Goal: Task Accomplishment & Management: Use online tool/utility

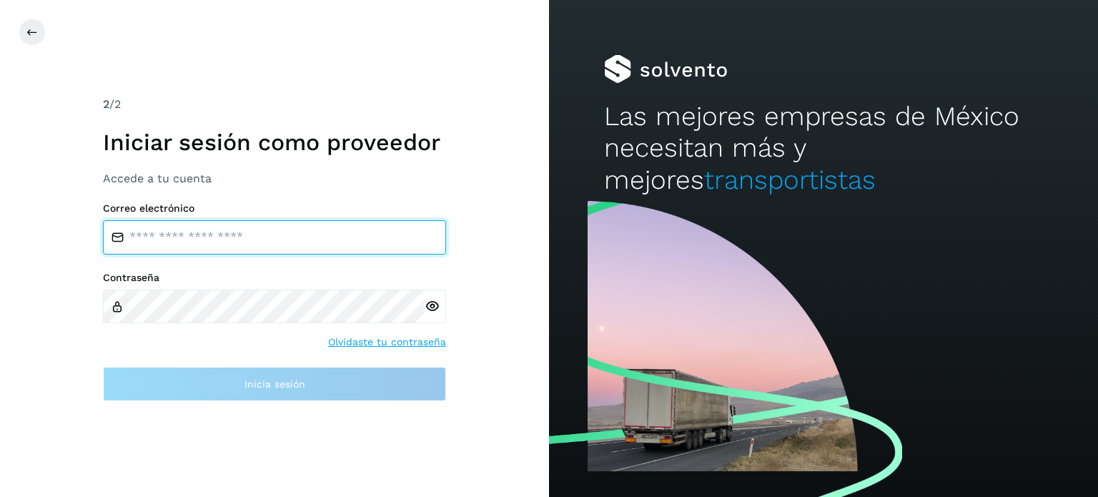
type input "**********"
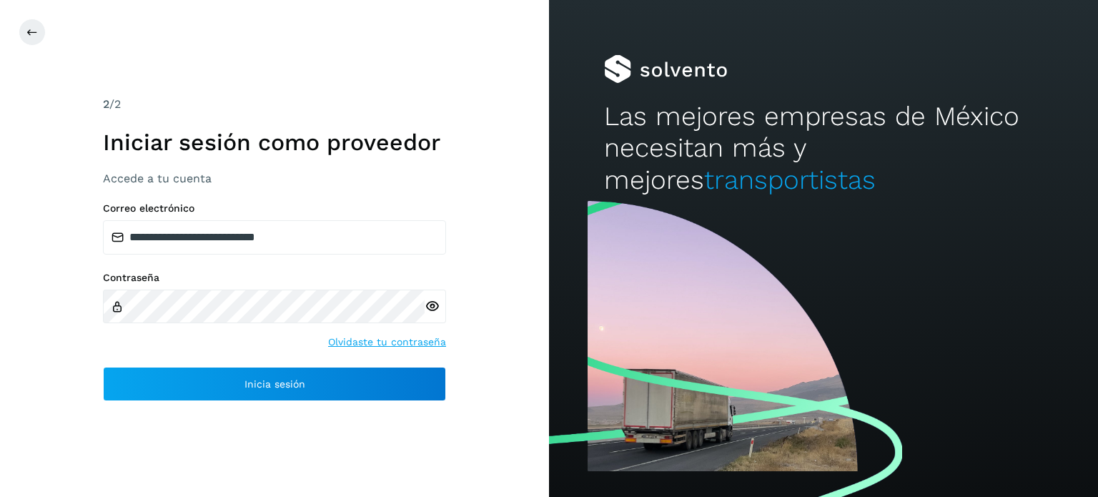
click at [86, 365] on div "**********" at bounding box center [274, 248] width 549 height 497
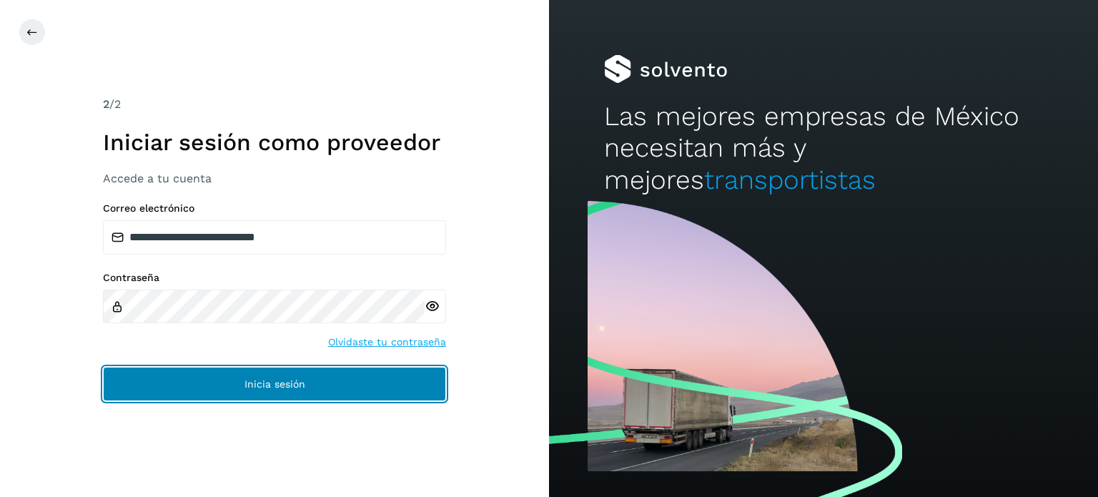
click at [132, 374] on button "Inicia sesión" at bounding box center [274, 384] width 343 height 34
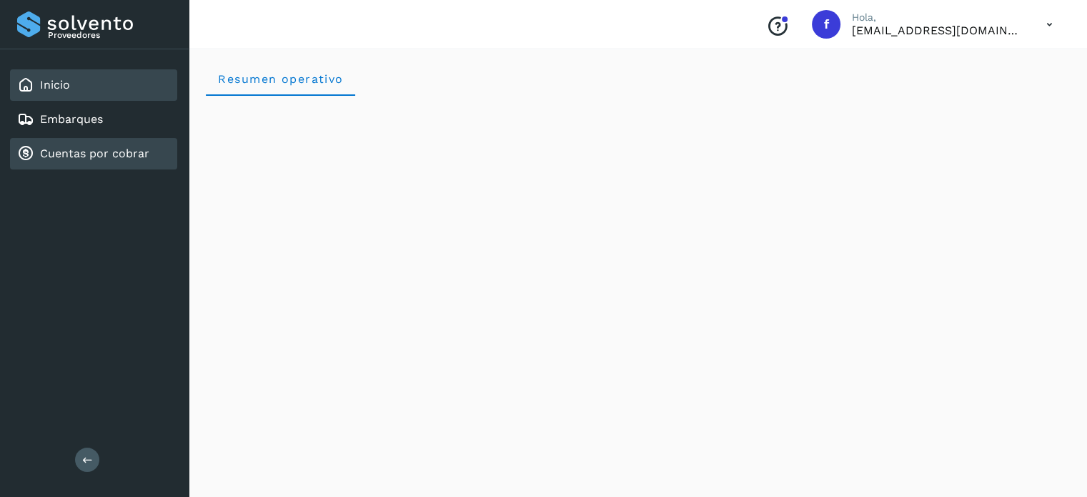
click at [98, 159] on link "Cuentas por cobrar" at bounding box center [94, 154] width 109 height 14
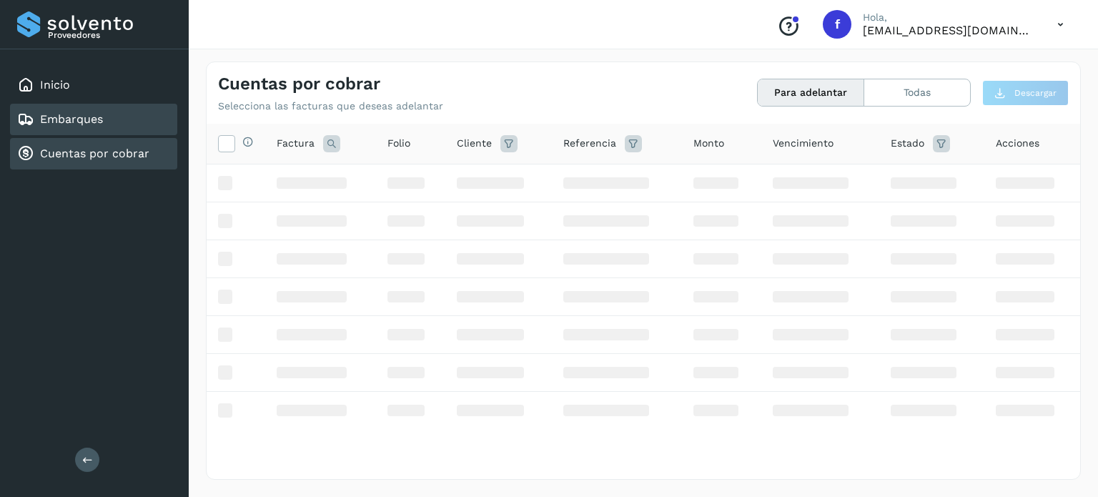
click at [76, 119] on link "Embarques" at bounding box center [71, 119] width 63 height 14
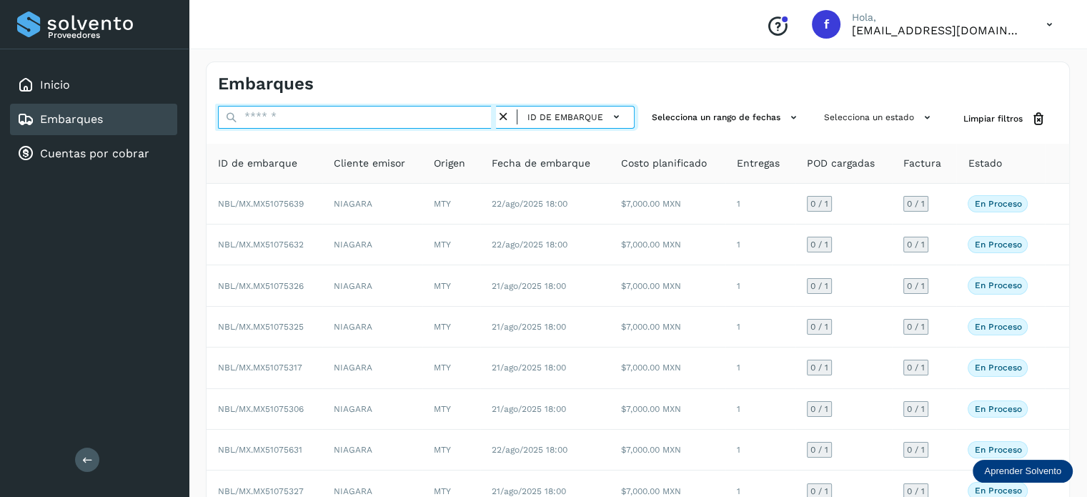
click at [306, 123] on input "text" at bounding box center [357, 117] width 278 height 23
paste input "**********"
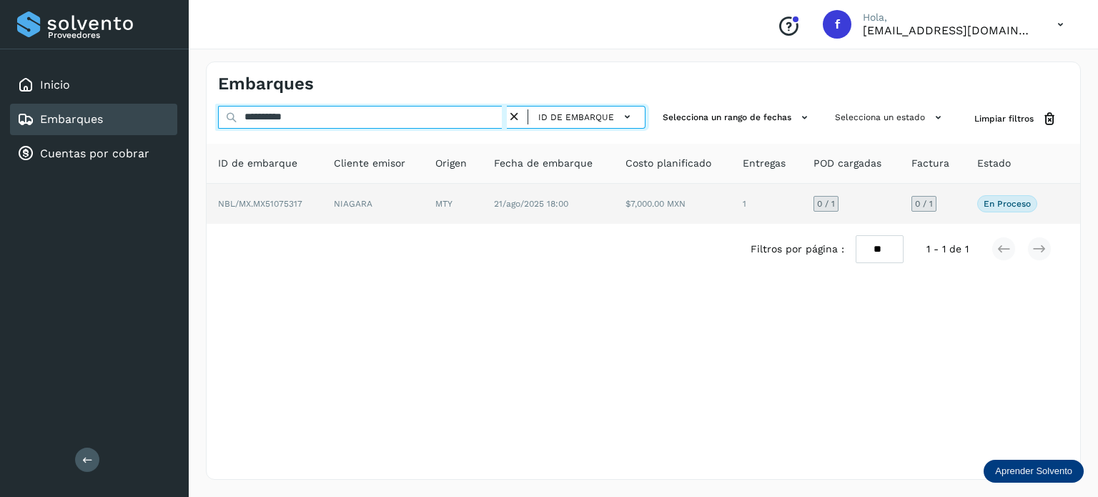
type input "**********"
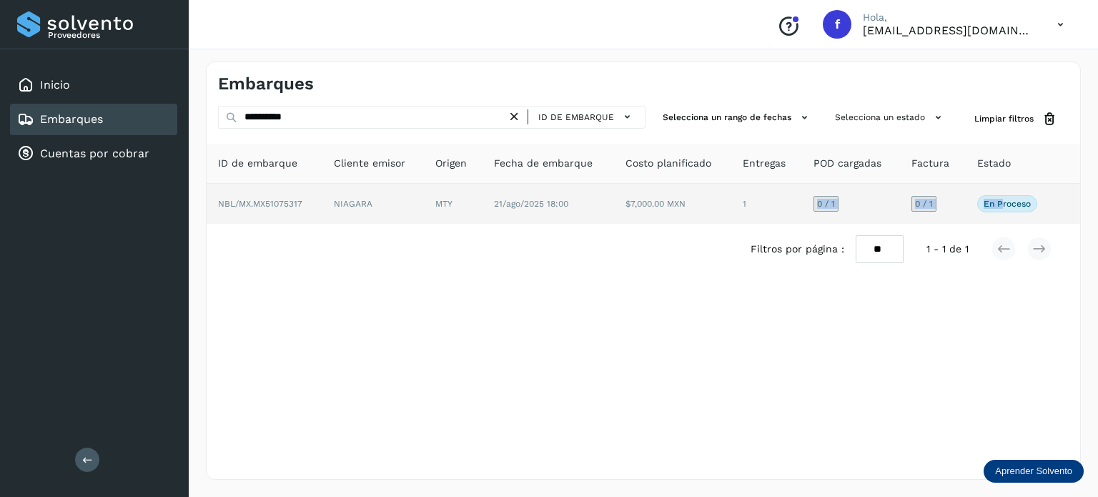
drag, startPoint x: 1004, startPoint y: 202, endPoint x: 809, endPoint y: 194, distance: 194.6
click at [822, 189] on tr "NBL/MX.MX51075317 NIAGARA MTY [DATE] 18:00 $7,000.00 MXN 1 0 / 1 0 / 1 En proce…" at bounding box center [644, 204] width 874 height 40
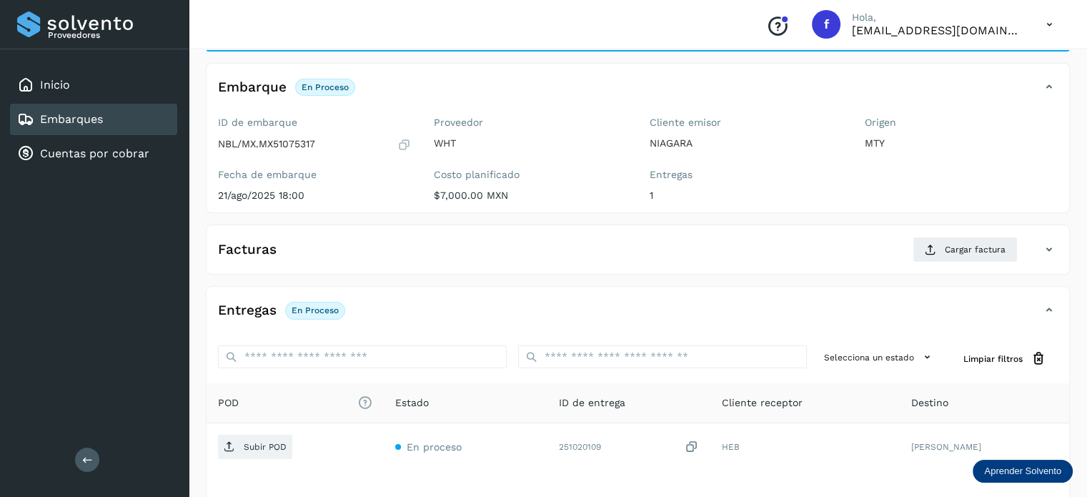
scroll to position [71, 0]
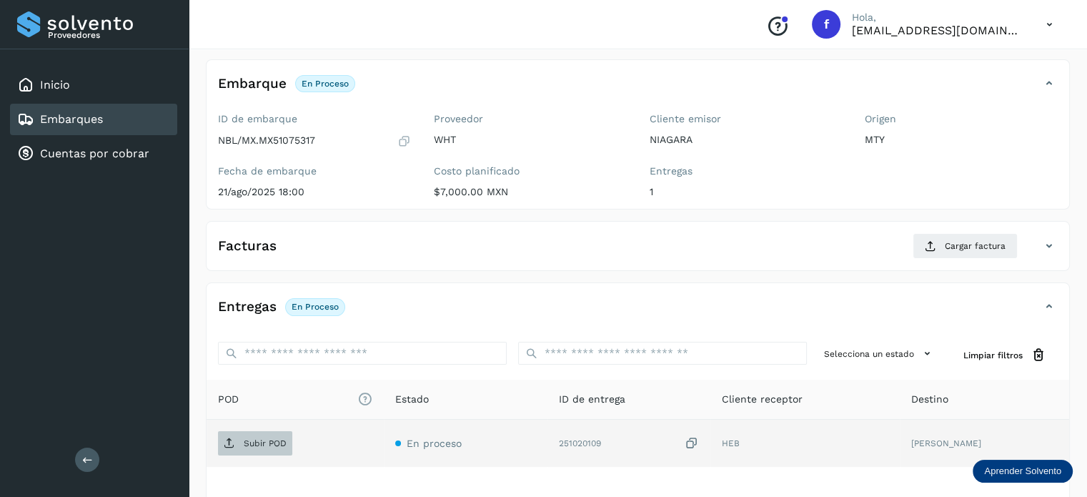
click at [273, 450] on span "Subir POD" at bounding box center [255, 443] width 74 height 23
drag, startPoint x: 452, startPoint y: 229, endPoint x: 409, endPoint y: 224, distance: 43.1
click at [409, 224] on div "Facturas Cargar factura Aún no has subido ninguna factura" at bounding box center [638, 246] width 864 height 50
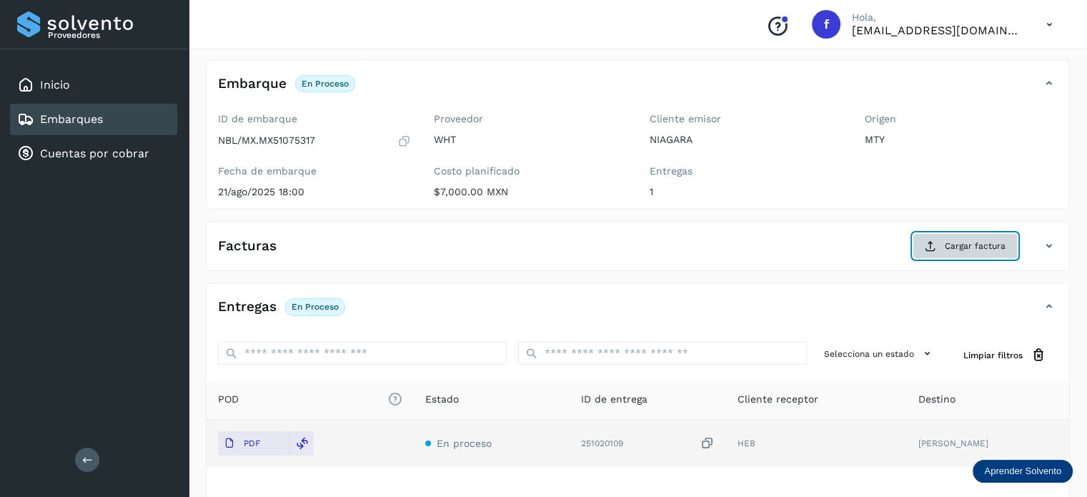
click at [936, 247] on icon at bounding box center [930, 245] width 11 height 11
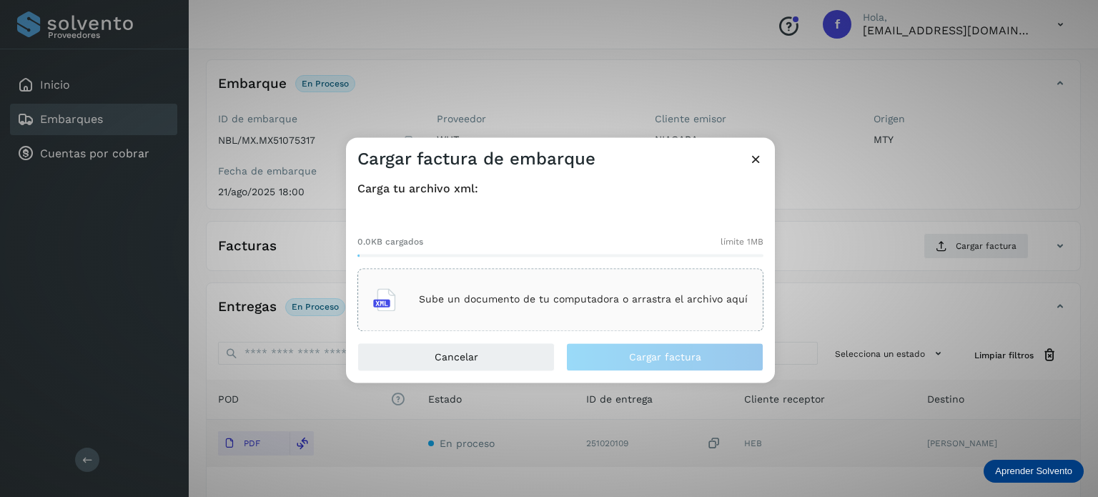
click at [540, 317] on div "Sube un documento de tu computadora o arrastra el archivo aquí" at bounding box center [560, 299] width 375 height 39
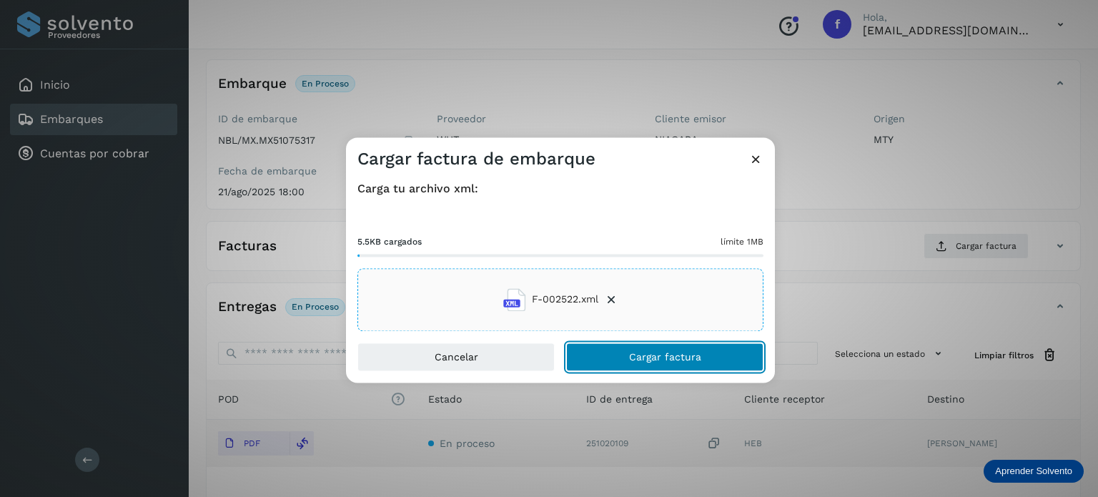
click at [652, 355] on span "Cargar factura" at bounding box center [665, 357] width 72 height 10
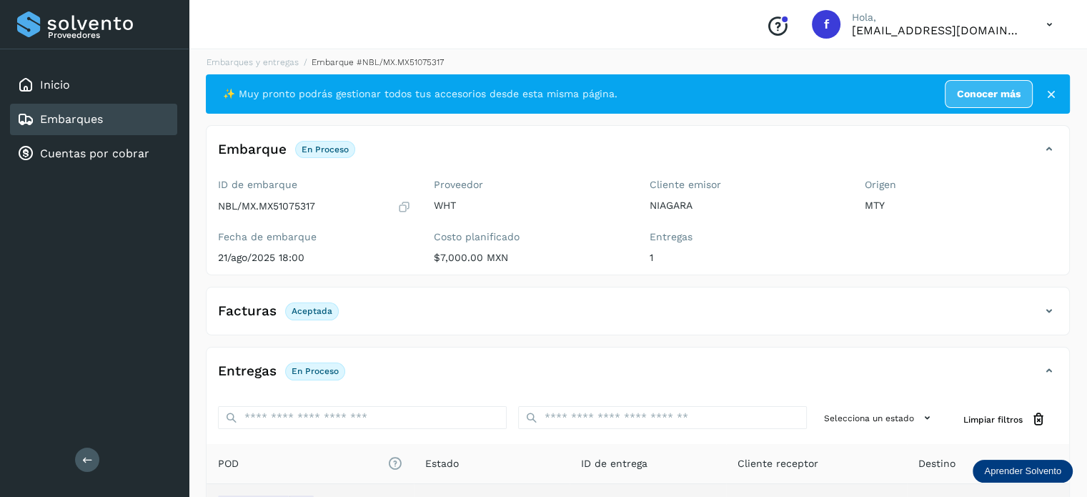
scroll to position [0, 0]
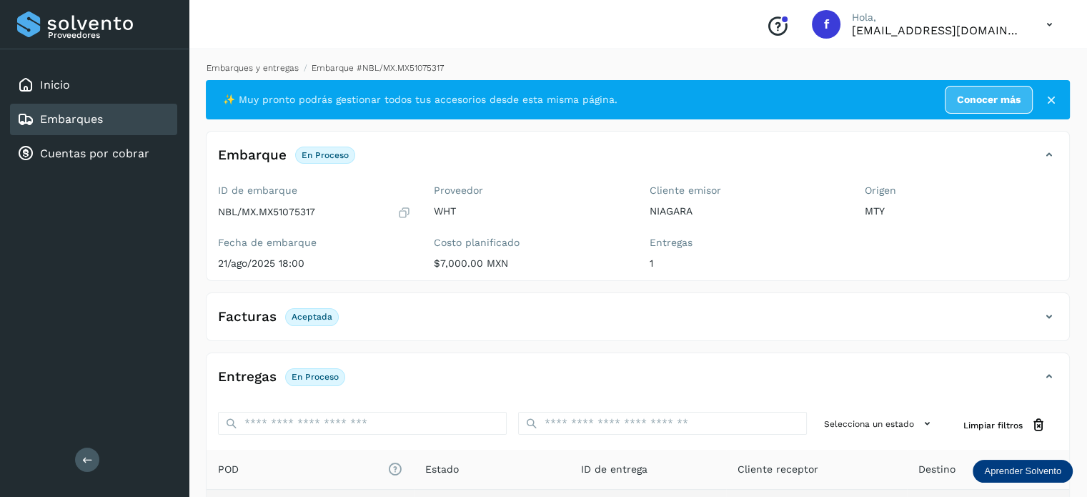
click at [249, 65] on link "Embarques y entregas" at bounding box center [253, 68] width 92 height 10
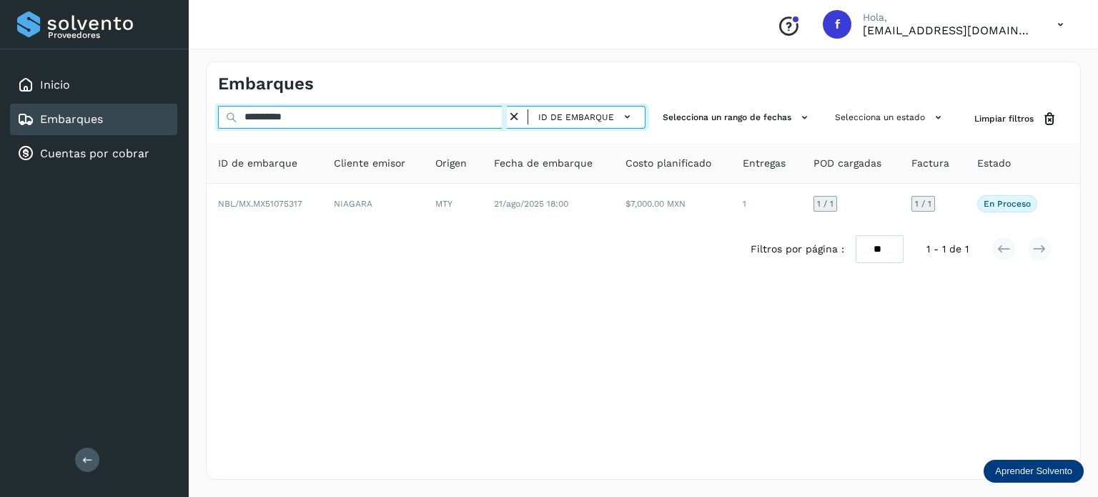
drag, startPoint x: 332, startPoint y: 117, endPoint x: 334, endPoint y: 165, distance: 48.6
click at [117, 70] on div "**********" at bounding box center [549, 248] width 1098 height 497
paste input "text"
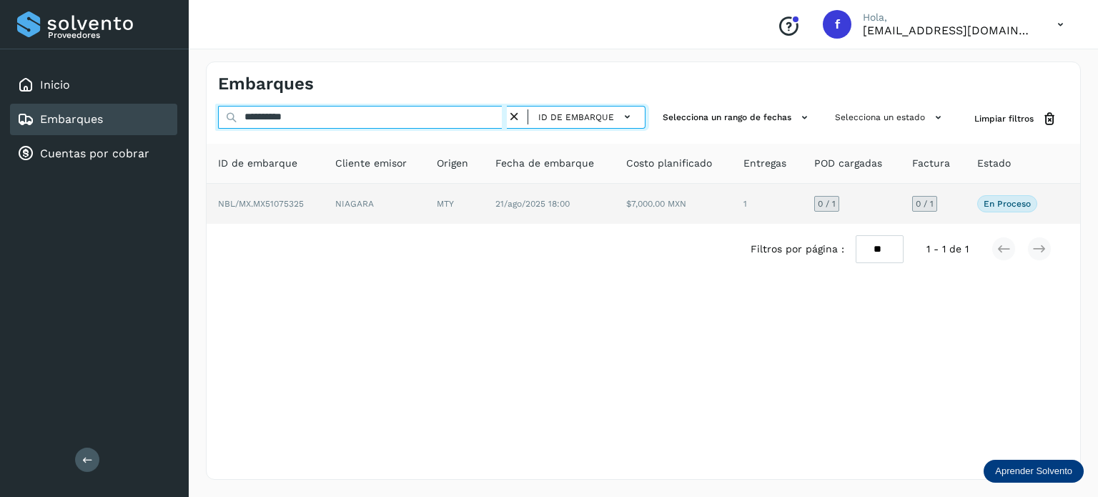
type input "**********"
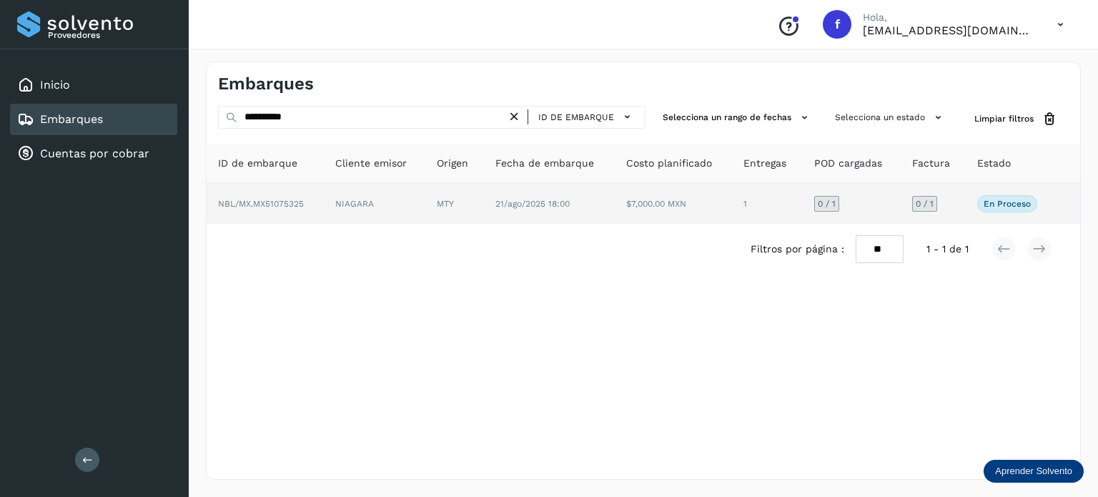
click at [259, 207] on span "NBL/MX.MX51075325" at bounding box center [261, 204] width 86 height 10
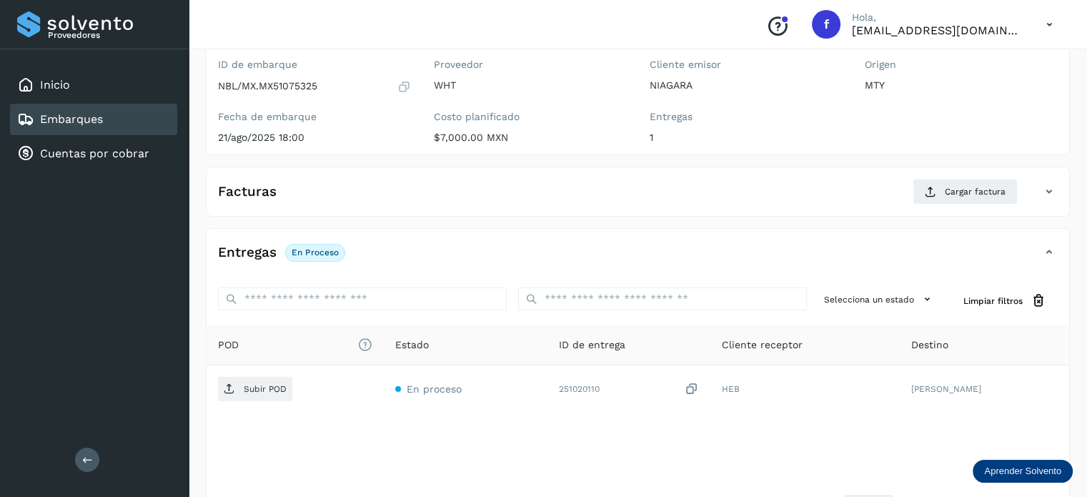
scroll to position [143, 0]
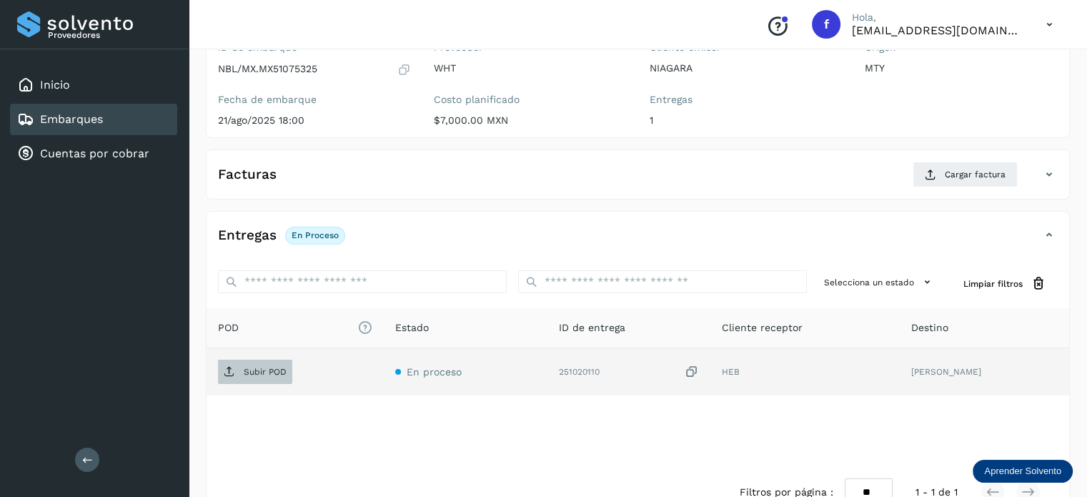
click at [275, 367] on p "Subir POD" at bounding box center [265, 372] width 43 height 10
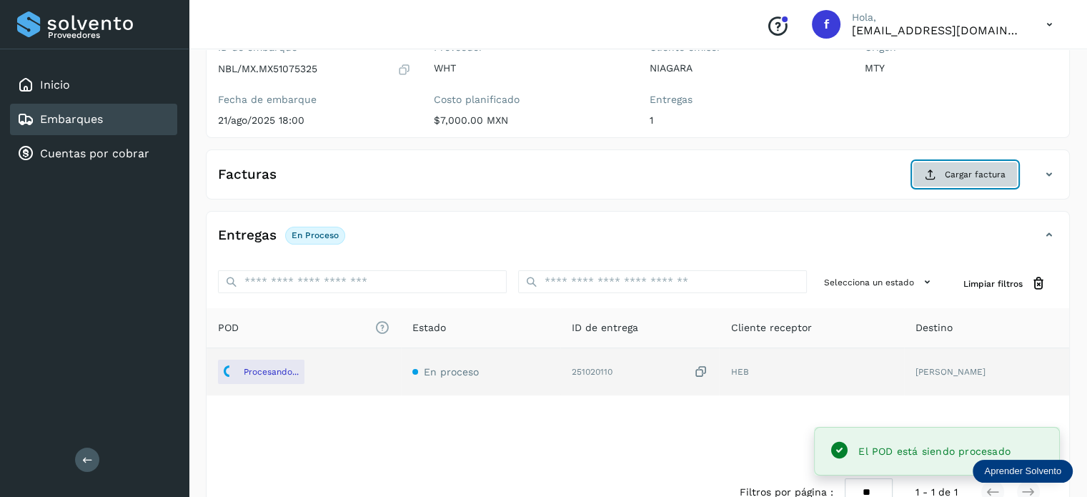
click at [964, 173] on span "Cargar factura" at bounding box center [975, 174] width 61 height 13
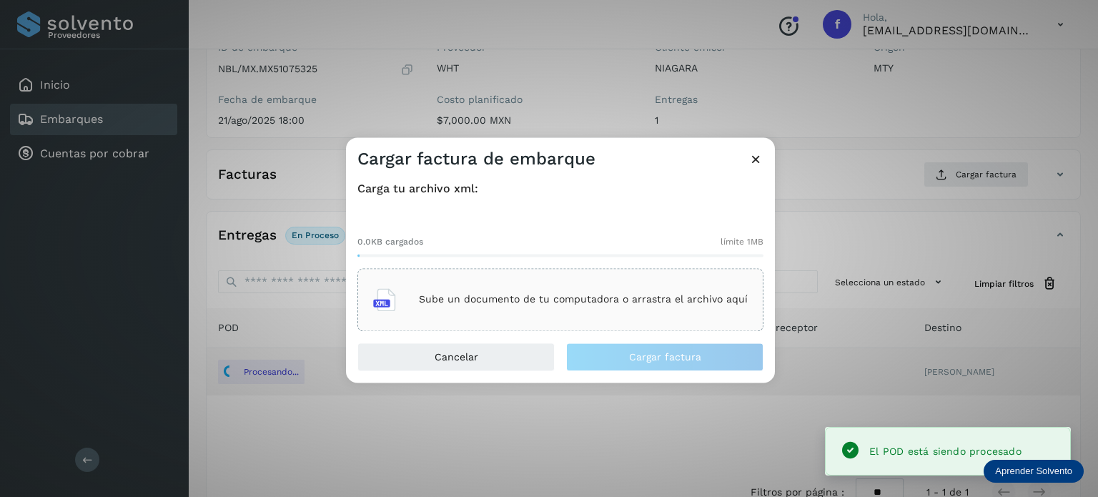
click at [500, 307] on div "Sube un documento de tu computadora o arrastra el archivo aquí" at bounding box center [560, 299] width 375 height 39
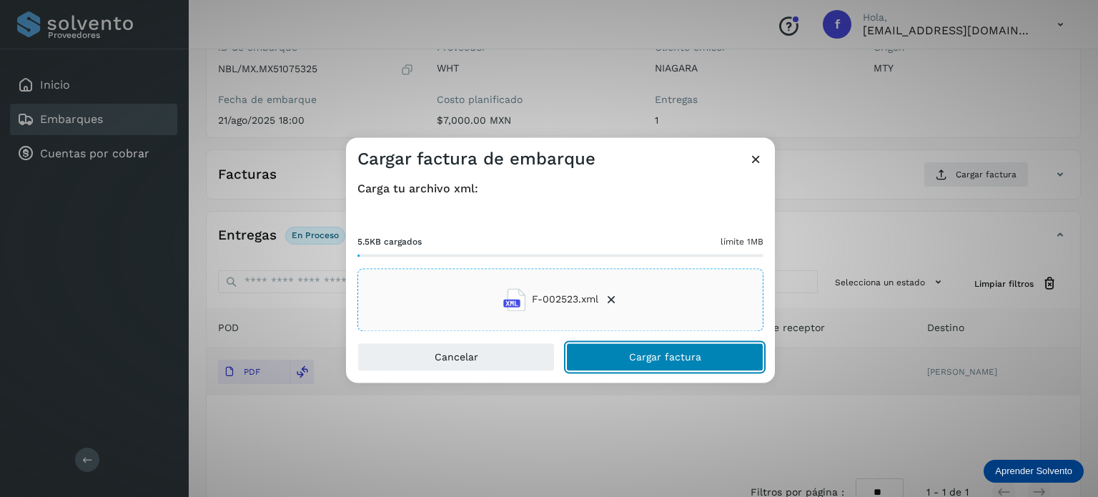
click at [608, 357] on button "Cargar factura" at bounding box center [664, 356] width 197 height 29
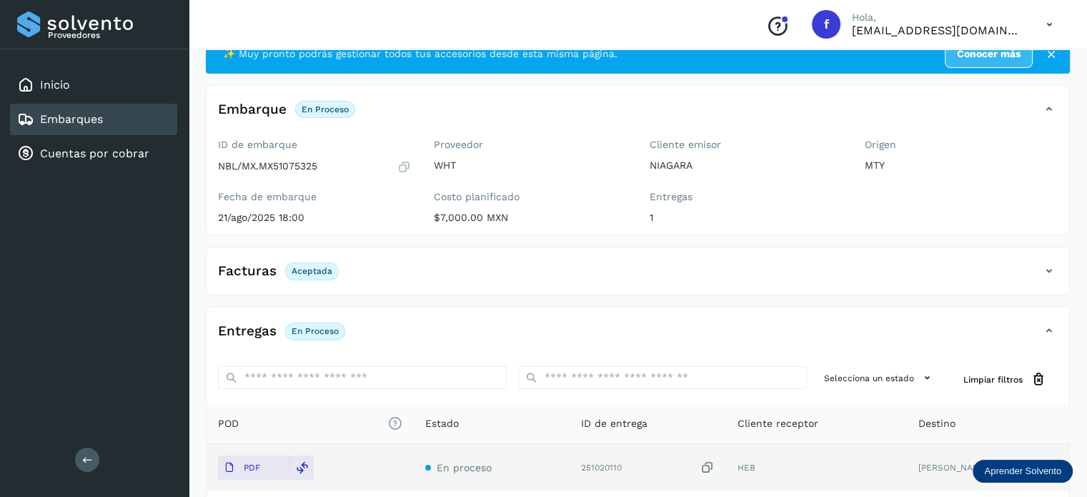
scroll to position [0, 0]
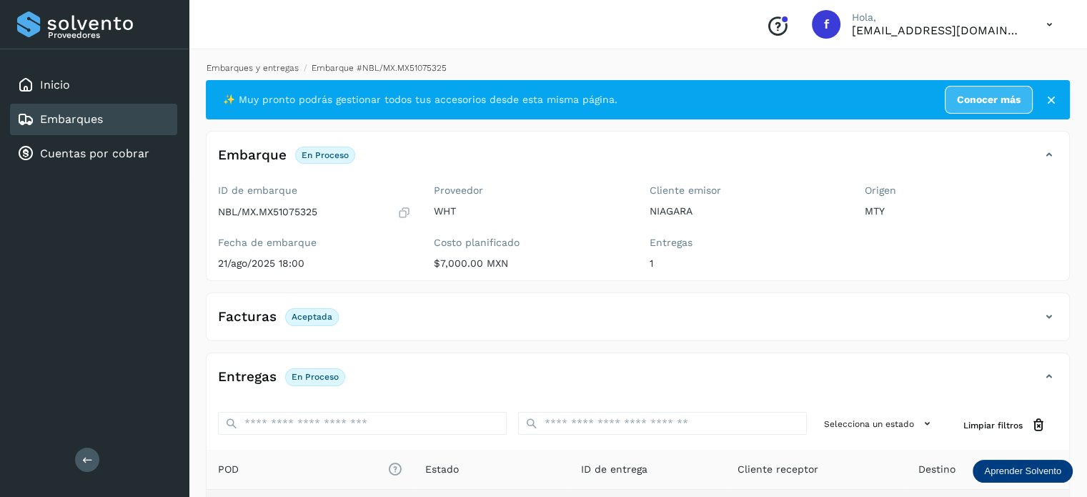
click at [272, 64] on link "Embarques y entregas" at bounding box center [253, 68] width 92 height 10
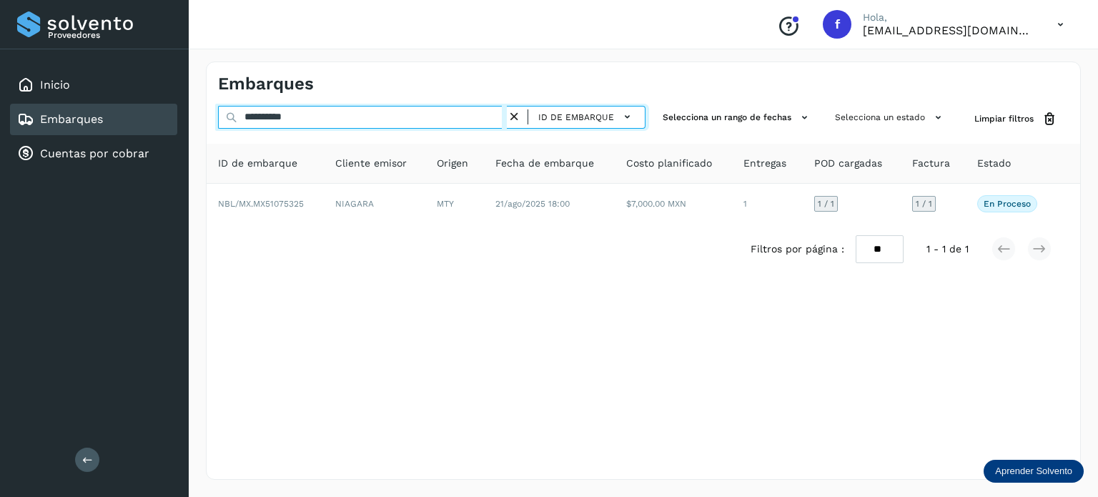
click at [111, 64] on div "**********" at bounding box center [549, 248] width 1098 height 497
paste input "text"
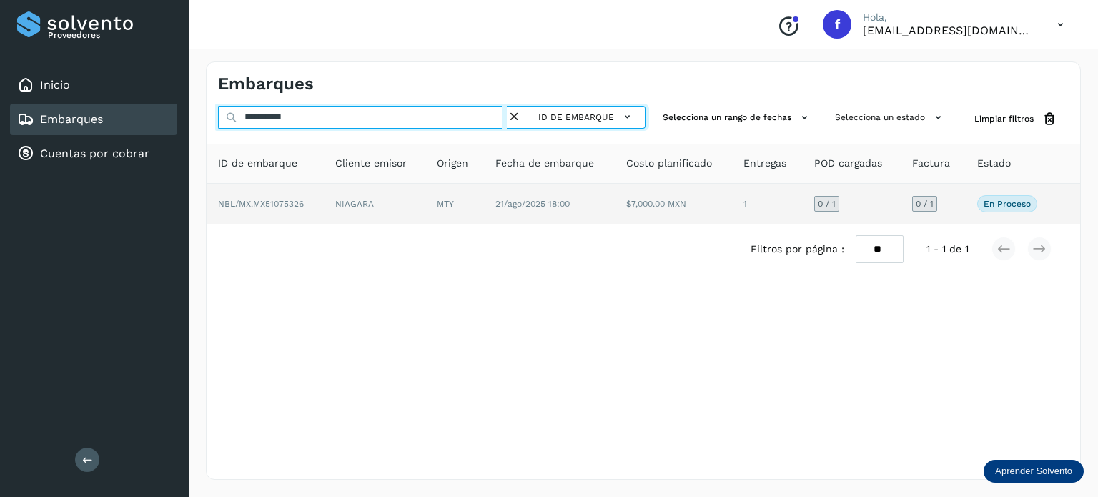
type input "**********"
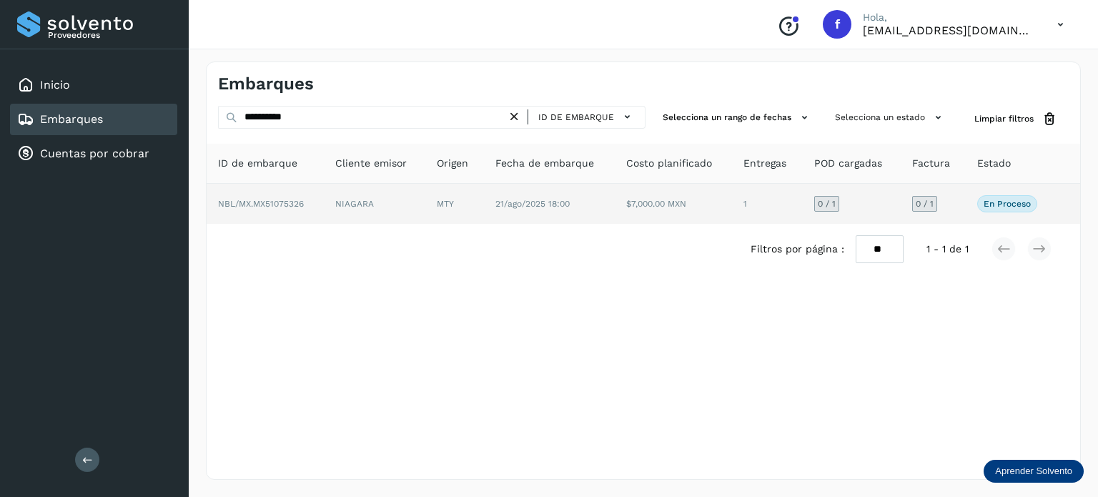
click at [1017, 204] on p "En proceso" at bounding box center [1007, 204] width 47 height 10
click at [280, 204] on span "NBL/MX.MX51075326" at bounding box center [261, 204] width 86 height 10
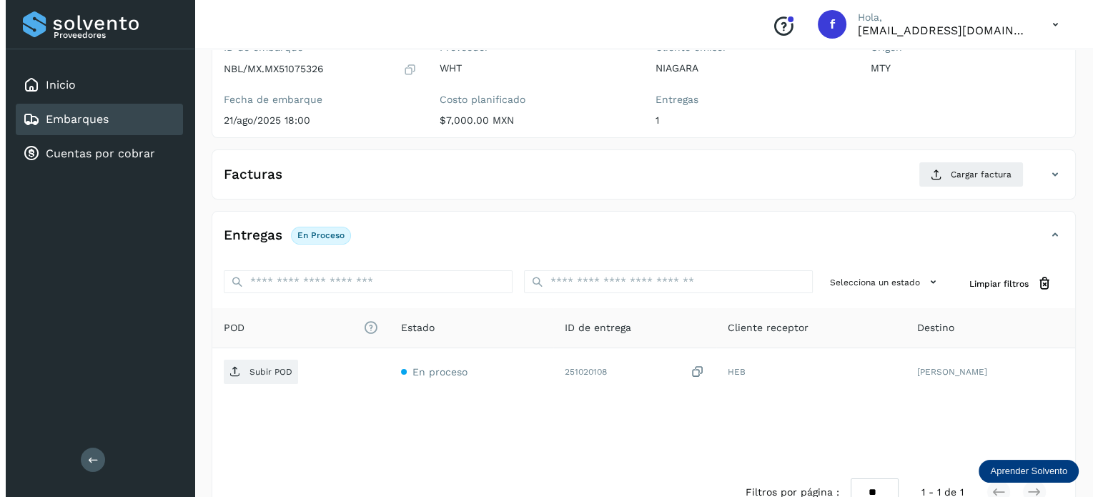
scroll to position [180, 0]
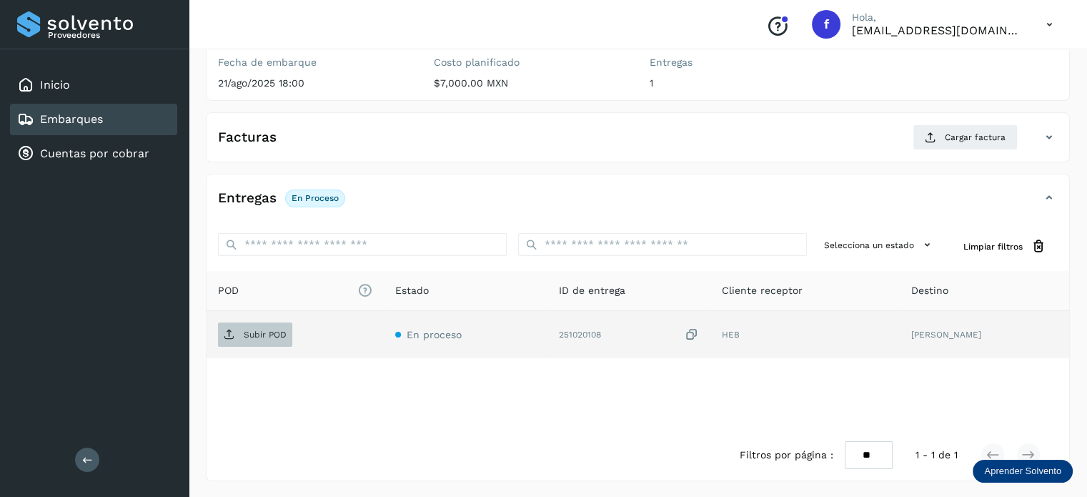
click at [254, 330] on p "Subir POD" at bounding box center [265, 335] width 43 height 10
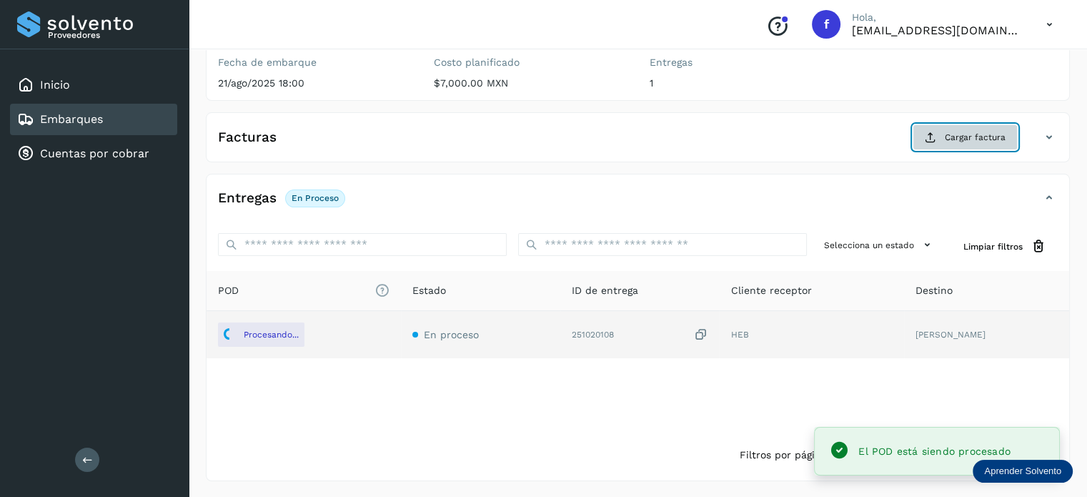
click at [960, 145] on button "Cargar factura" at bounding box center [965, 137] width 105 height 26
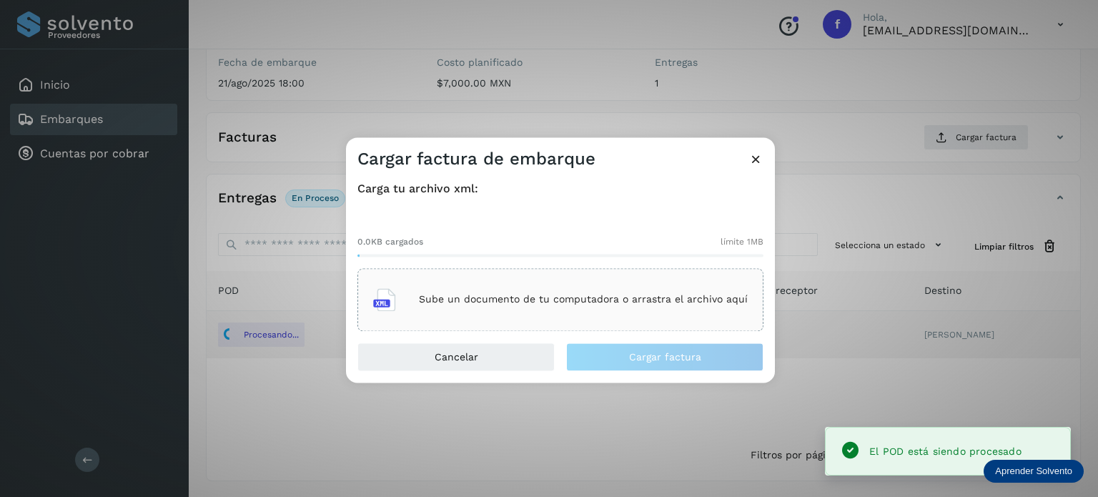
click at [605, 262] on div "0.0KB cargados límite 1MB Sube un documento de tu computadora o arrastra el arc…" at bounding box center [560, 271] width 406 height 119
click at [583, 285] on div "Sube un documento de tu computadora o arrastra el archivo aquí" at bounding box center [560, 299] width 375 height 39
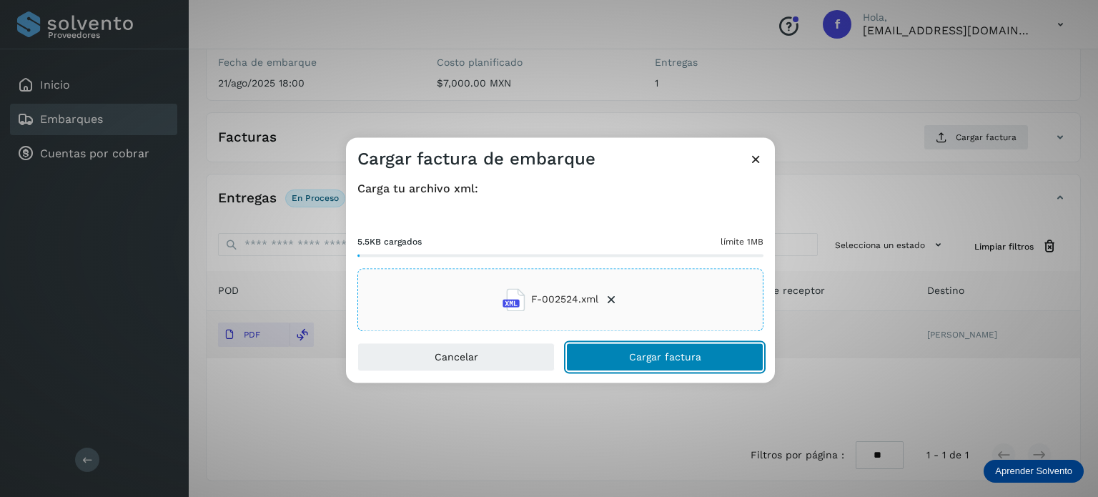
click at [643, 359] on span "Cargar factura" at bounding box center [665, 357] width 72 height 10
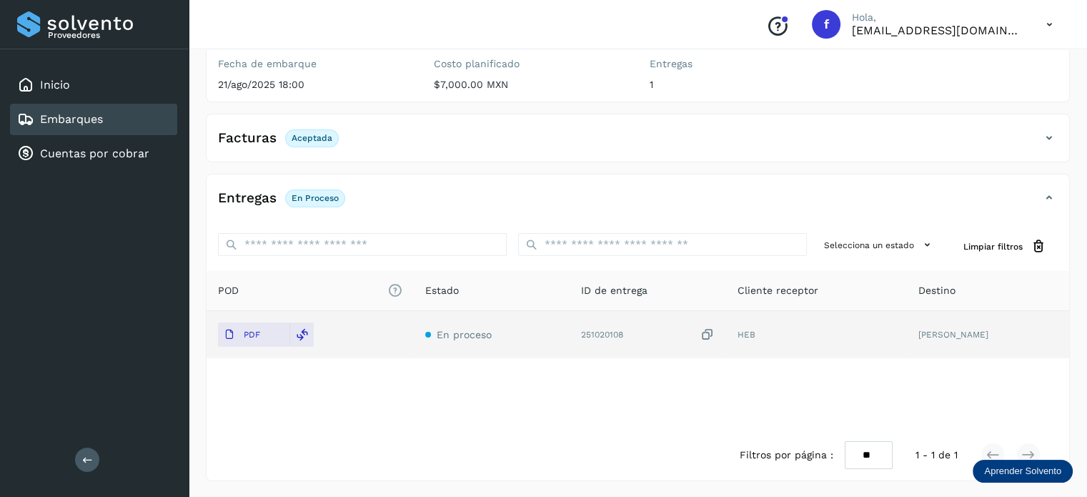
scroll to position [0, 0]
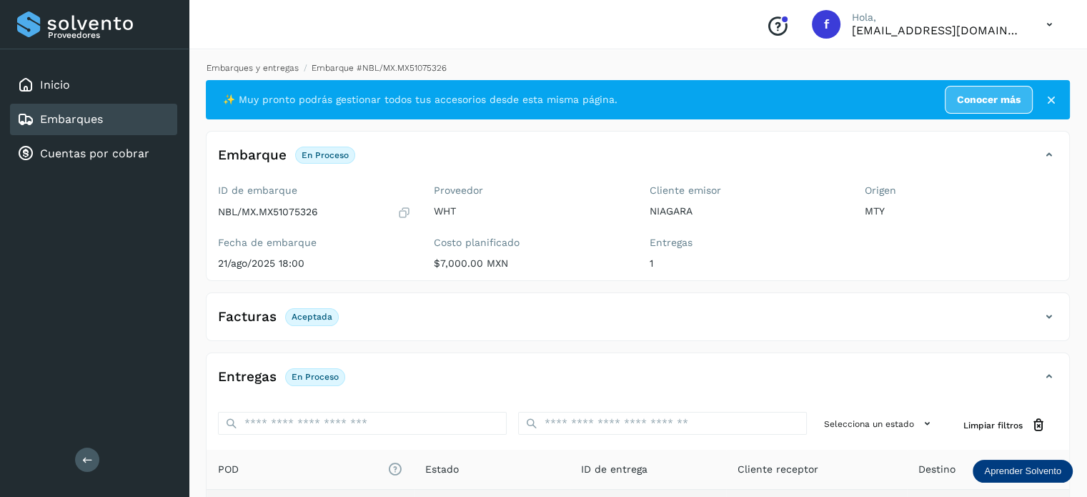
click at [244, 71] on link "Embarques y entregas" at bounding box center [253, 68] width 92 height 10
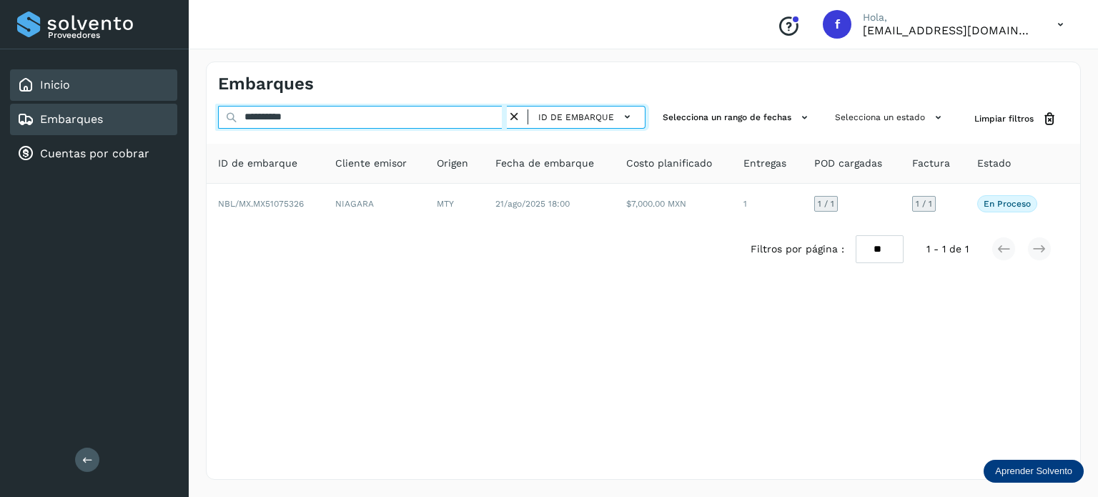
click at [143, 74] on div "**********" at bounding box center [549, 248] width 1098 height 497
paste input "text"
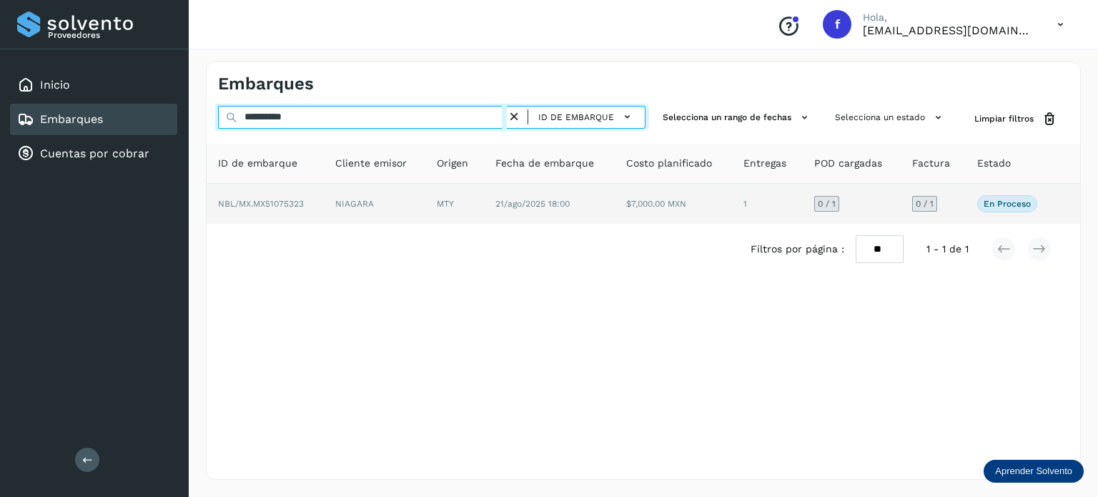
type input "**********"
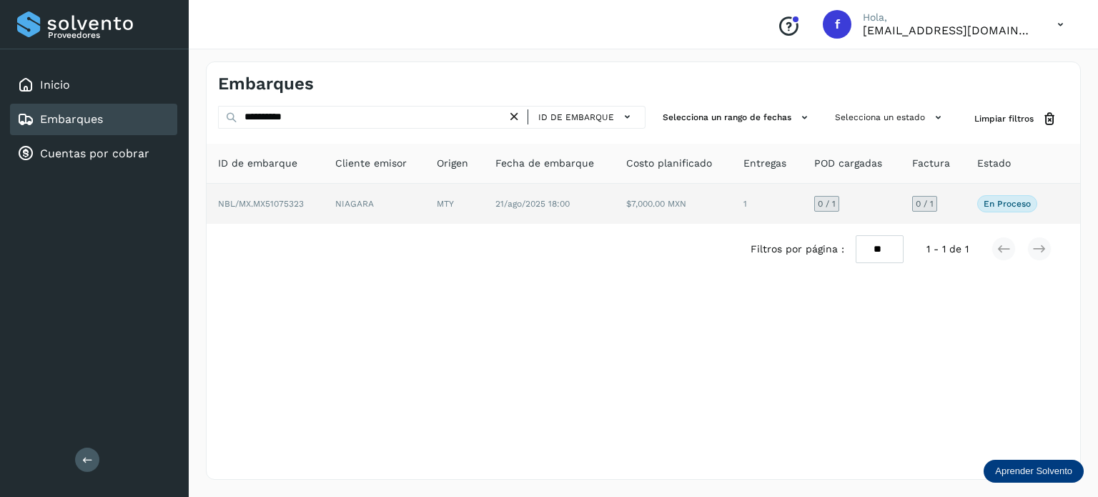
click at [292, 204] on span "NBL/MX.MX51075323" at bounding box center [261, 204] width 86 height 10
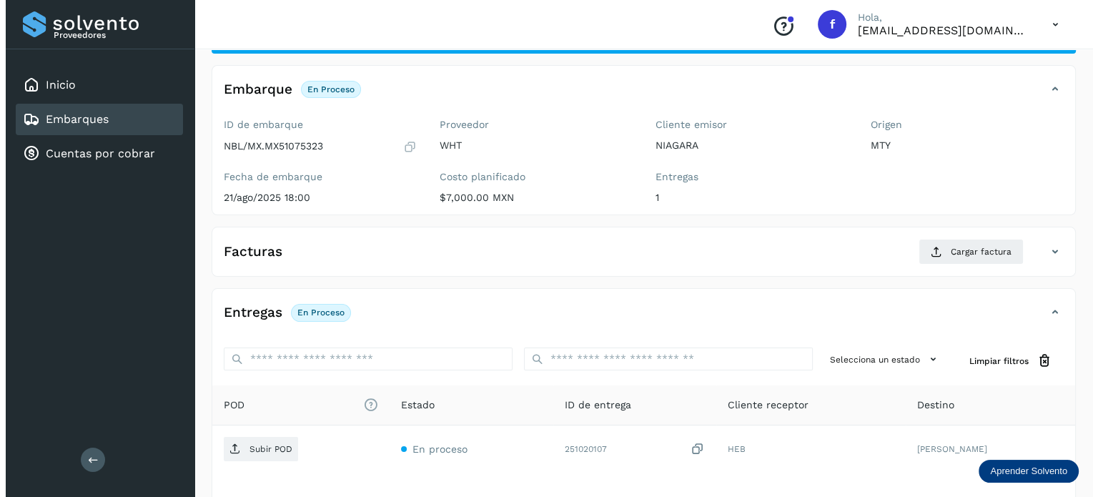
scroll to position [180, 0]
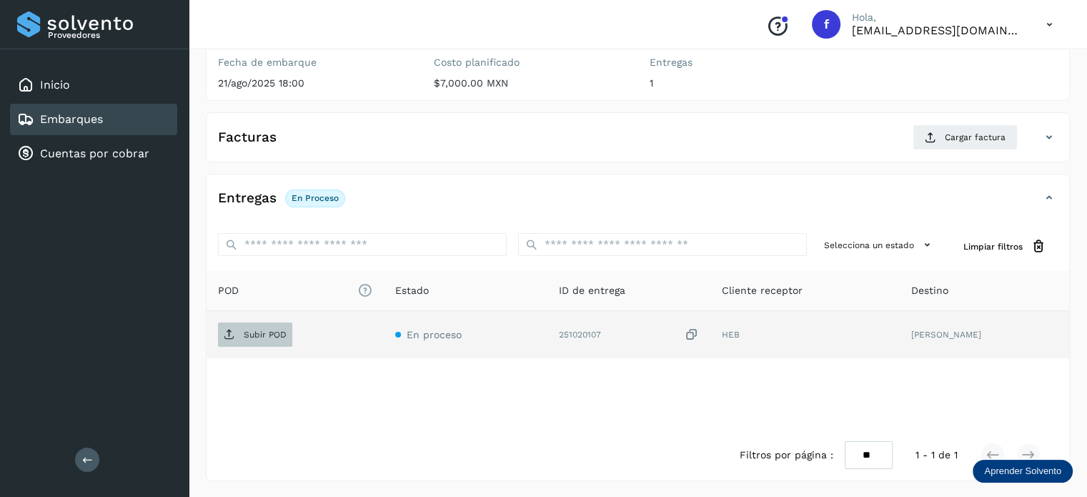
click at [268, 340] on span "Subir POD" at bounding box center [255, 334] width 74 height 23
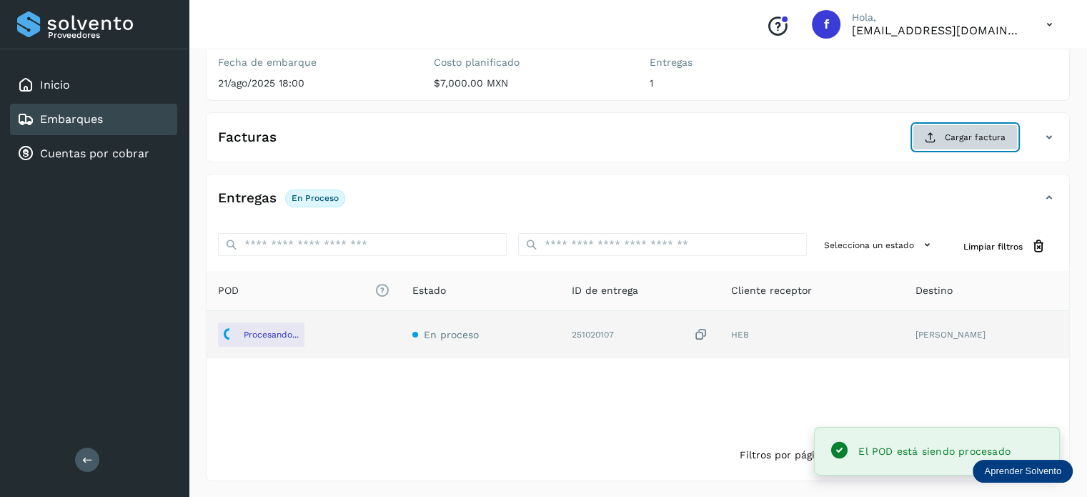
click at [935, 127] on button "Cargar factura" at bounding box center [965, 137] width 105 height 26
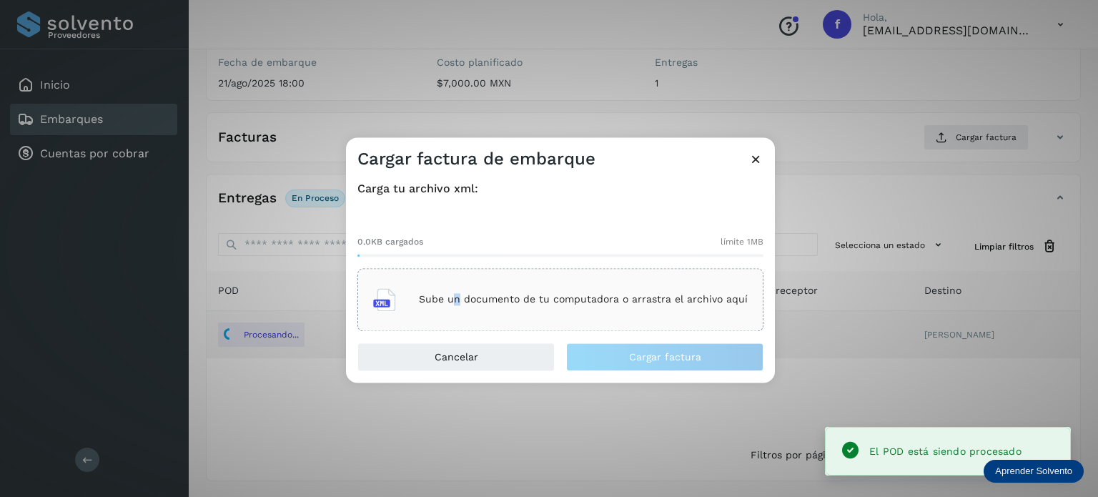
click at [458, 294] on p "Sube un documento de tu computadora o arrastra el archivo aquí" at bounding box center [583, 300] width 329 height 12
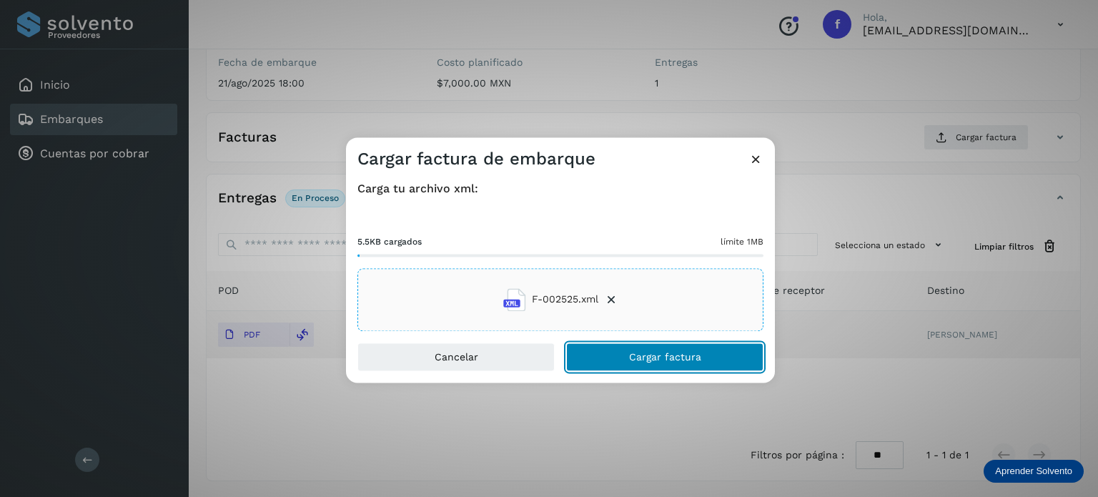
click at [576, 352] on button "Cargar factura" at bounding box center [664, 356] width 197 height 29
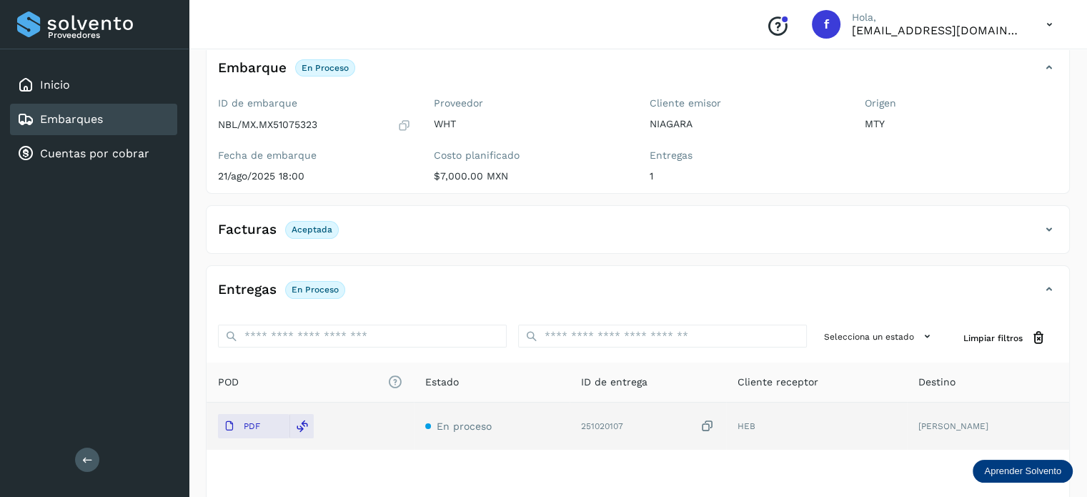
scroll to position [0, 0]
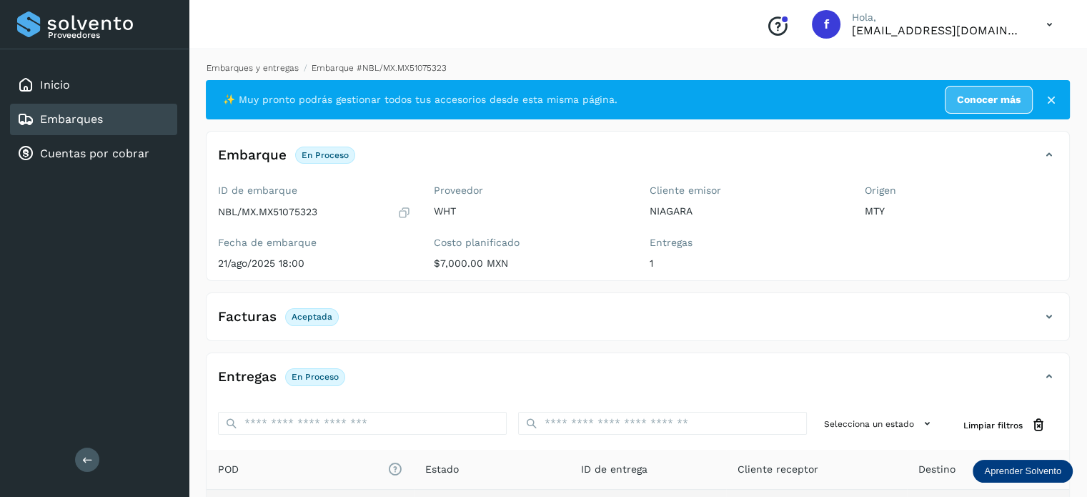
click at [254, 66] on link "Embarques y entregas" at bounding box center [253, 68] width 92 height 10
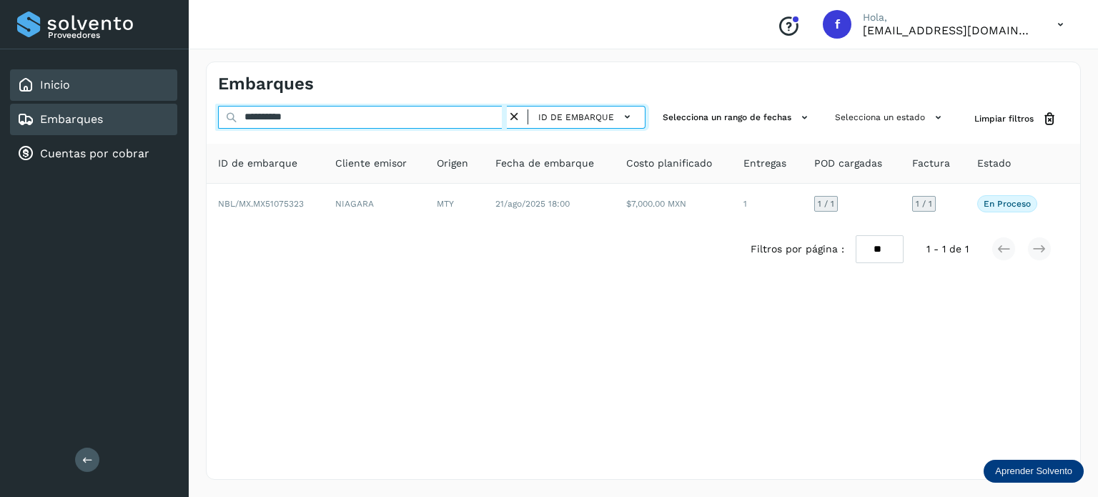
click at [160, 96] on div "**********" at bounding box center [549, 248] width 1098 height 497
paste input "text"
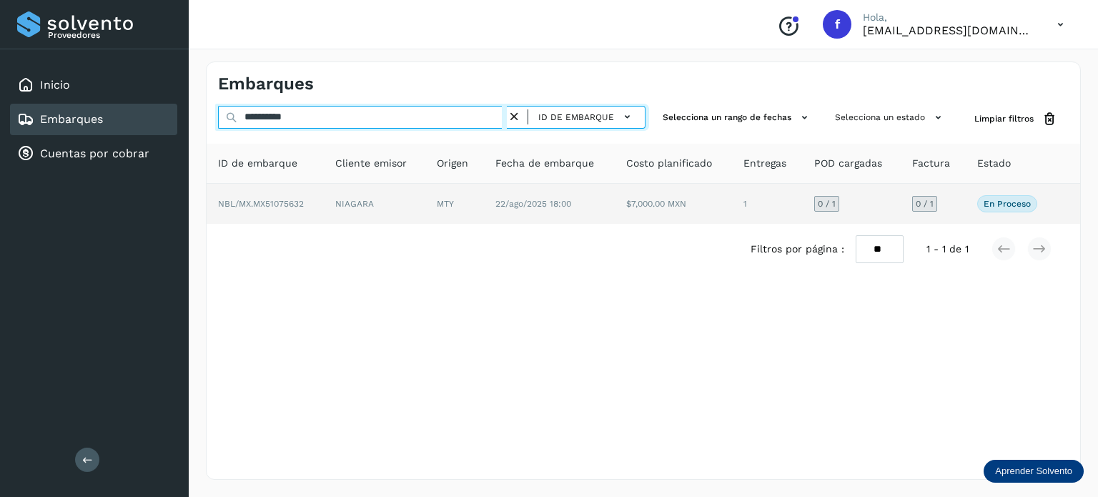
type input "**********"
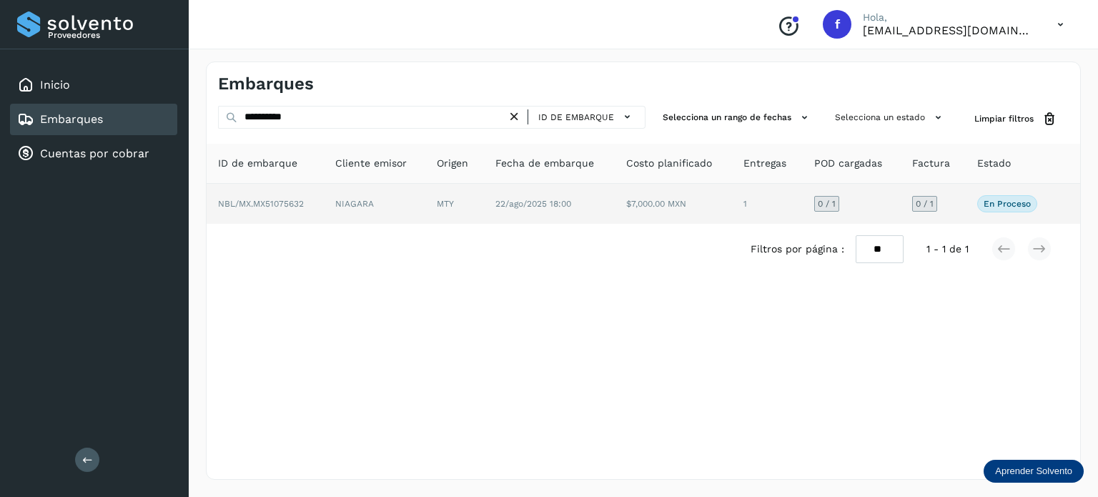
click at [287, 204] on span "NBL/MX.MX51075632" at bounding box center [261, 204] width 86 height 10
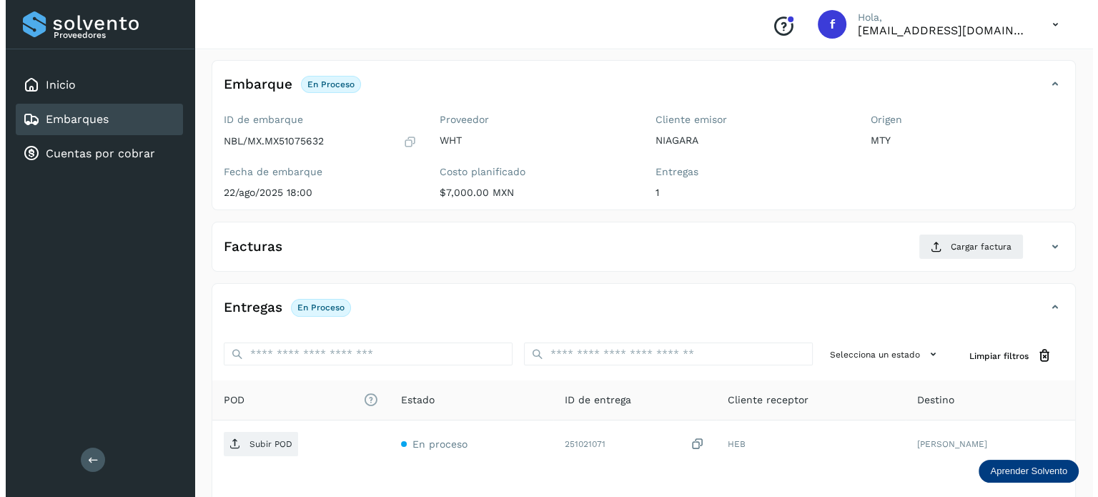
scroll to position [180, 0]
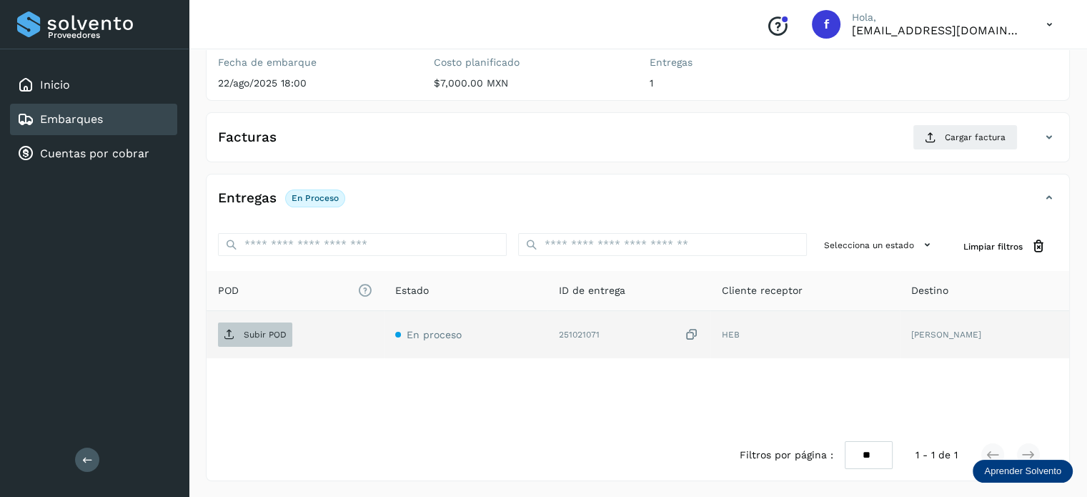
click at [265, 338] on p "Subir POD" at bounding box center [265, 335] width 43 height 10
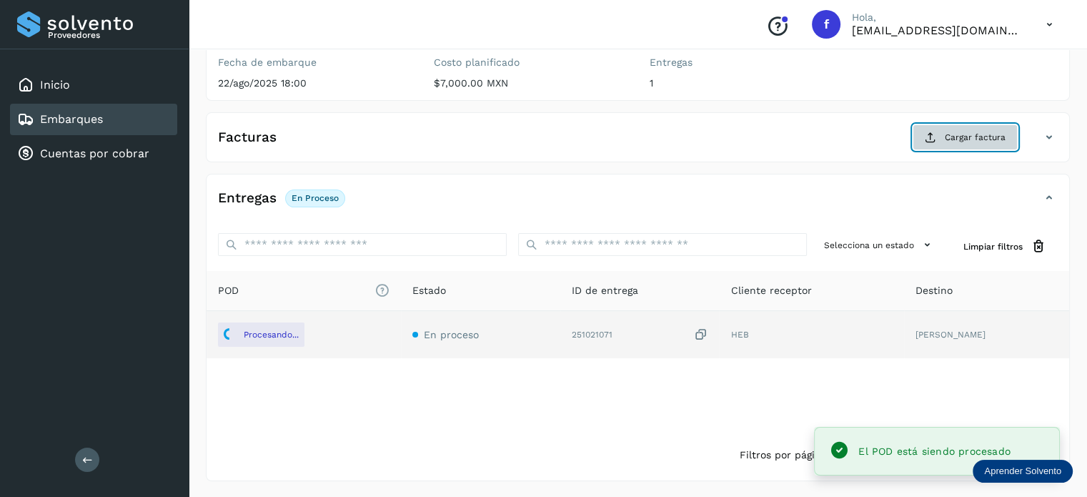
click at [949, 138] on span "Cargar factura" at bounding box center [975, 137] width 61 height 13
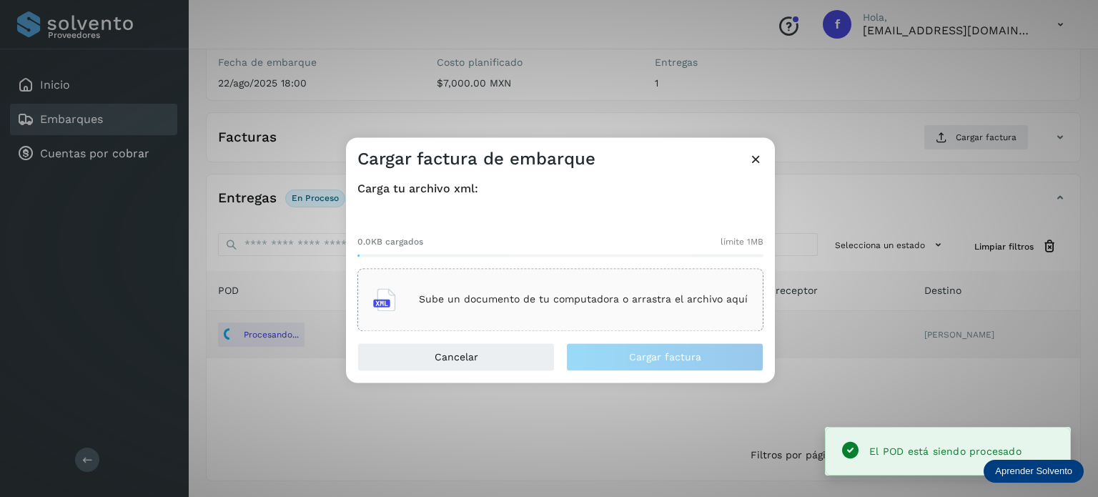
click at [458, 297] on p "Sube un documento de tu computadora o arrastra el archivo aquí" at bounding box center [583, 300] width 329 height 12
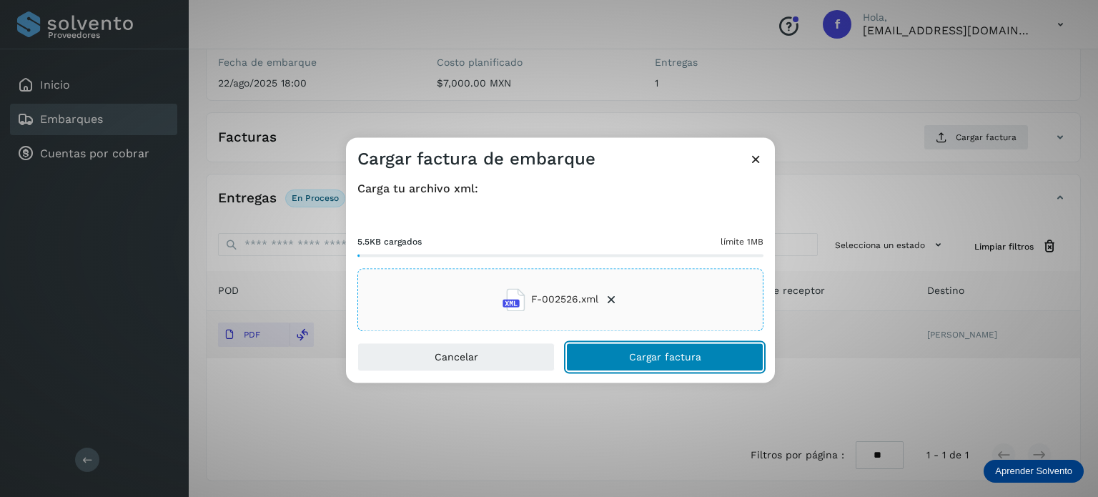
click at [651, 352] on span "Cargar factura" at bounding box center [665, 357] width 72 height 10
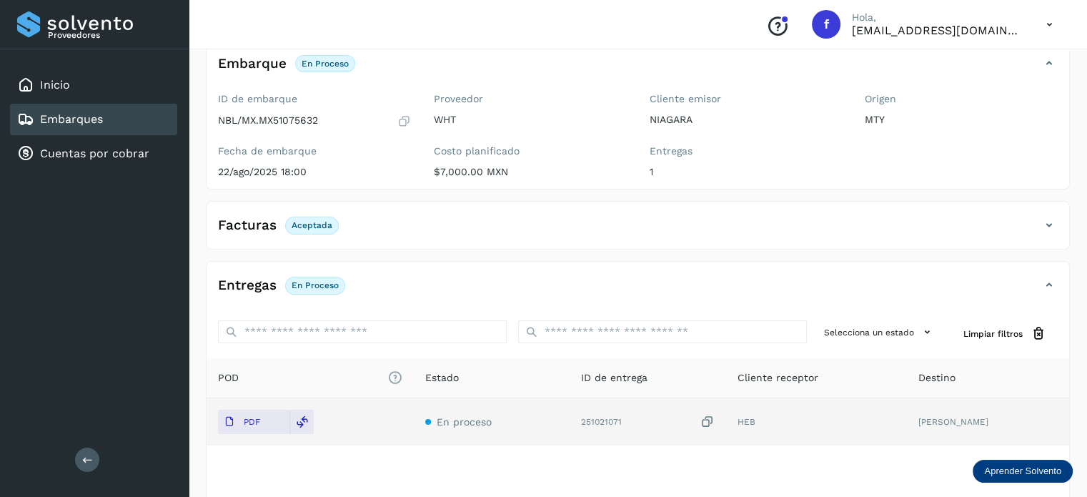
scroll to position [0, 0]
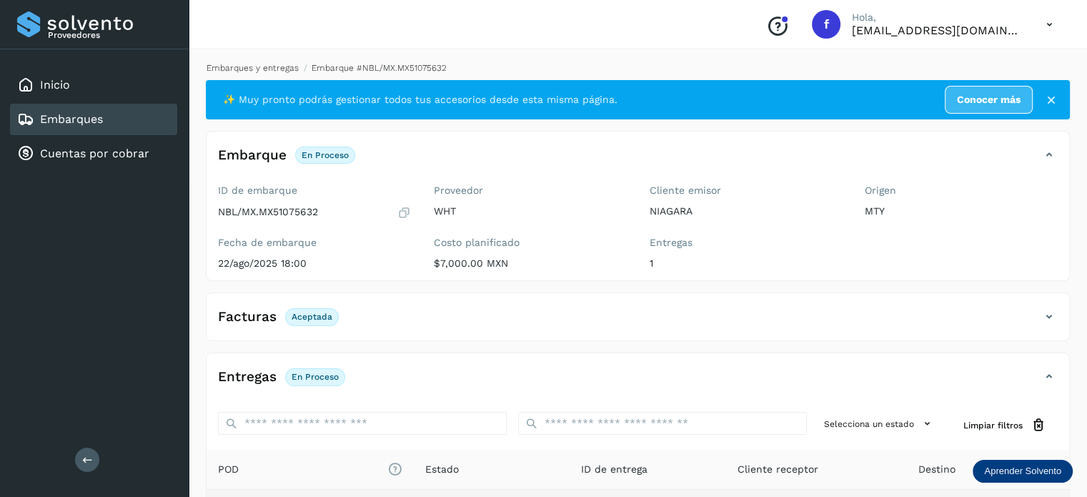
click at [277, 69] on link "Embarques y entregas" at bounding box center [253, 68] width 92 height 10
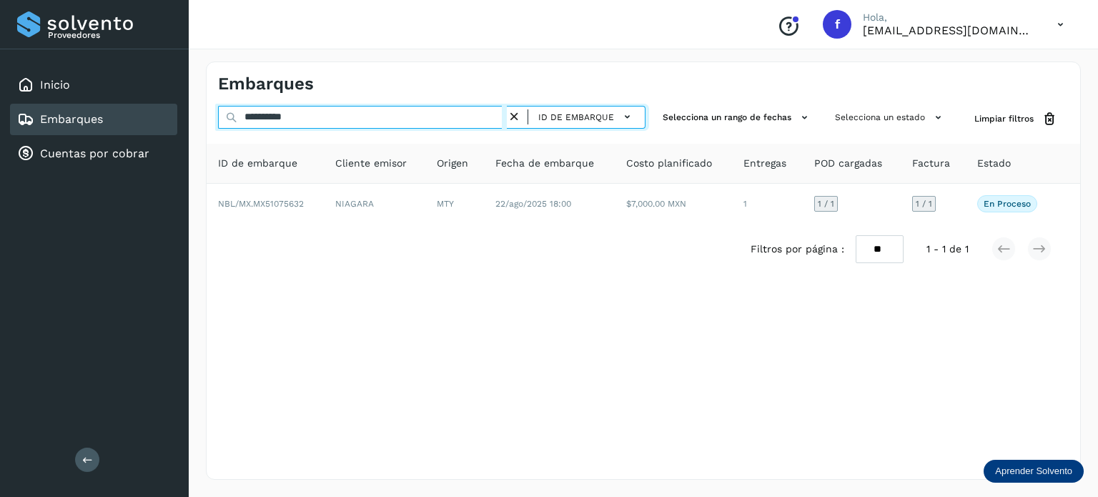
drag, startPoint x: 289, startPoint y: 117, endPoint x: 206, endPoint y: 105, distance: 83.7
click at [229, 106] on input "**********" at bounding box center [362, 117] width 289 height 23
paste input "text"
type input "**********"
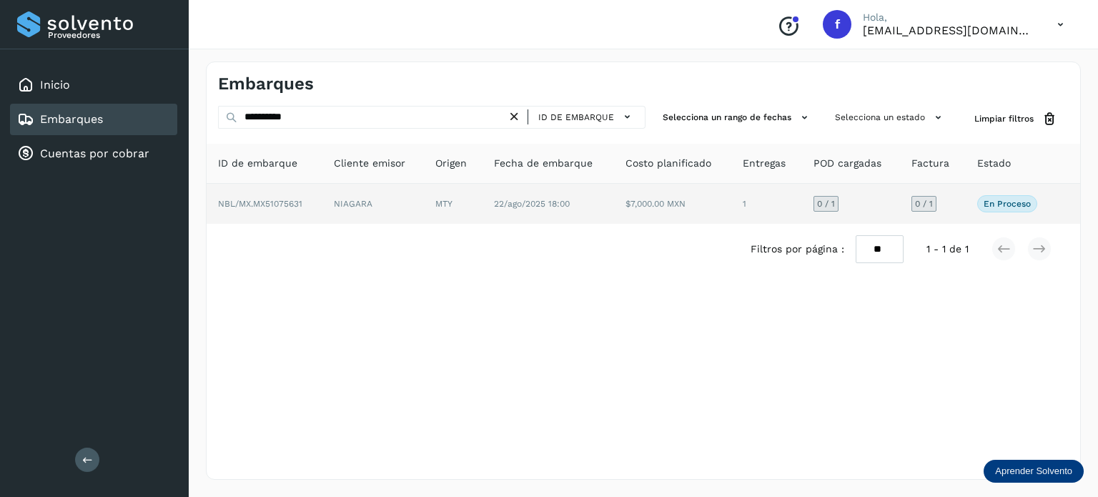
click at [285, 199] on span "NBL/MX.MX51075631" at bounding box center [260, 204] width 84 height 10
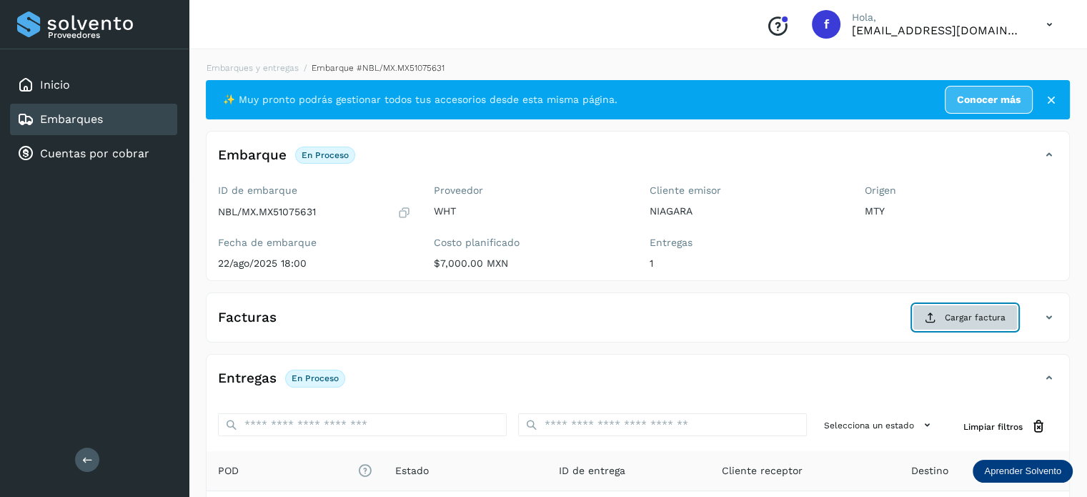
click at [955, 314] on span "Cargar factura" at bounding box center [975, 317] width 61 height 13
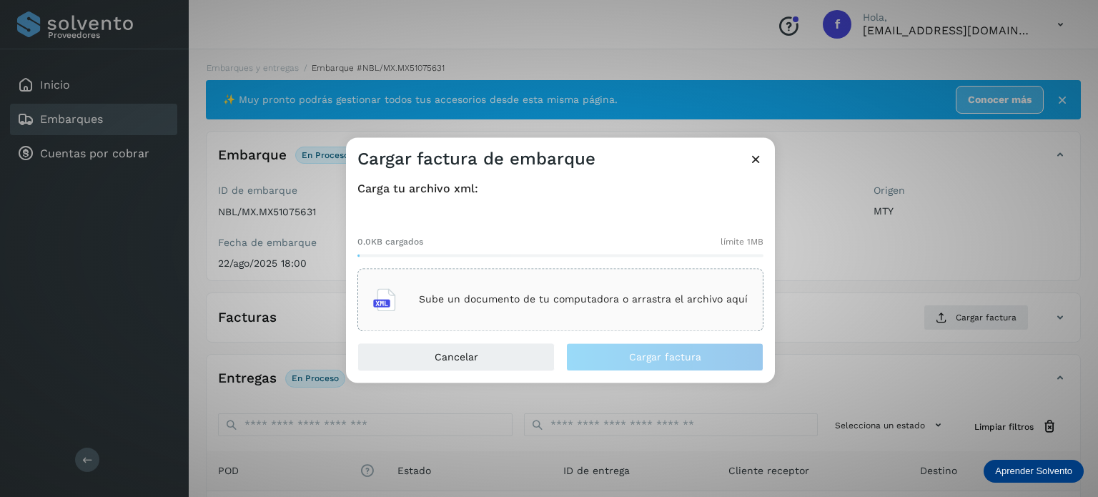
click at [569, 301] on p "Sube un documento de tu computadora o arrastra el archivo aquí" at bounding box center [583, 300] width 329 height 12
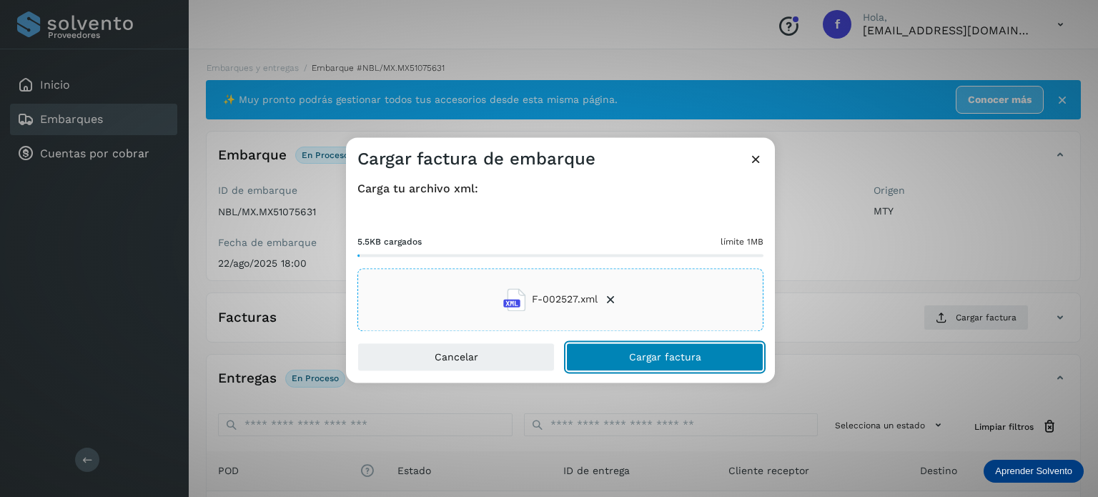
click at [625, 357] on button "Cargar factura" at bounding box center [664, 356] width 197 height 29
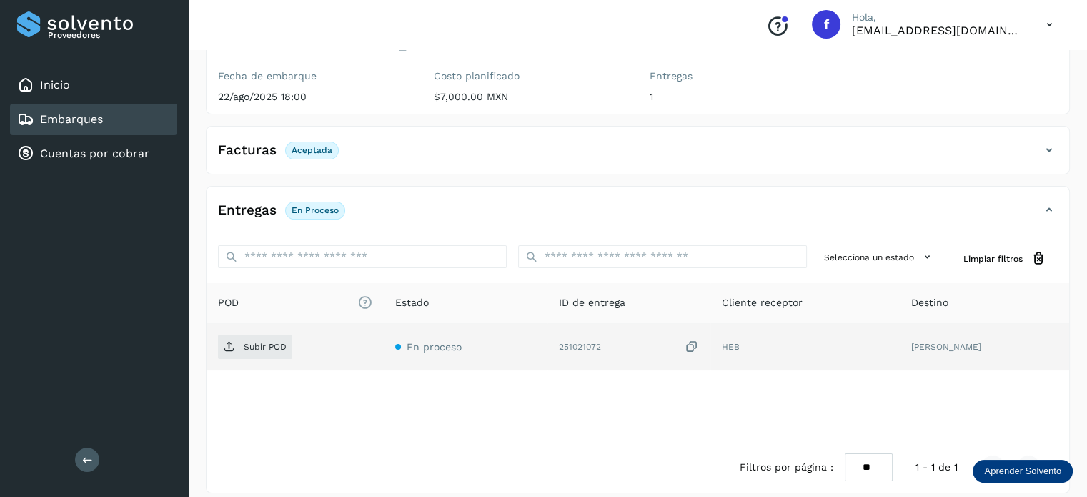
scroll to position [179, 0]
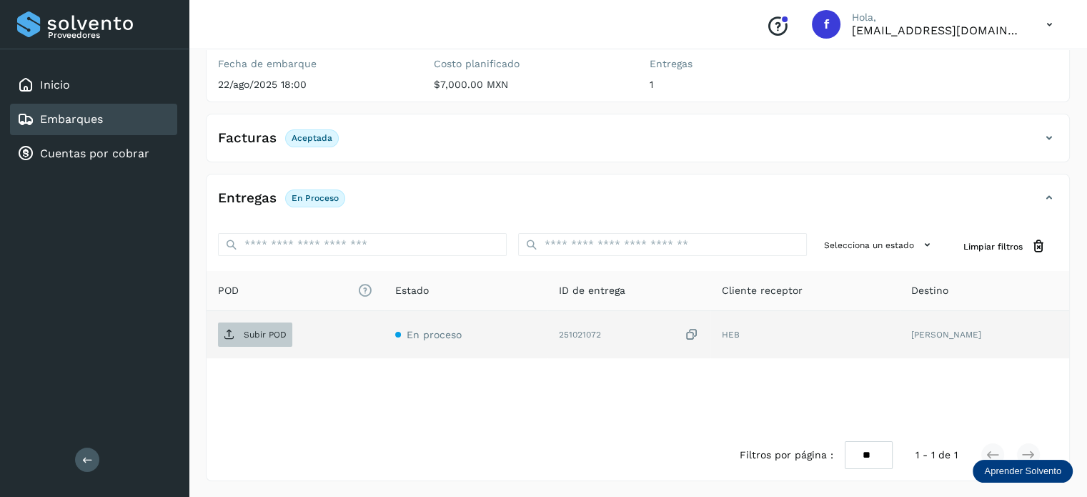
click at [274, 335] on p "Subir POD" at bounding box center [265, 335] width 43 height 10
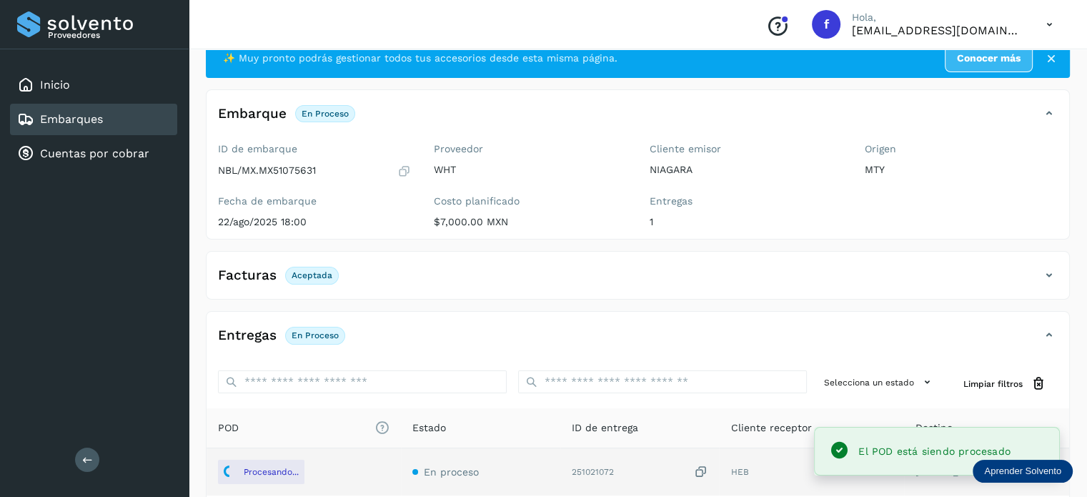
scroll to position [0, 0]
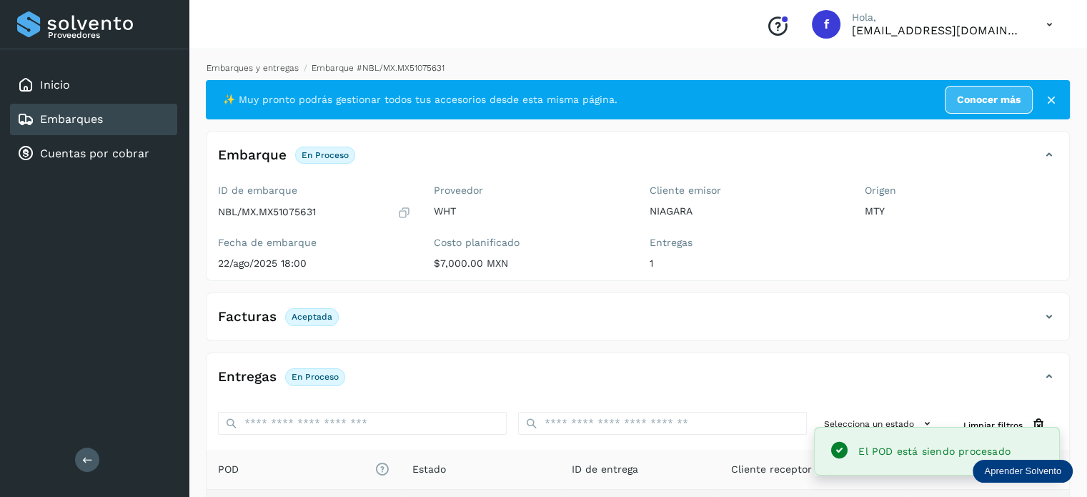
click at [245, 65] on link "Embarques y entregas" at bounding box center [253, 68] width 92 height 10
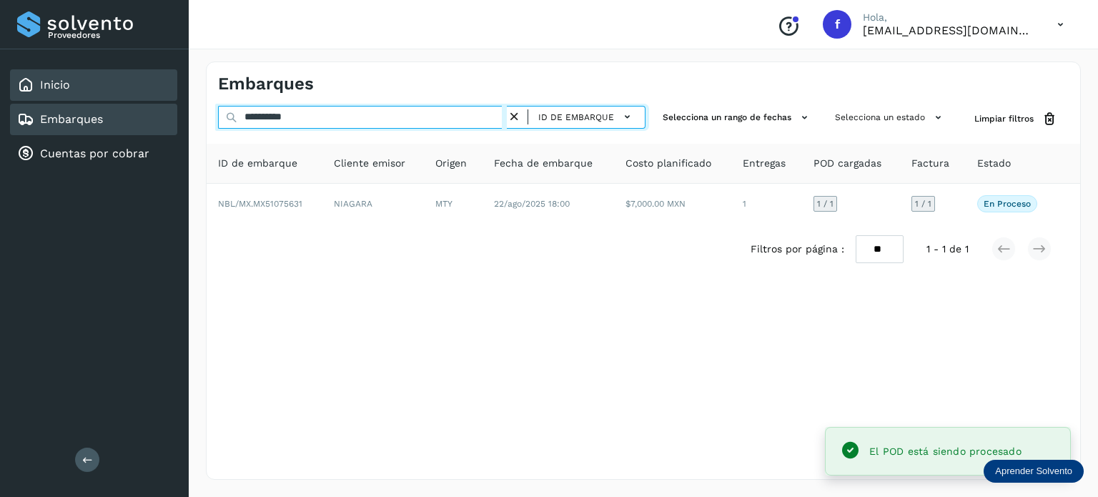
drag, startPoint x: 337, startPoint y: 119, endPoint x: 85, endPoint y: 64, distance: 257.6
click at [122, 75] on div "**********" at bounding box center [549, 248] width 1098 height 497
paste input "text"
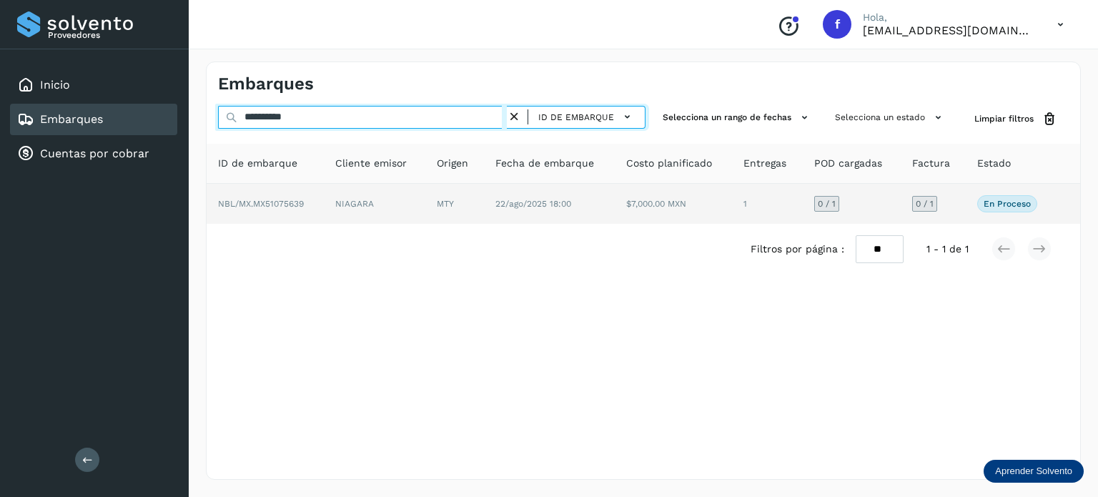
type input "**********"
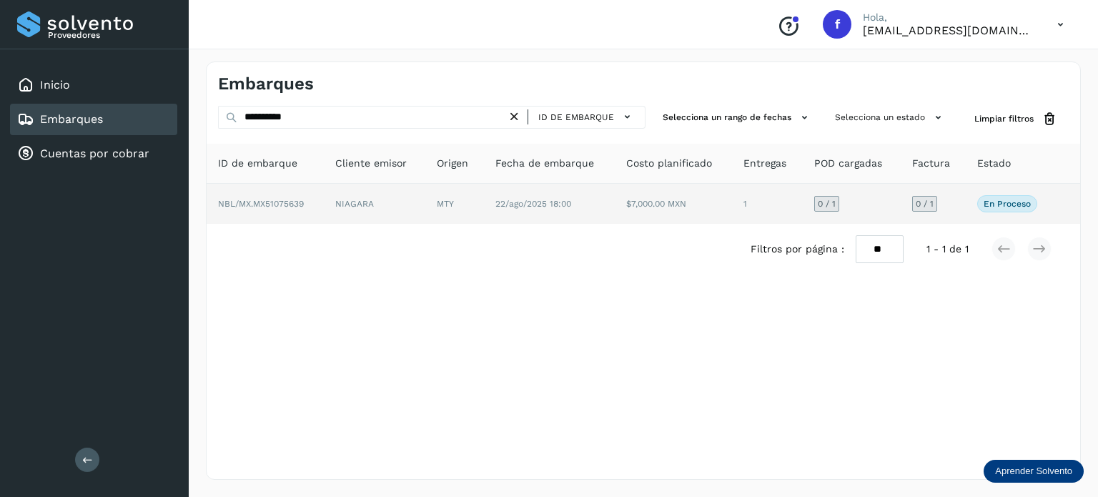
click at [264, 199] on span "NBL/MX.MX51075639" at bounding box center [261, 204] width 86 height 10
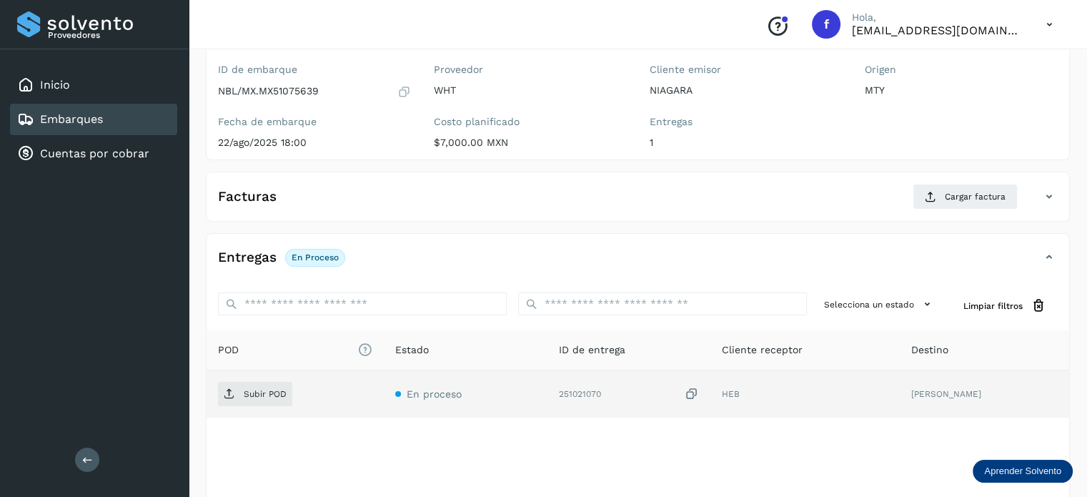
scroll to position [180, 0]
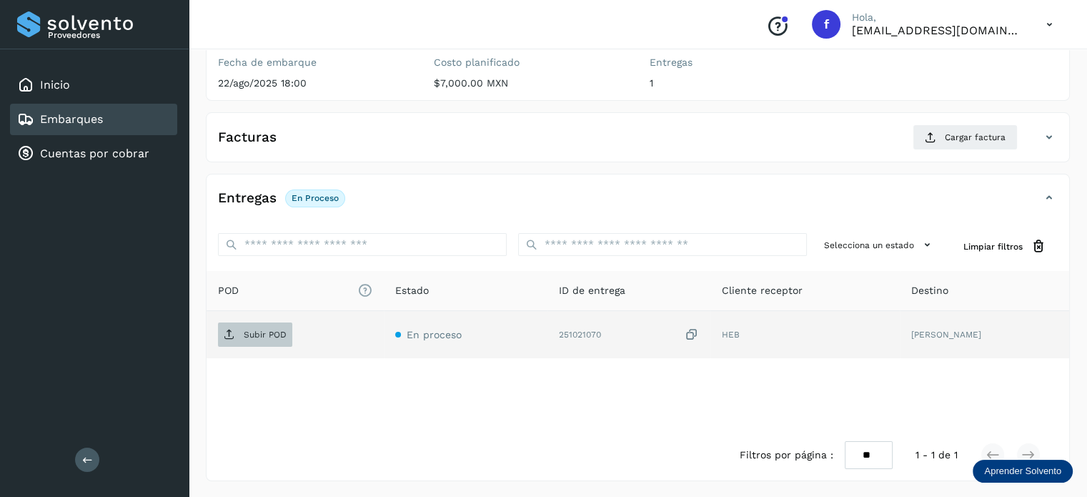
click at [276, 328] on span "Subir POD" at bounding box center [255, 334] width 74 height 23
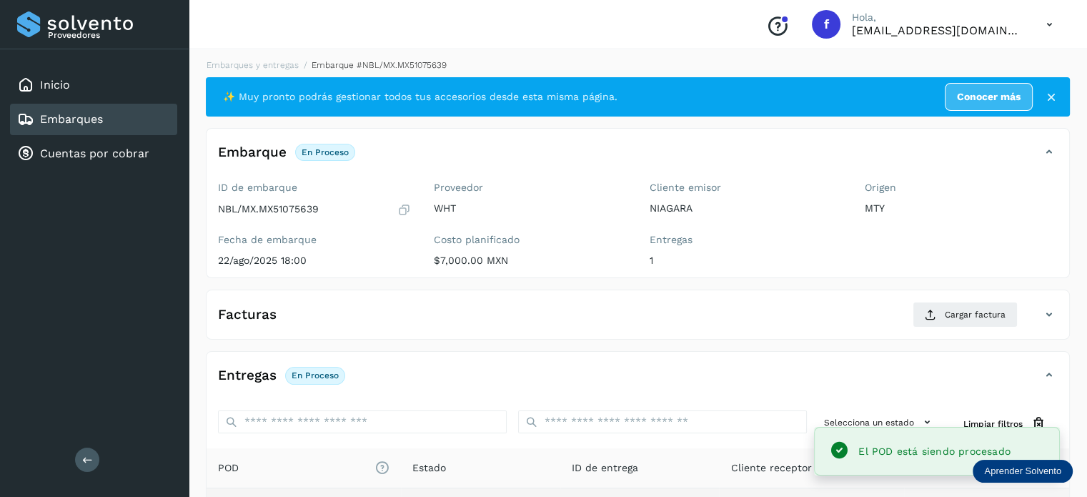
scroll to position [0, 0]
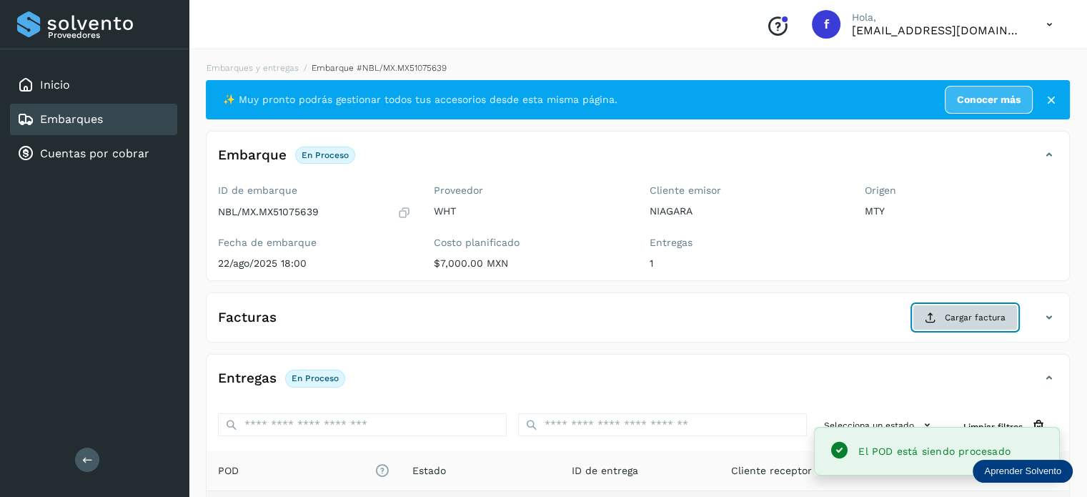
click at [947, 317] on span "Cargar factura" at bounding box center [975, 317] width 61 height 13
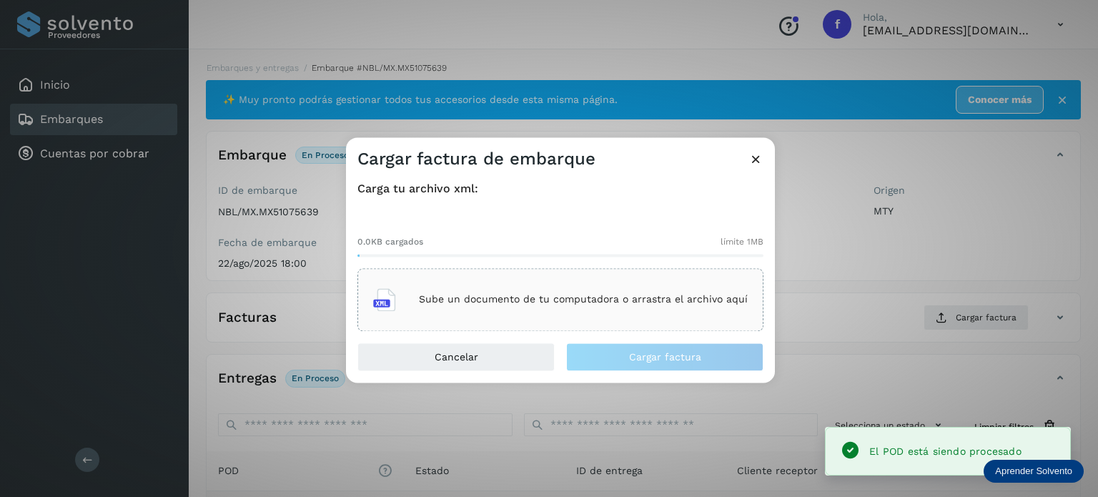
click at [534, 281] on div "Sube un documento de tu computadora o arrastra el archivo aquí" at bounding box center [560, 299] width 375 height 39
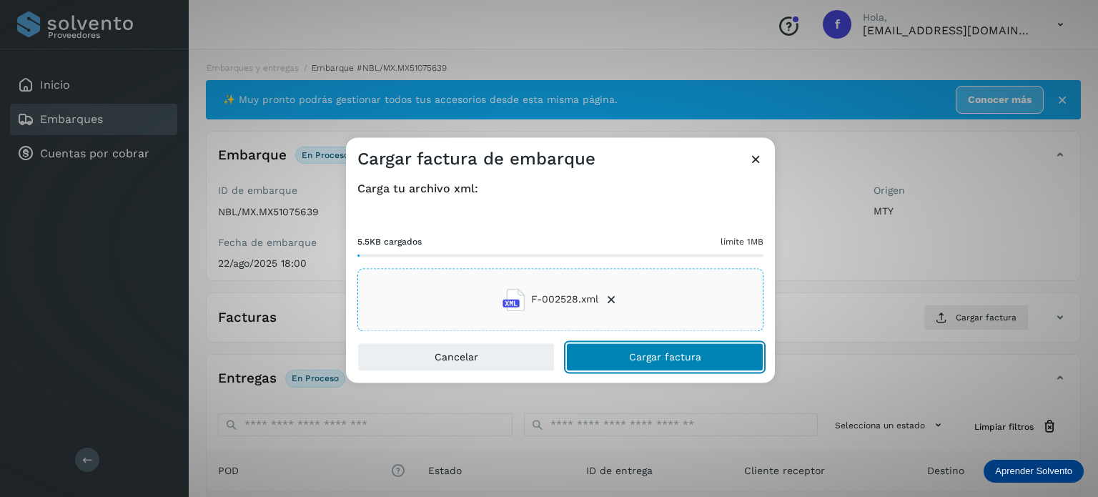
click at [661, 365] on button "Cargar factura" at bounding box center [664, 356] width 197 height 29
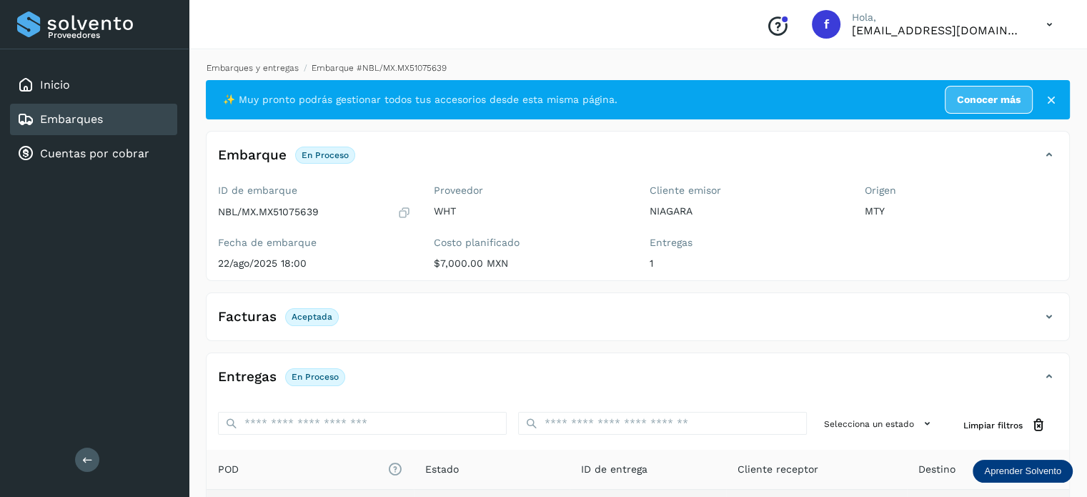
click at [257, 65] on link "Embarques y entregas" at bounding box center [253, 68] width 92 height 10
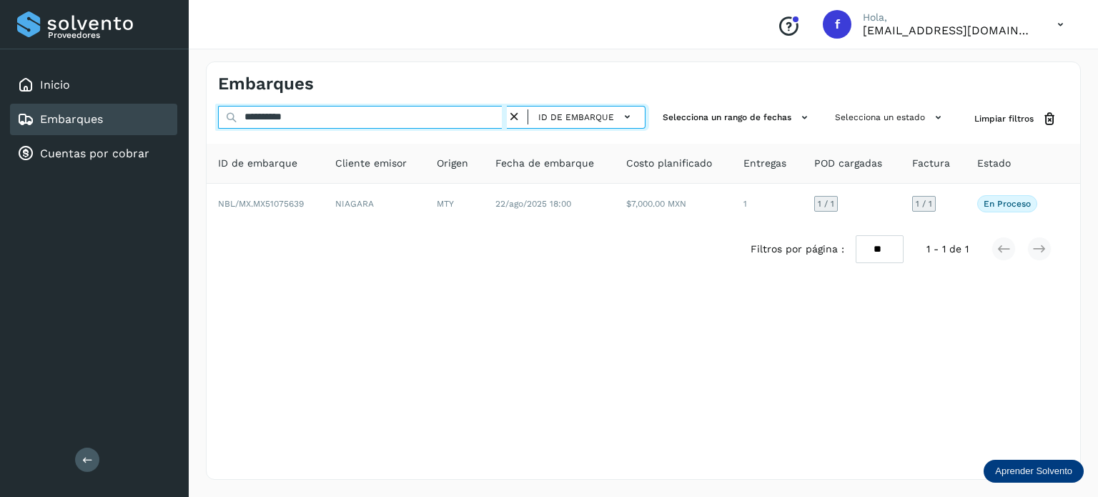
drag, startPoint x: 335, startPoint y: 107, endPoint x: 234, endPoint y: 99, distance: 100.3
click at [237, 99] on div "**********" at bounding box center [643, 270] width 875 height 418
paste input "text"
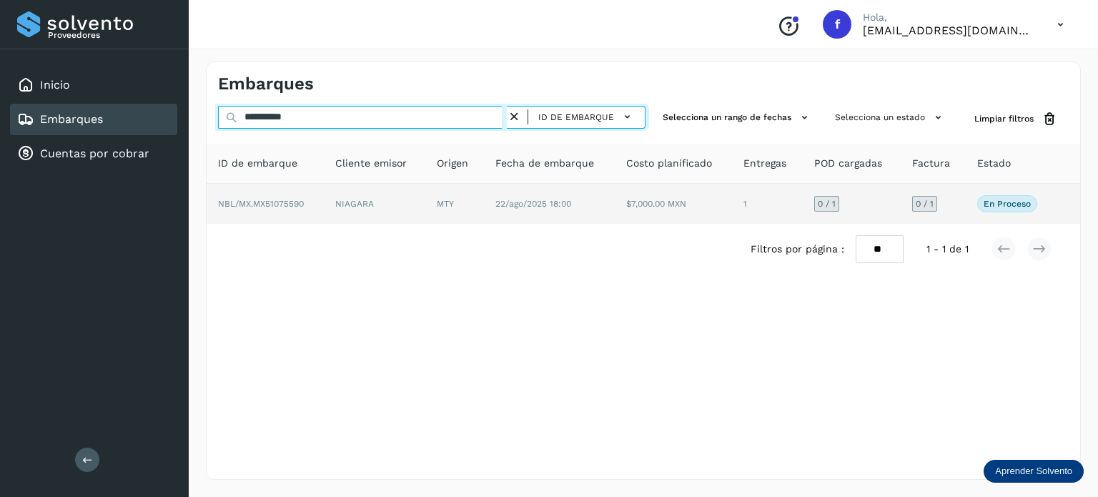
type input "**********"
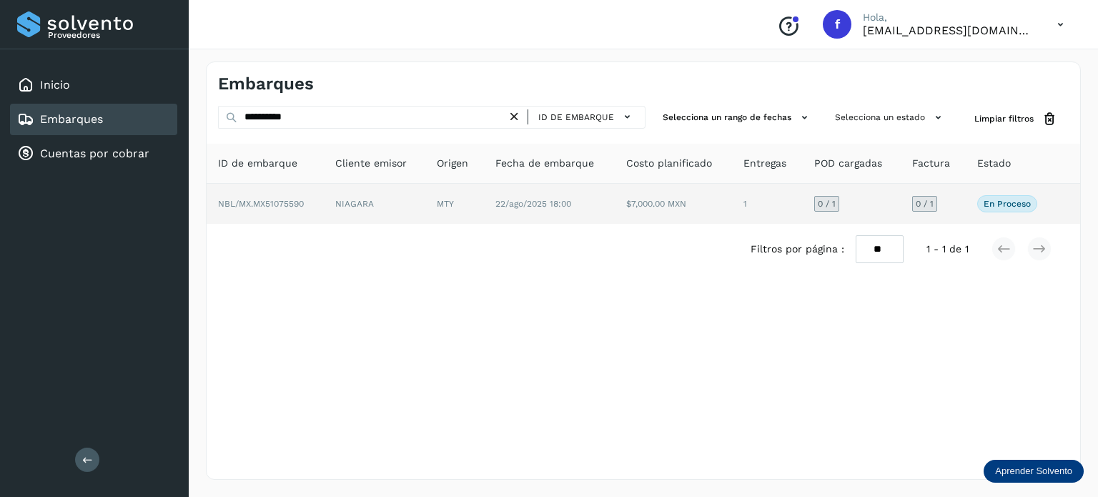
click at [294, 199] on span "NBL/MX.MX51075590" at bounding box center [261, 204] width 86 height 10
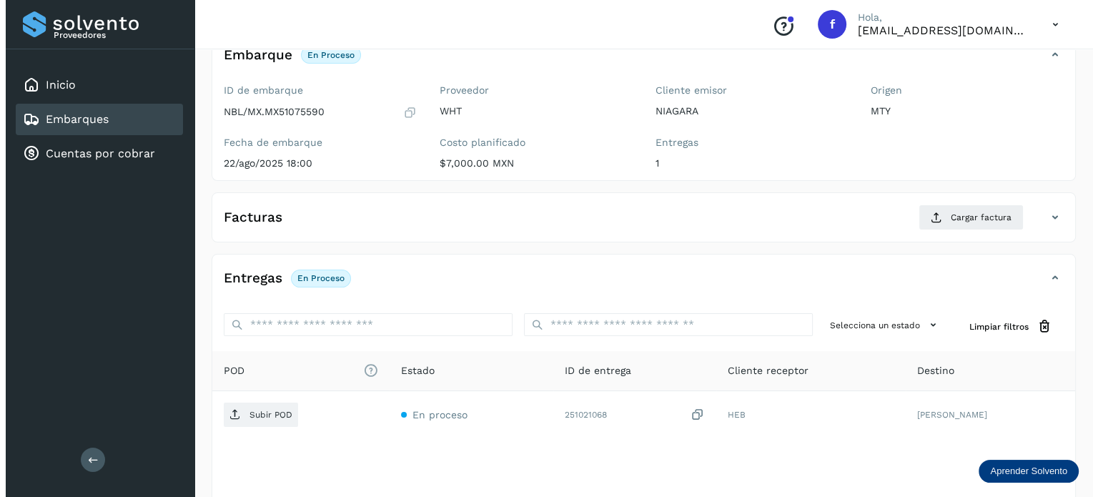
scroll to position [180, 0]
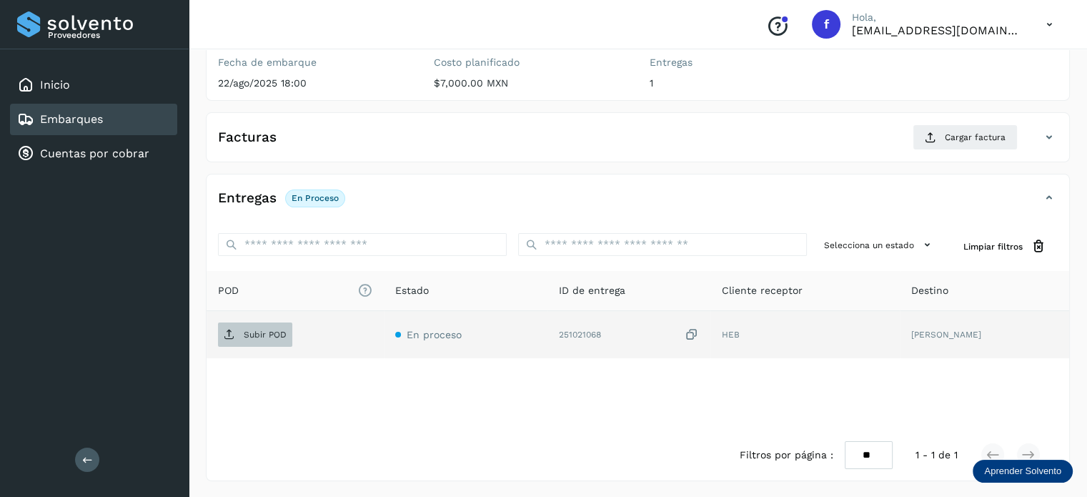
click at [258, 330] on p "Subir POD" at bounding box center [265, 335] width 43 height 10
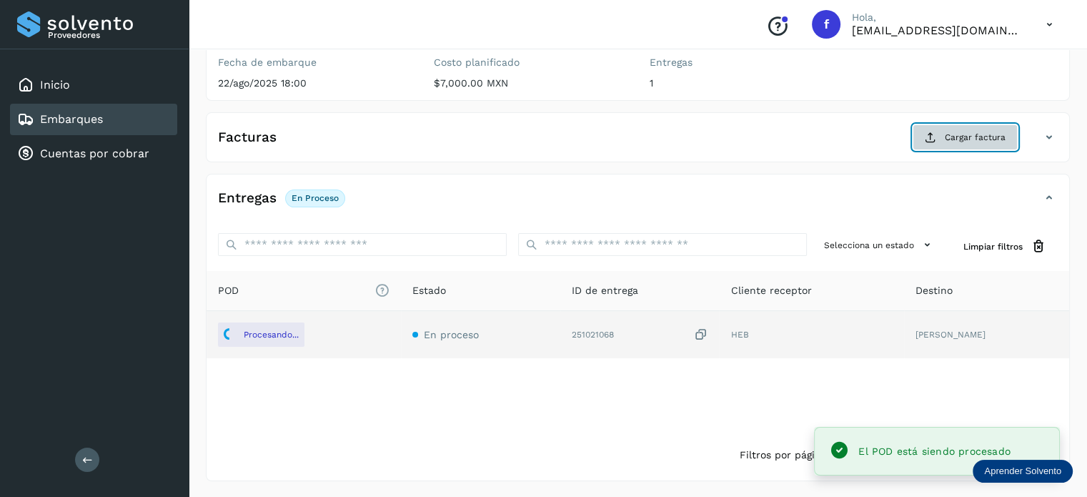
click at [941, 137] on button "Cargar factura" at bounding box center [965, 137] width 105 height 26
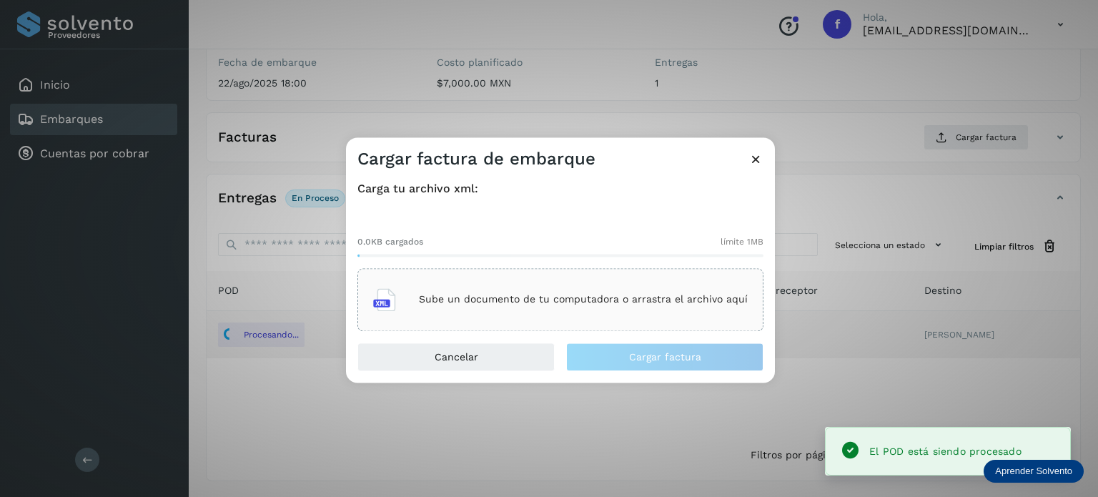
click at [505, 296] on p "Sube un documento de tu computadora o arrastra el archivo aquí" at bounding box center [583, 300] width 329 height 12
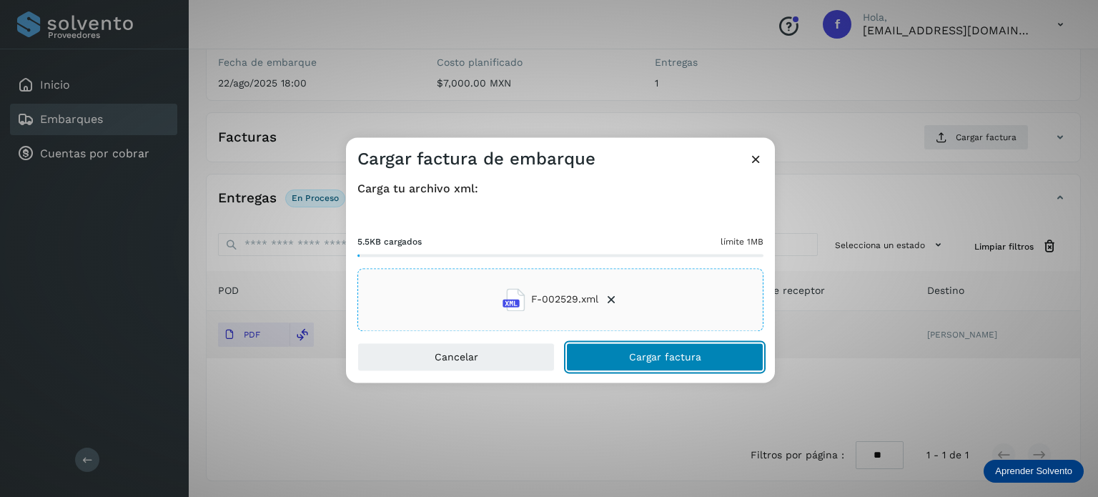
click at [636, 359] on span "Cargar factura" at bounding box center [665, 357] width 72 height 10
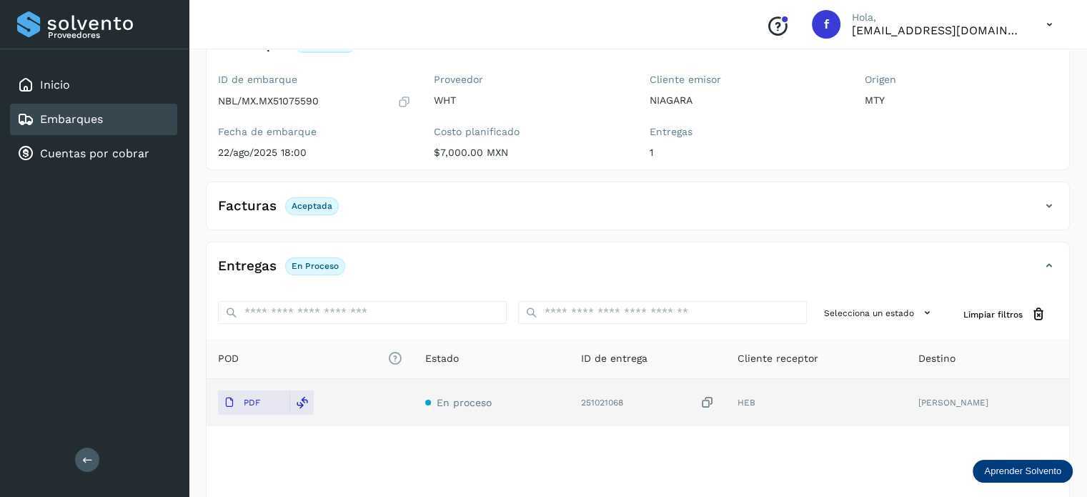
scroll to position [0, 0]
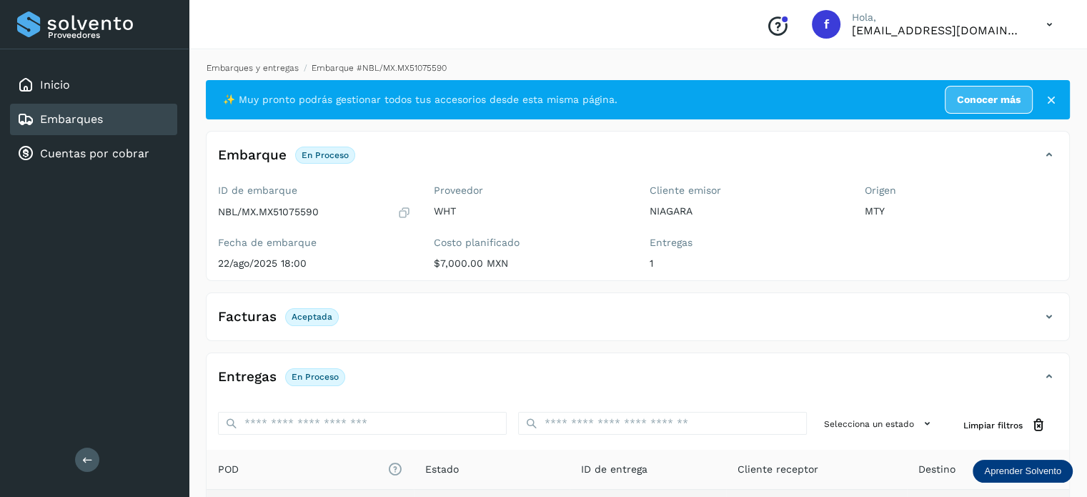
click at [264, 69] on link "Embarques y entregas" at bounding box center [253, 68] width 92 height 10
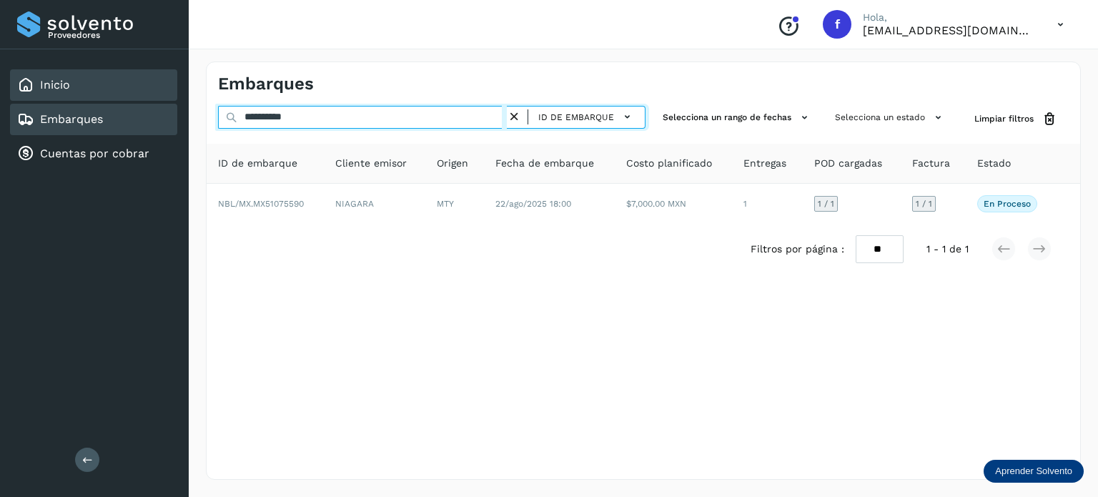
click at [152, 94] on div "**********" at bounding box center [549, 248] width 1098 height 497
paste input "text"
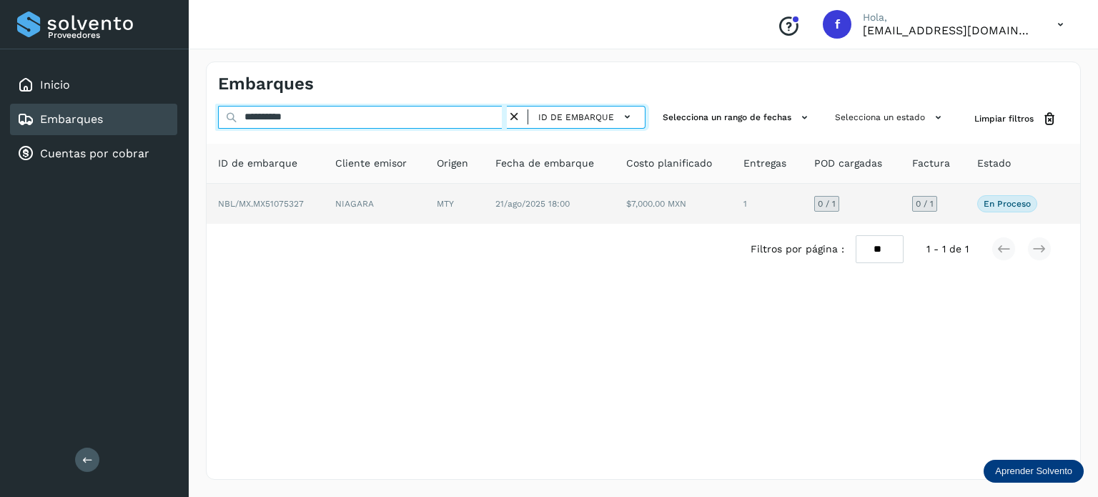
type input "**********"
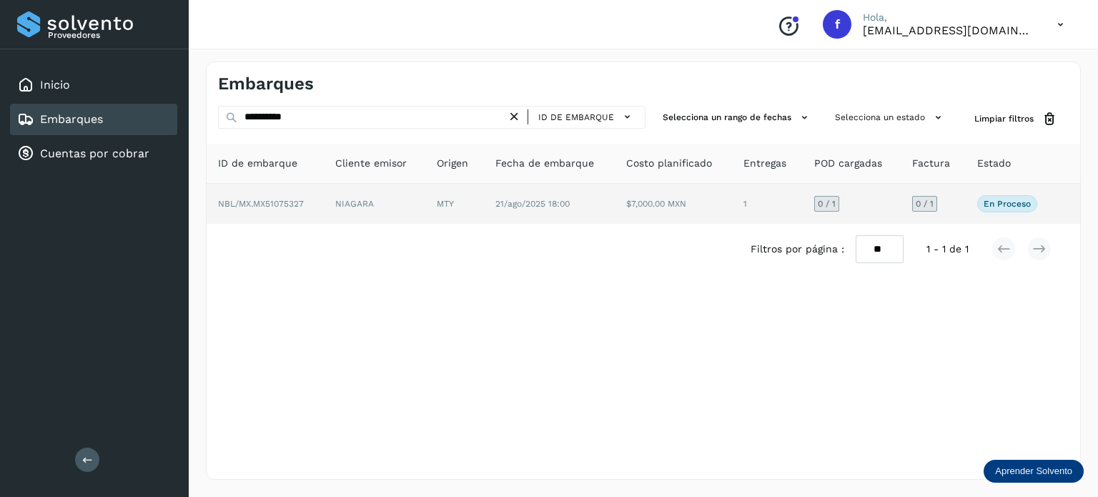
click at [991, 199] on p "En proceso" at bounding box center [1007, 204] width 47 height 10
click at [259, 199] on span "NBL/MX.MX51075327" at bounding box center [261, 204] width 86 height 10
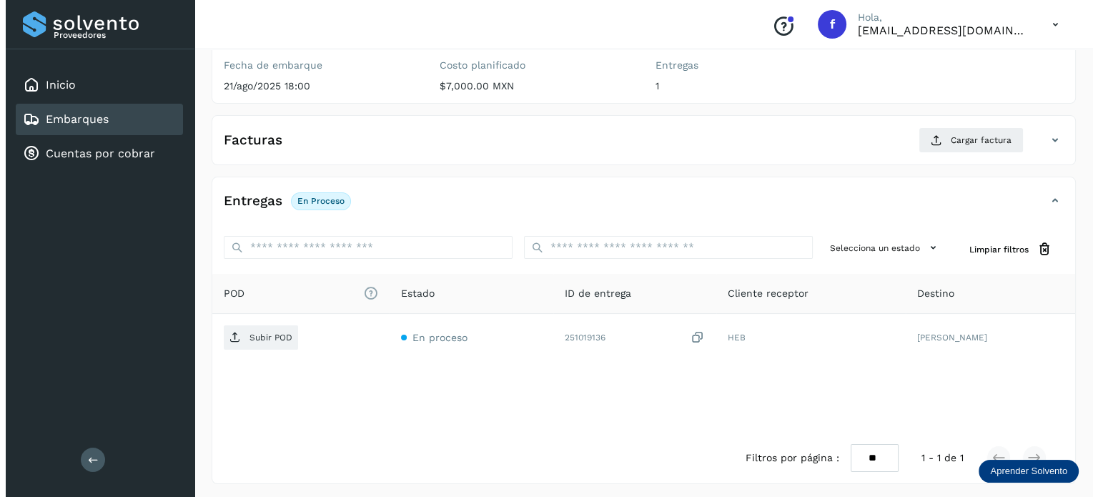
scroll to position [180, 0]
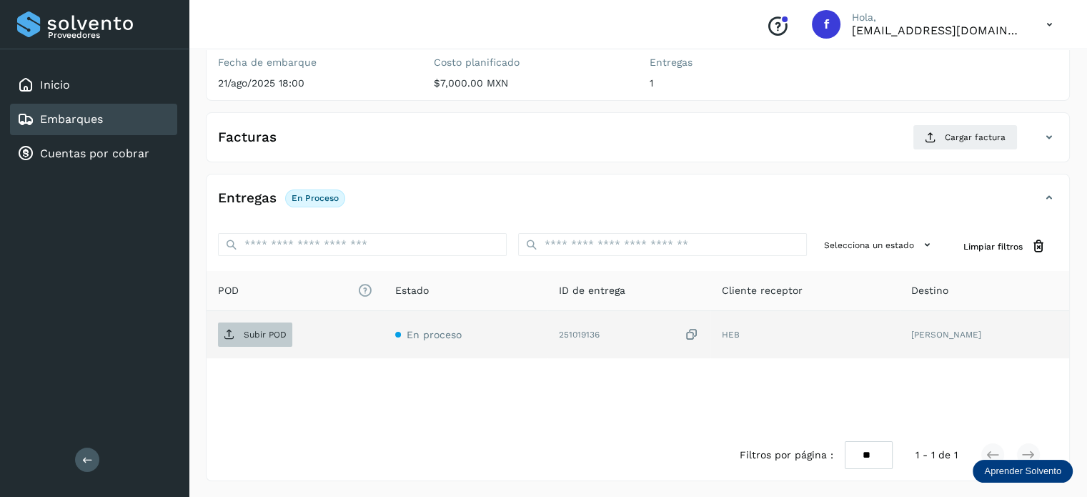
click at [267, 330] on p "Subir POD" at bounding box center [265, 335] width 43 height 10
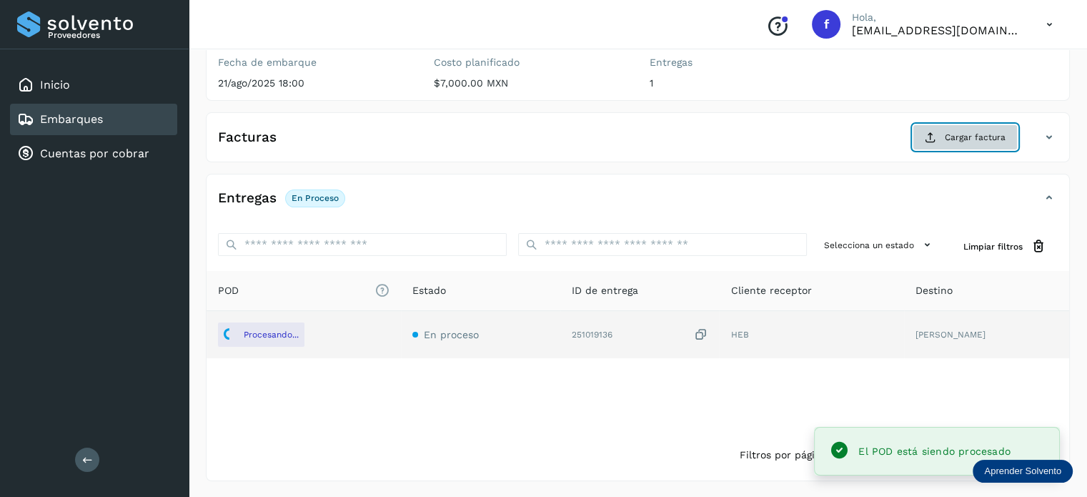
click at [978, 137] on span "Cargar factura" at bounding box center [975, 137] width 61 height 13
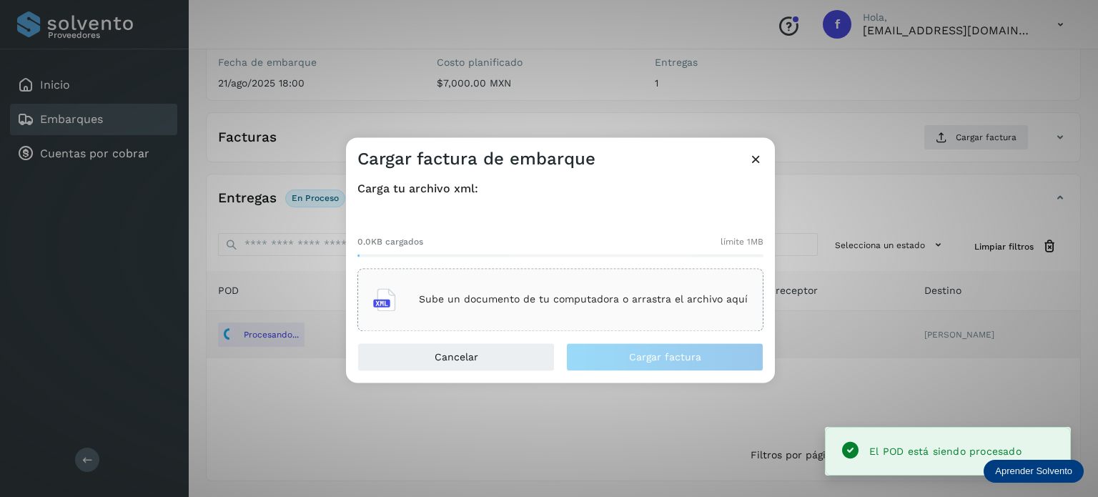
click at [486, 295] on p "Sube un documento de tu computadora o arrastra el archivo aquí" at bounding box center [583, 300] width 329 height 12
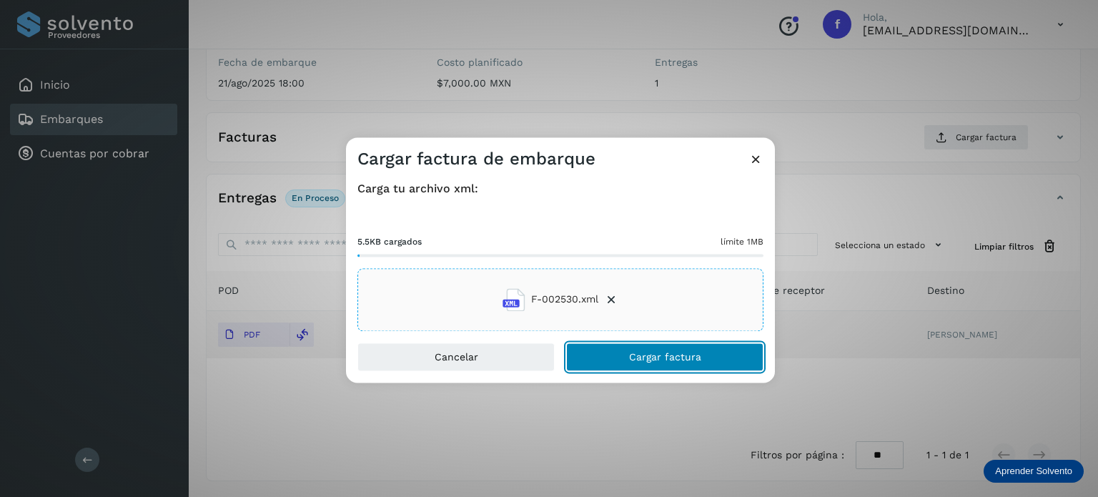
click at [604, 351] on button "Cargar factura" at bounding box center [664, 356] width 197 height 29
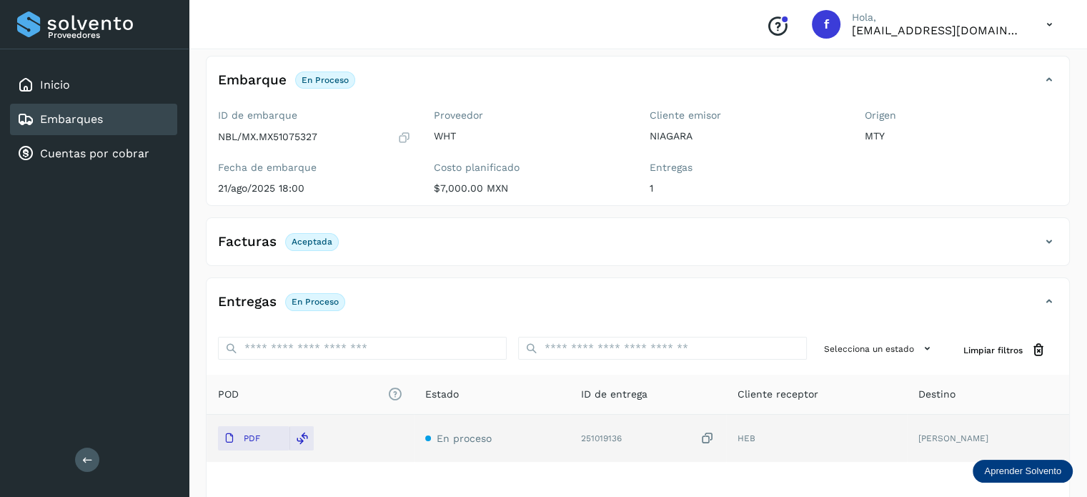
scroll to position [0, 0]
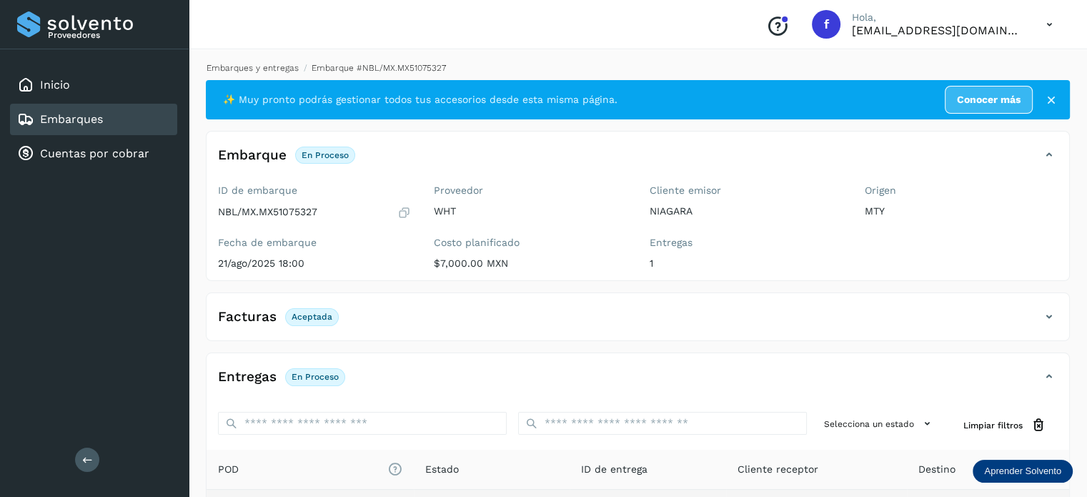
click at [265, 63] on link "Embarques y entregas" at bounding box center [253, 68] width 92 height 10
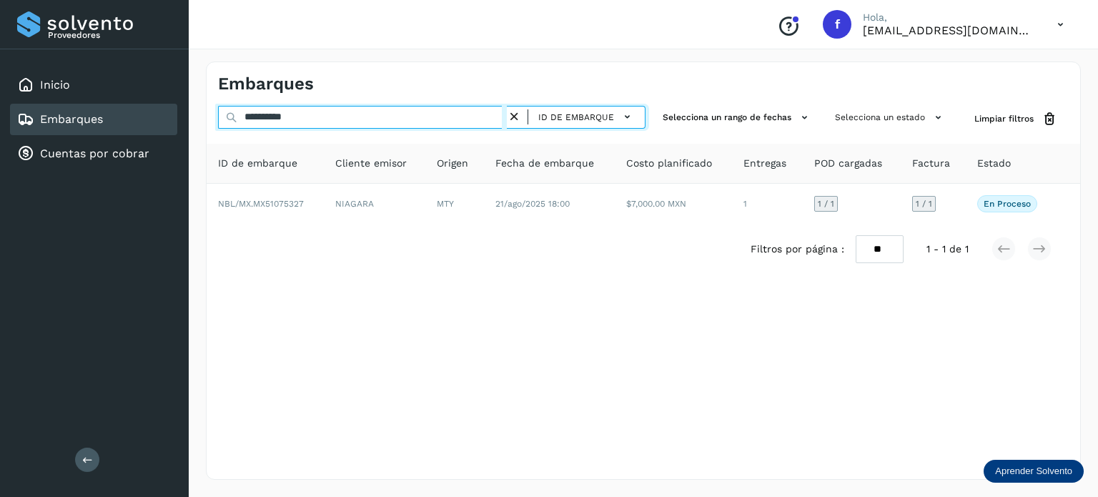
drag, startPoint x: 312, startPoint y: 120, endPoint x: 152, endPoint y: 102, distance: 161.1
click at [182, 105] on div "**********" at bounding box center [549, 248] width 1098 height 497
paste input "text"
type input "**********"
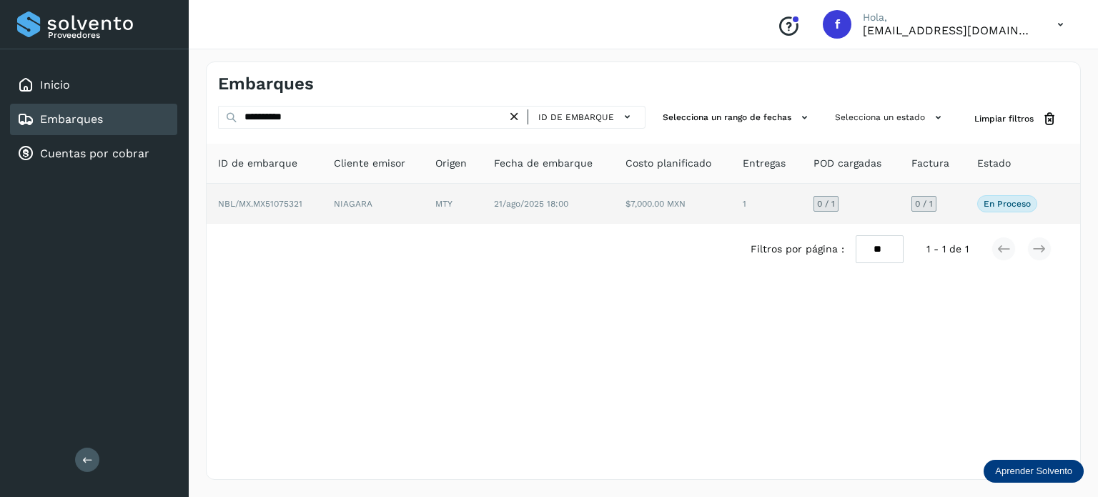
click at [274, 200] on span "NBL/MX.MX51075321" at bounding box center [260, 204] width 84 height 10
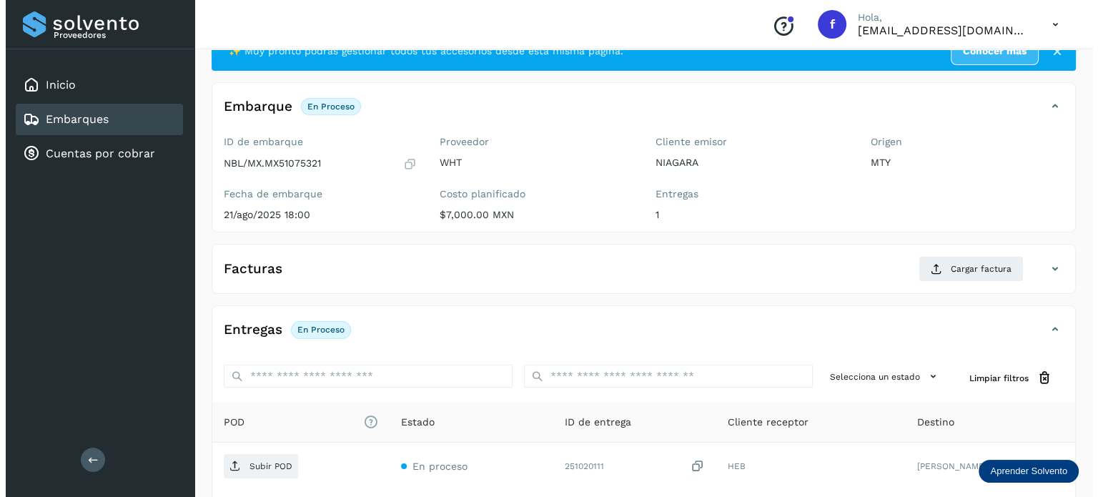
scroll to position [180, 0]
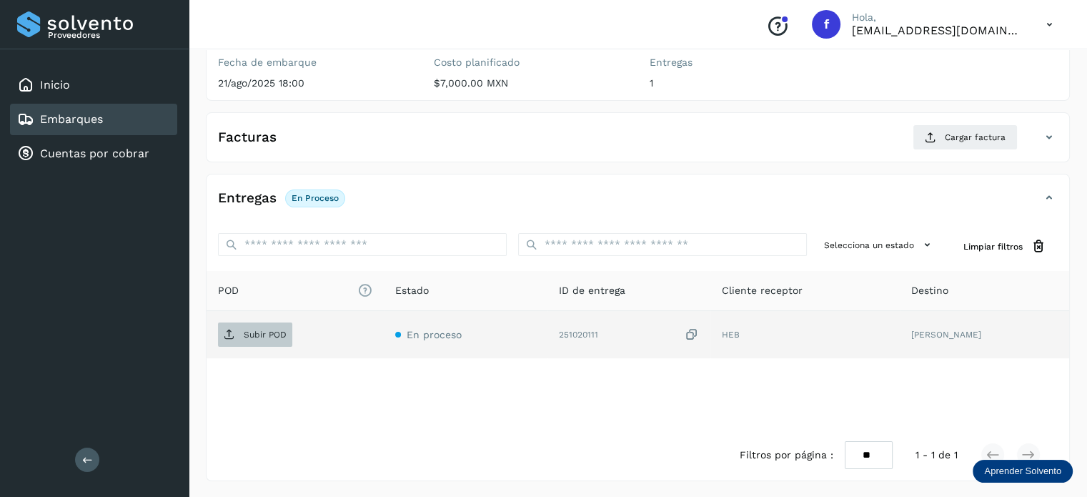
click at [266, 338] on span "Subir POD" at bounding box center [255, 334] width 74 height 23
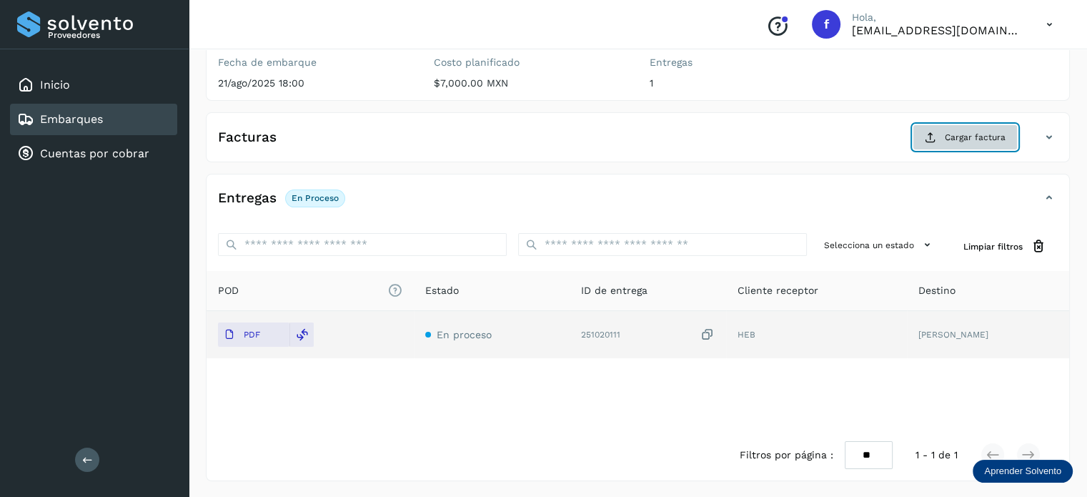
click at [944, 139] on button "Cargar factura" at bounding box center [965, 137] width 105 height 26
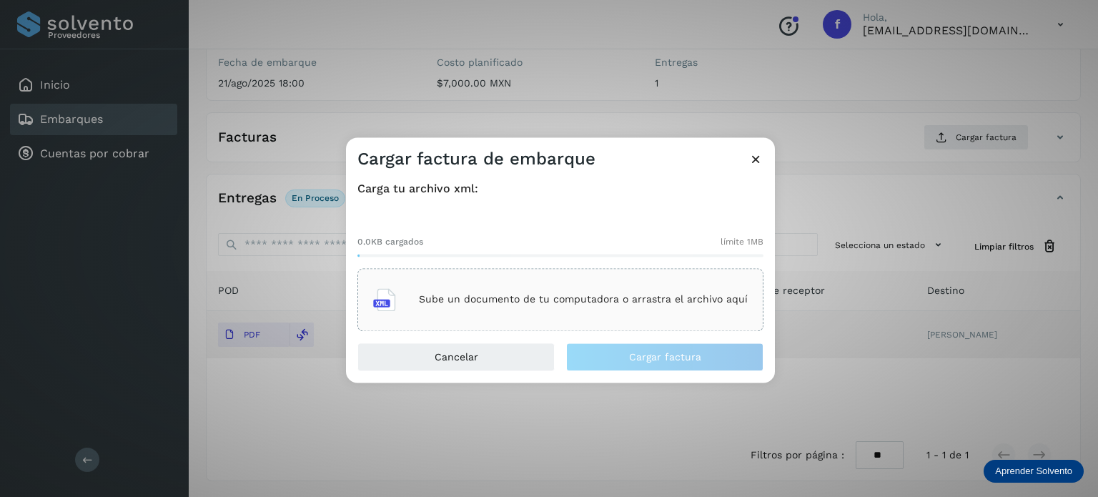
click at [437, 297] on p "Sube un documento de tu computadora o arrastra el archivo aquí" at bounding box center [583, 300] width 329 height 12
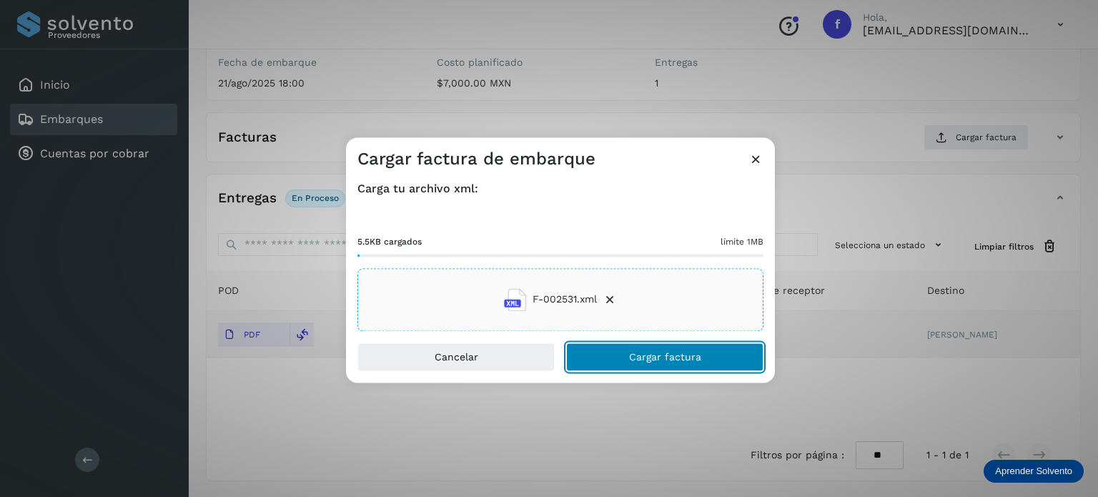
click at [635, 360] on span "Cargar factura" at bounding box center [665, 357] width 72 height 10
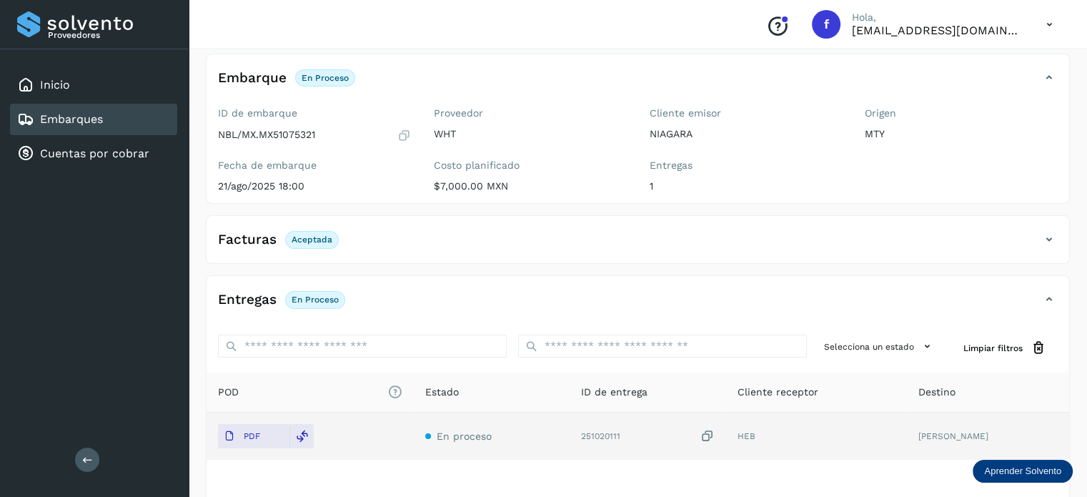
scroll to position [0, 0]
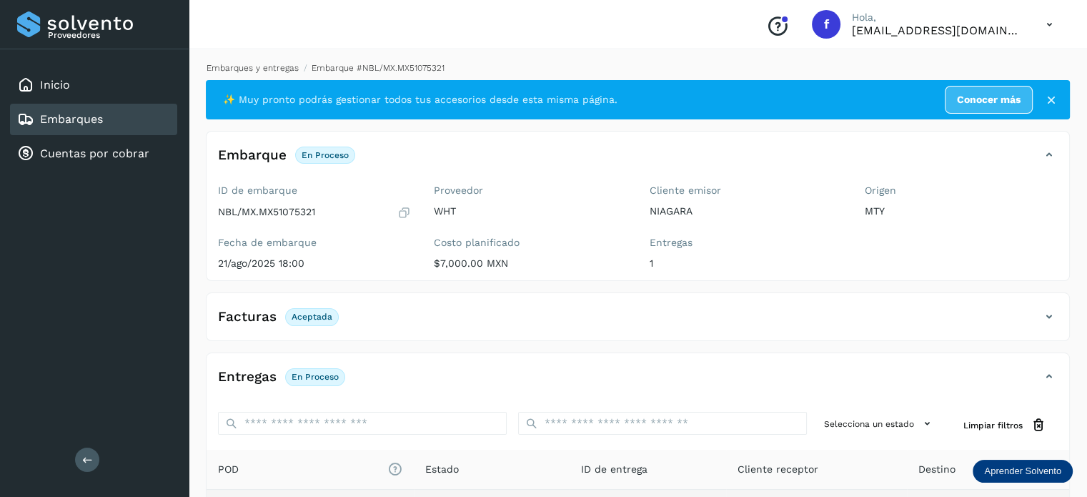
click at [267, 66] on link "Embarques y entregas" at bounding box center [253, 68] width 92 height 10
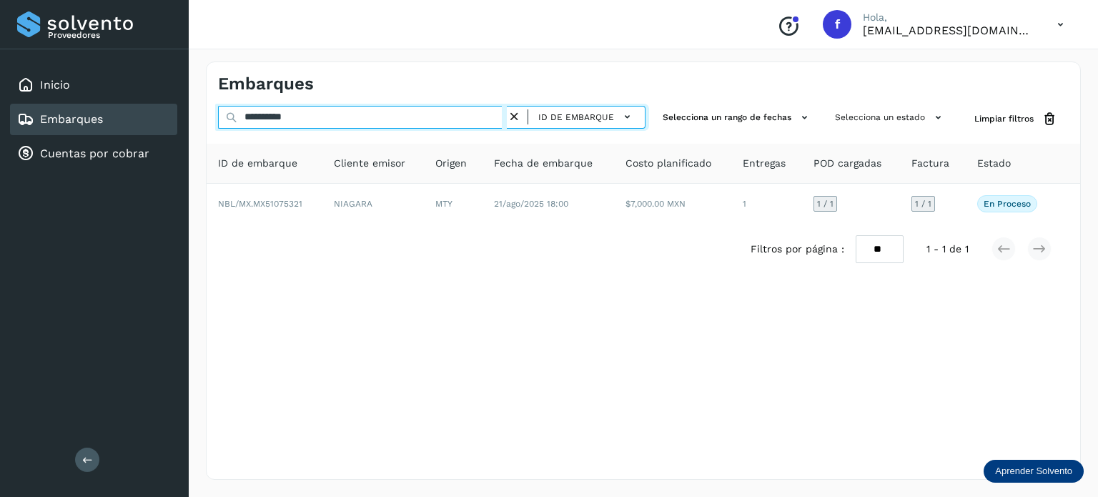
drag, startPoint x: 353, startPoint y: 117, endPoint x: 145, endPoint y: 65, distance: 214.3
click at [163, 70] on div "**********" at bounding box center [549, 248] width 1098 height 497
paste input "text"
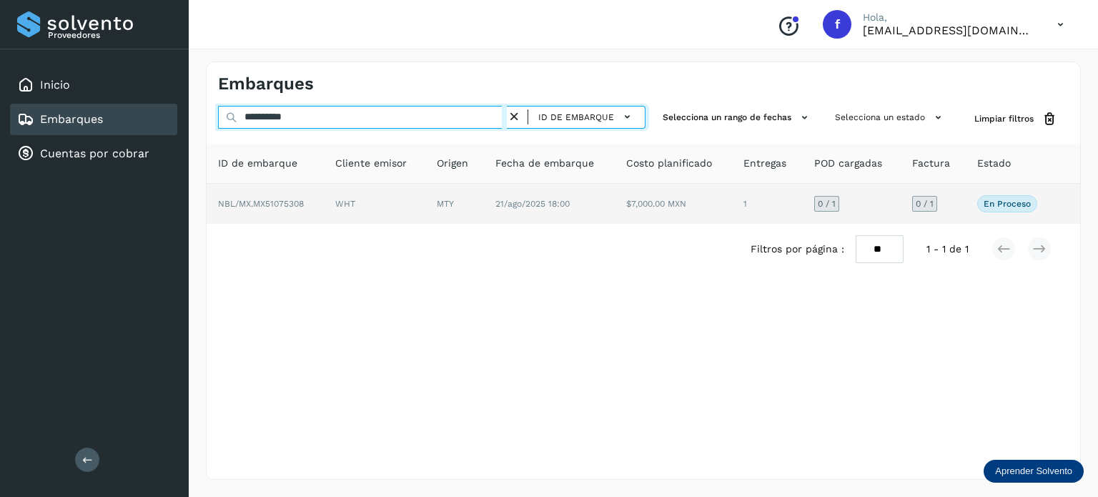
type input "**********"
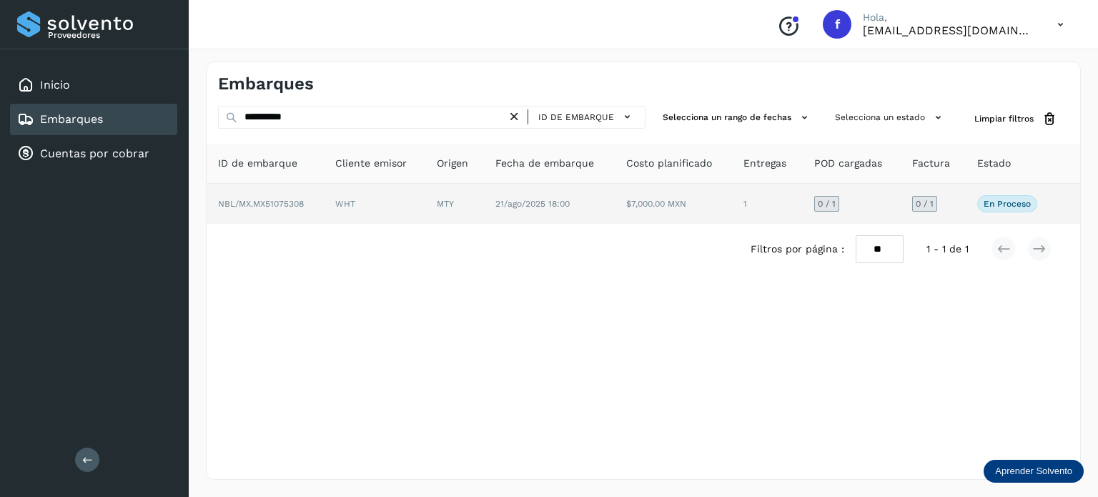
click at [272, 204] on span "NBL/MX.MX51075308" at bounding box center [261, 204] width 86 height 10
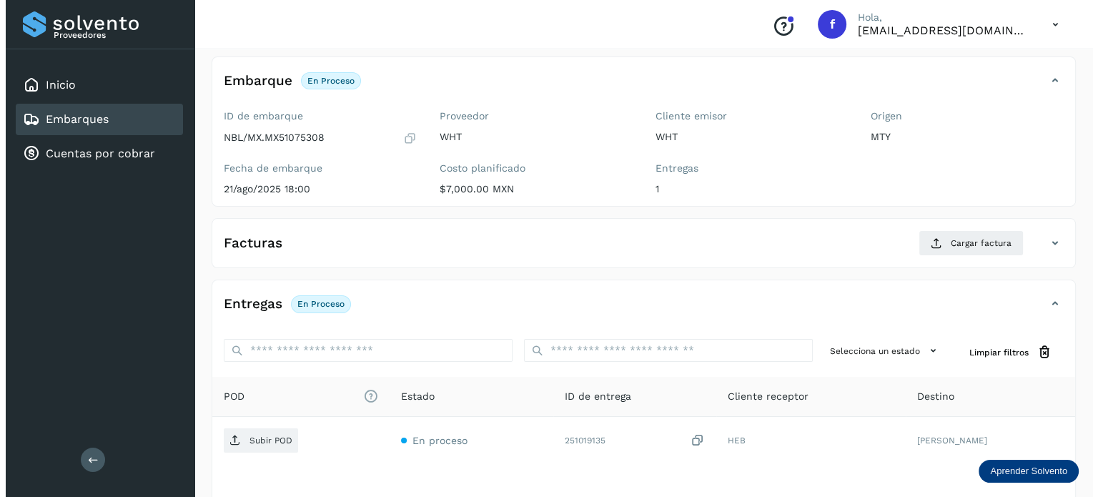
scroll to position [180, 0]
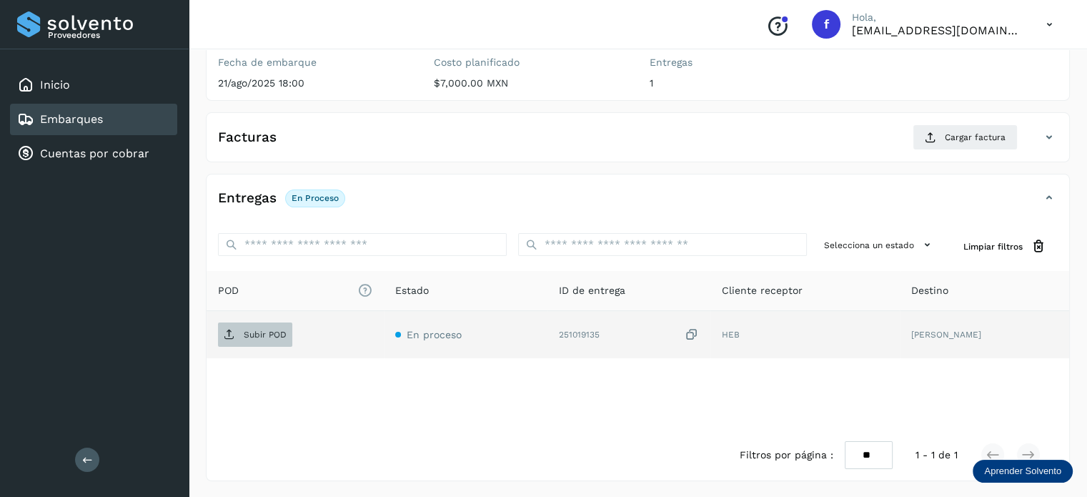
click at [277, 337] on p "Subir POD" at bounding box center [265, 335] width 43 height 10
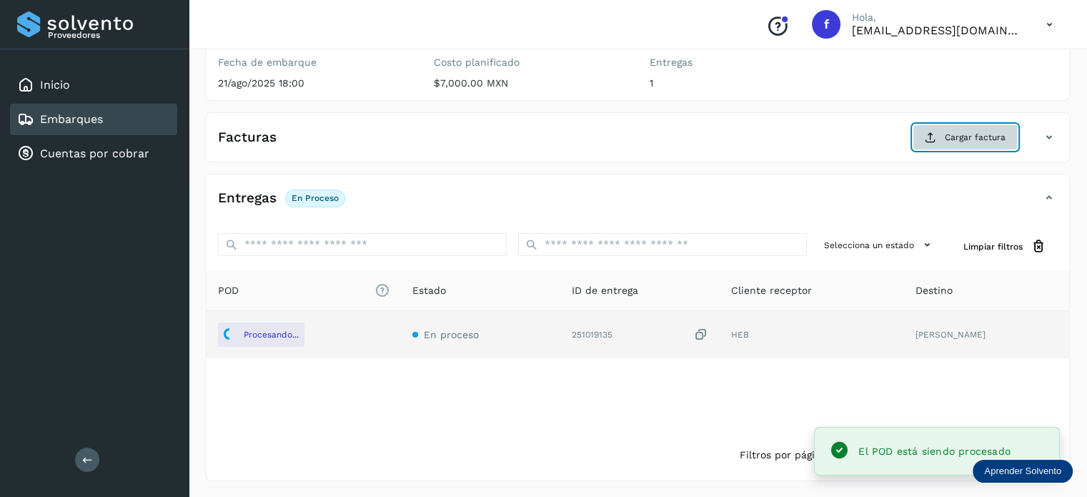
click at [949, 140] on span "Cargar factura" at bounding box center [975, 137] width 61 height 13
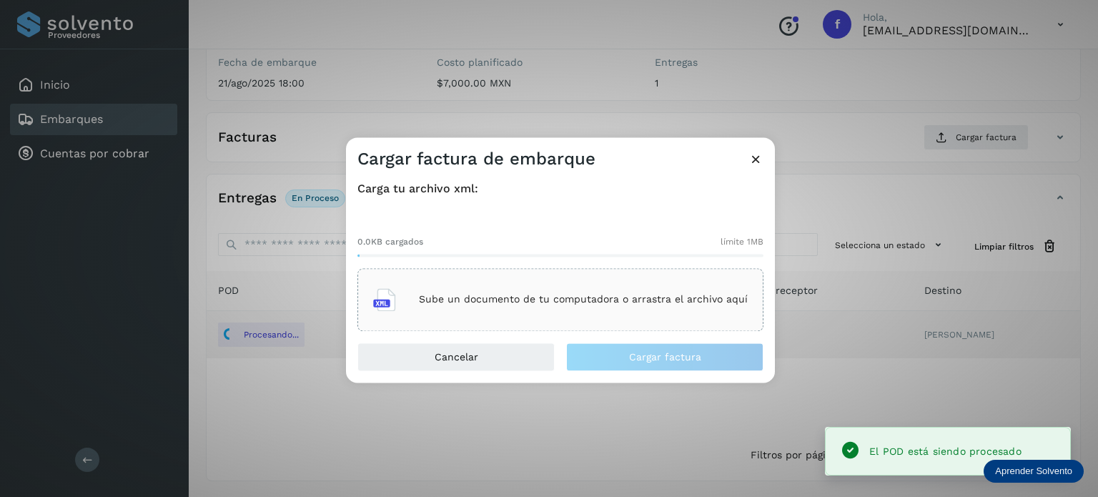
click at [452, 315] on div "Sube un documento de tu computadora o arrastra el archivo aquí" at bounding box center [560, 299] width 375 height 39
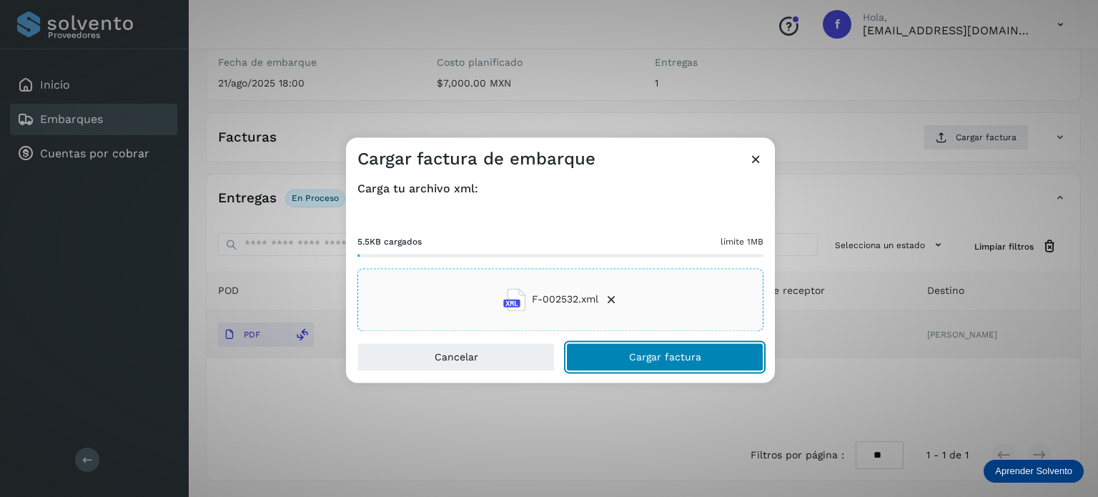
click at [706, 361] on button "Cargar factura" at bounding box center [664, 356] width 197 height 29
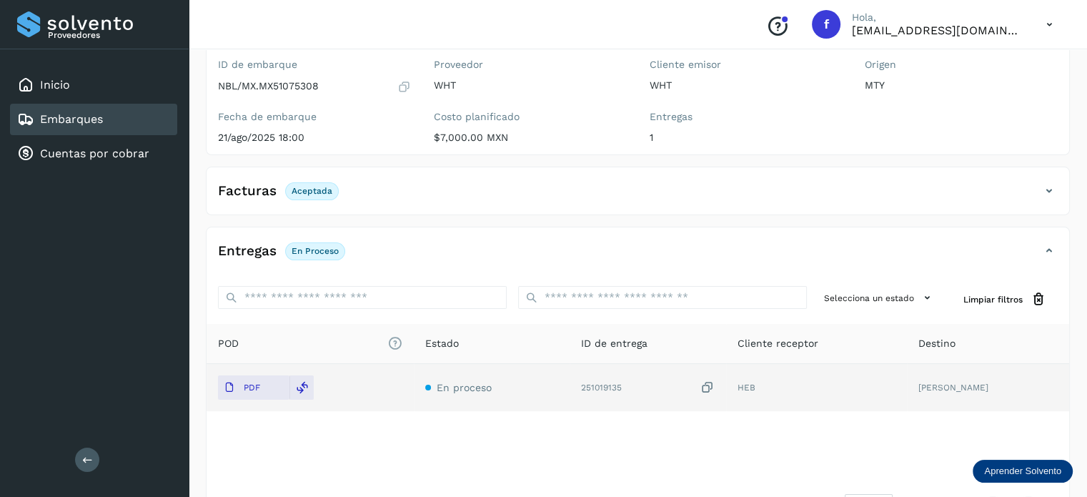
scroll to position [0, 0]
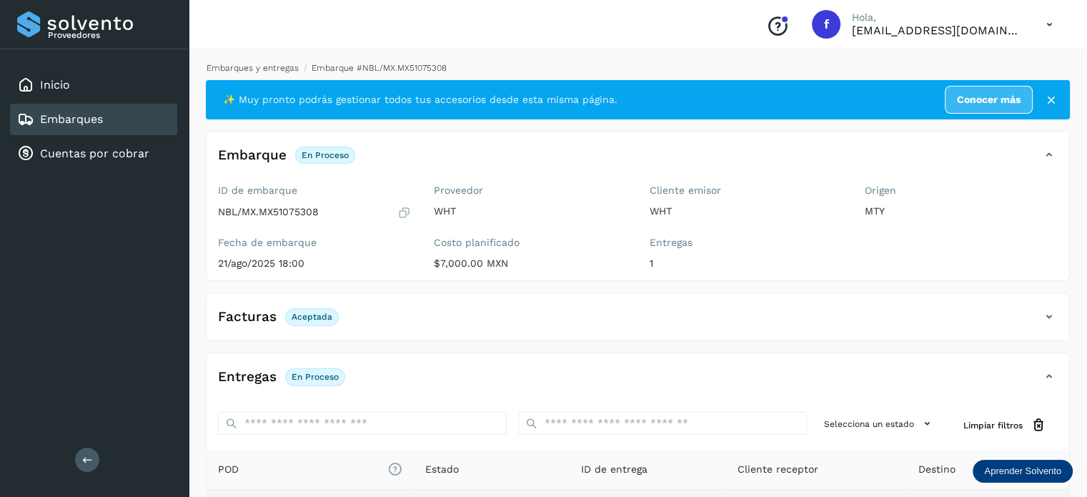
click at [277, 68] on link "Embarques y entregas" at bounding box center [253, 68] width 92 height 10
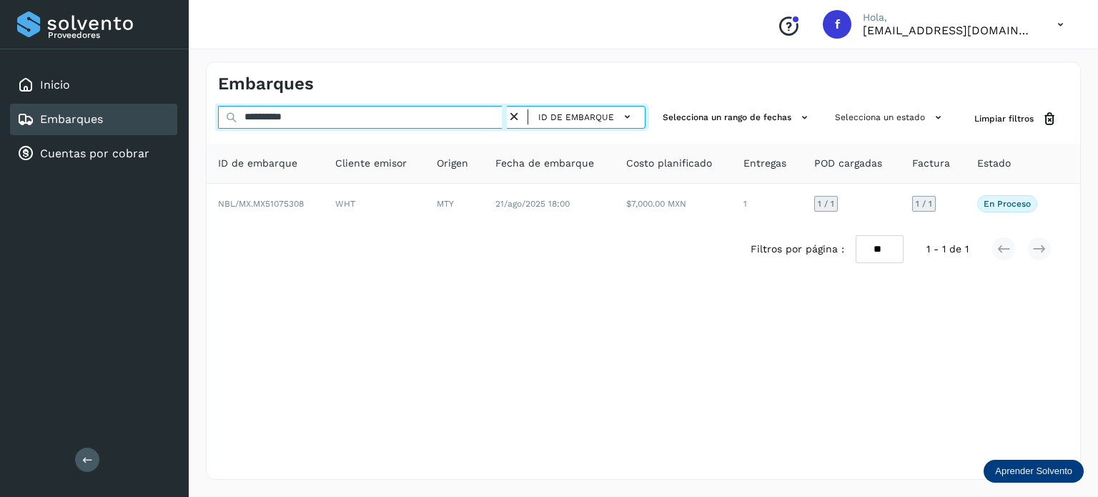
drag, startPoint x: 370, startPoint y: 119, endPoint x: 150, endPoint y: 105, distance: 219.9
click at [154, 106] on div "**********" at bounding box center [549, 248] width 1098 height 497
paste input "text"
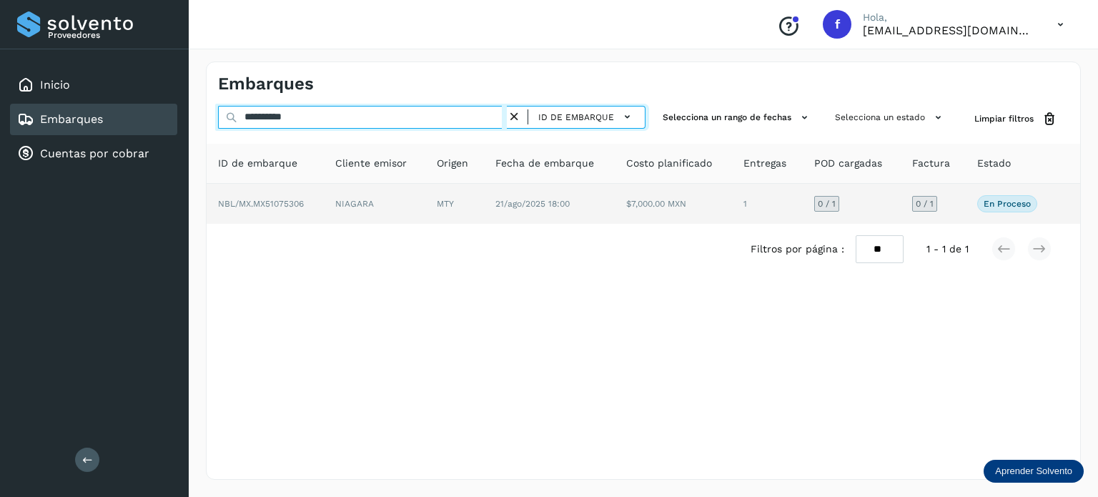
type input "**********"
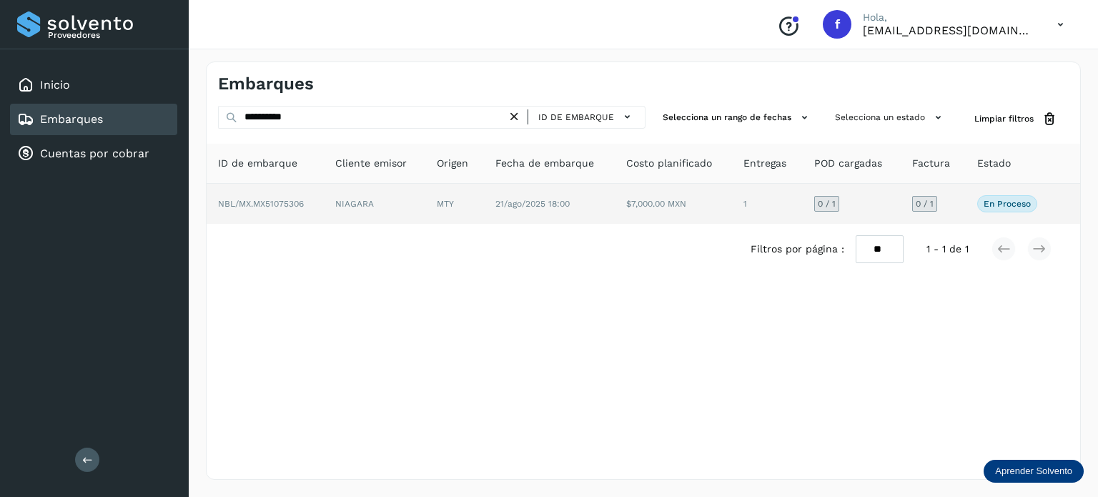
click at [289, 199] on span "NBL/MX.MX51075306" at bounding box center [261, 204] width 86 height 10
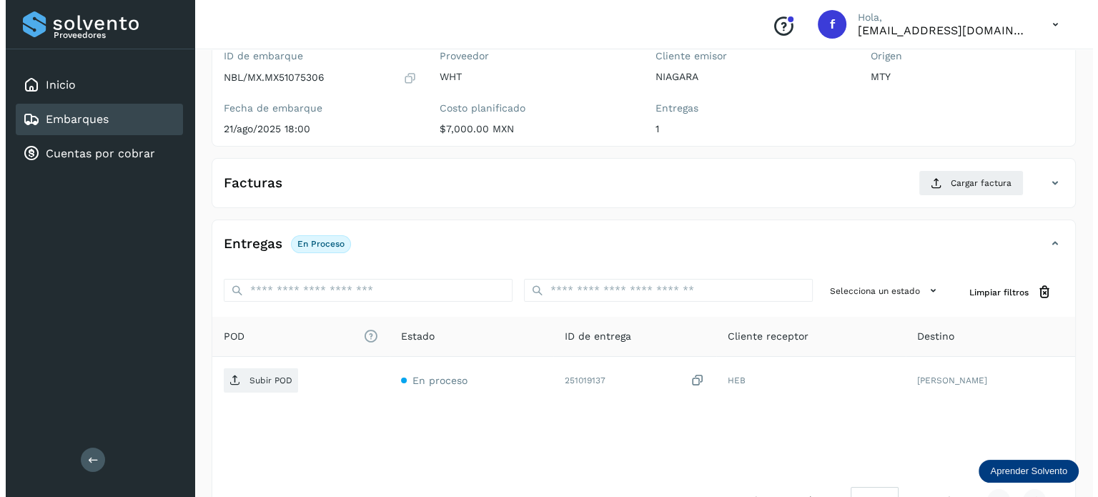
scroll to position [180, 0]
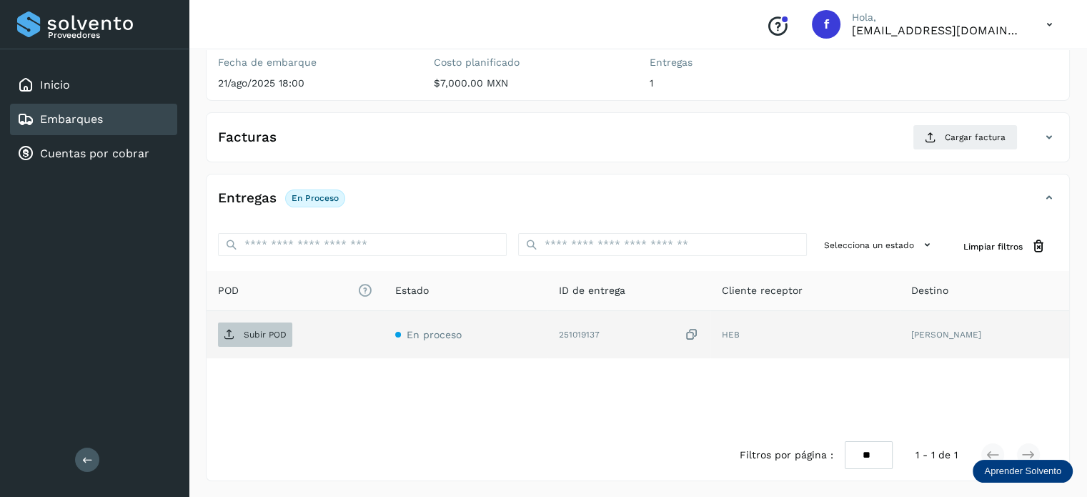
click at [275, 338] on p "Subir POD" at bounding box center [265, 335] width 43 height 10
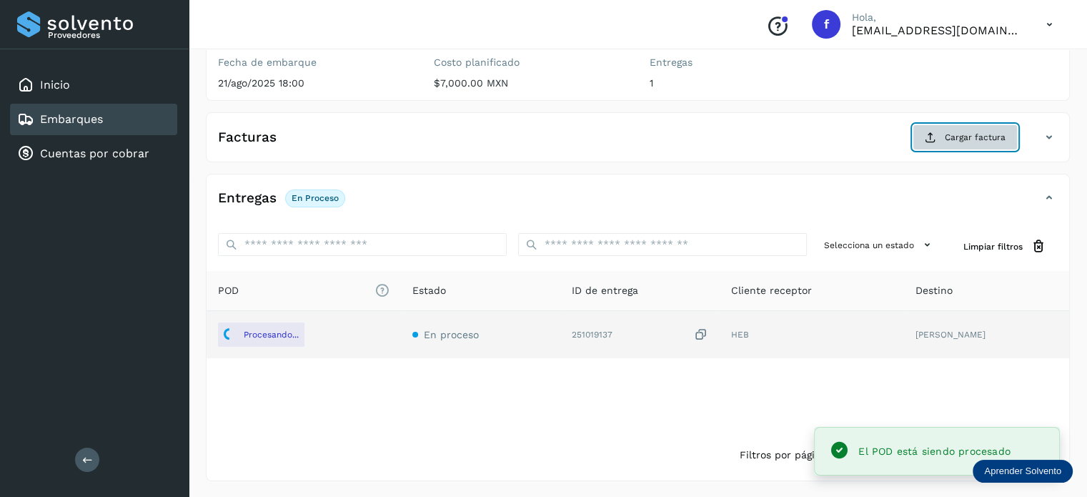
click at [940, 137] on button "Cargar factura" at bounding box center [965, 137] width 105 height 26
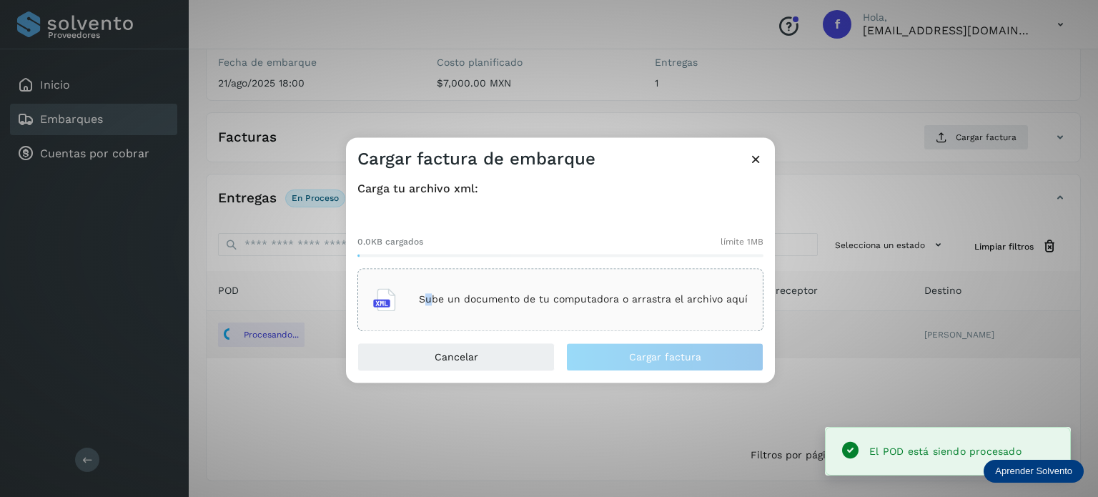
click at [432, 297] on p "Sube un documento de tu computadora o arrastra el archivo aquí" at bounding box center [583, 300] width 329 height 12
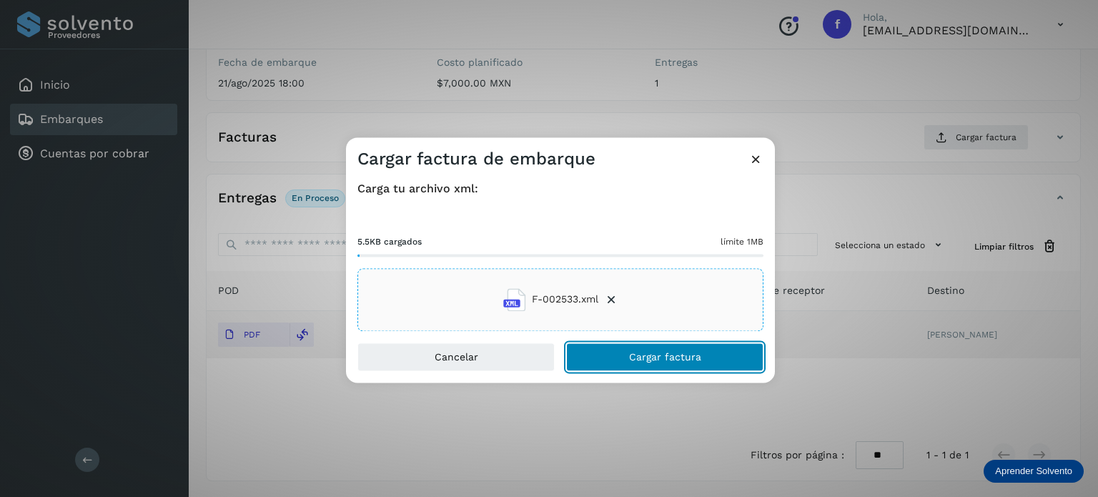
click at [631, 362] on button "Cargar factura" at bounding box center [664, 356] width 197 height 29
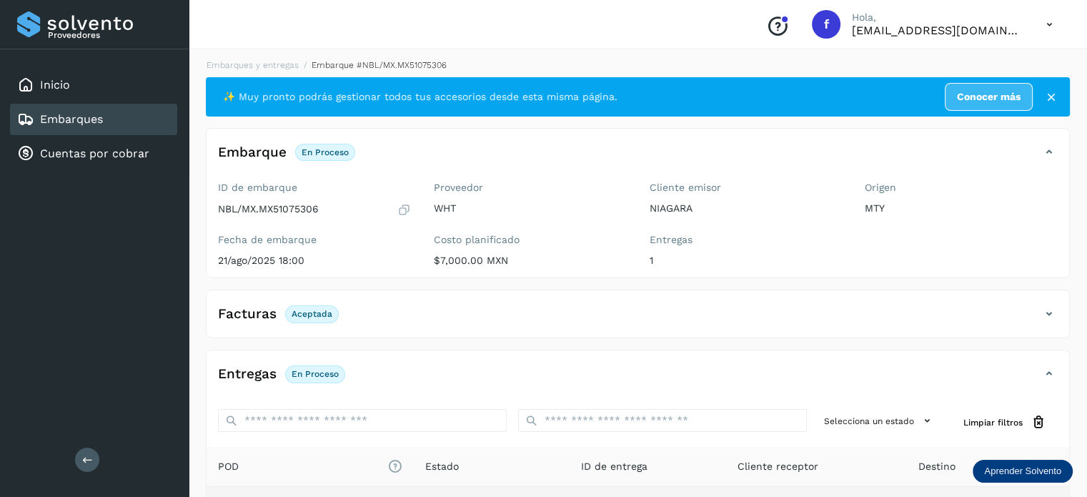
scroll to position [0, 0]
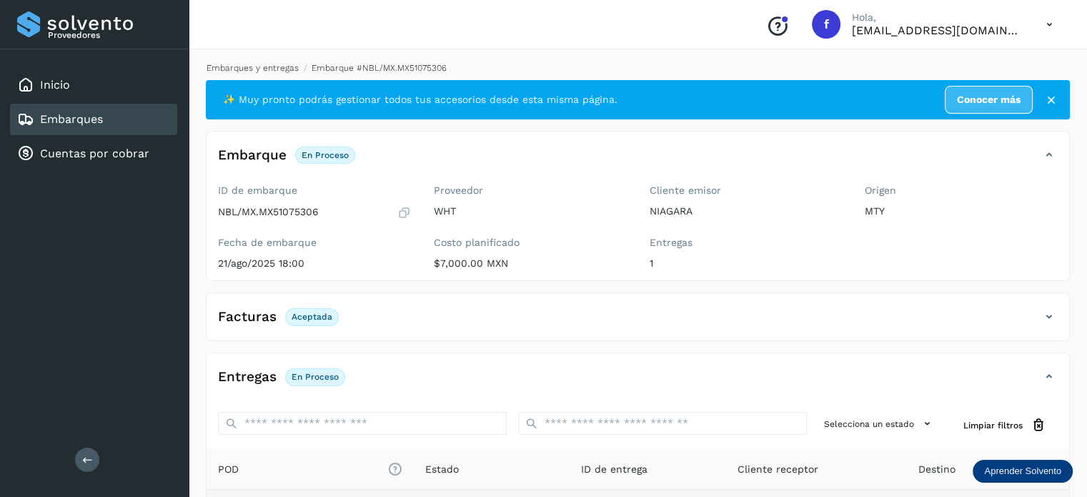
click at [279, 65] on link "Embarques y entregas" at bounding box center [253, 68] width 92 height 10
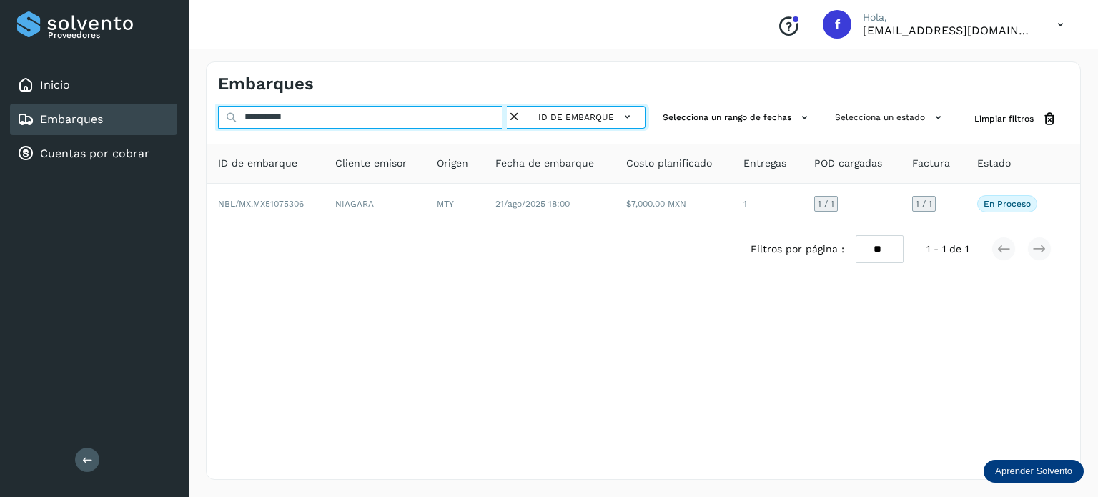
drag, startPoint x: 317, startPoint y: 119, endPoint x: 183, endPoint y: 111, distance: 133.9
click at [169, 107] on div "**********" at bounding box center [549, 248] width 1098 height 497
paste input "text"
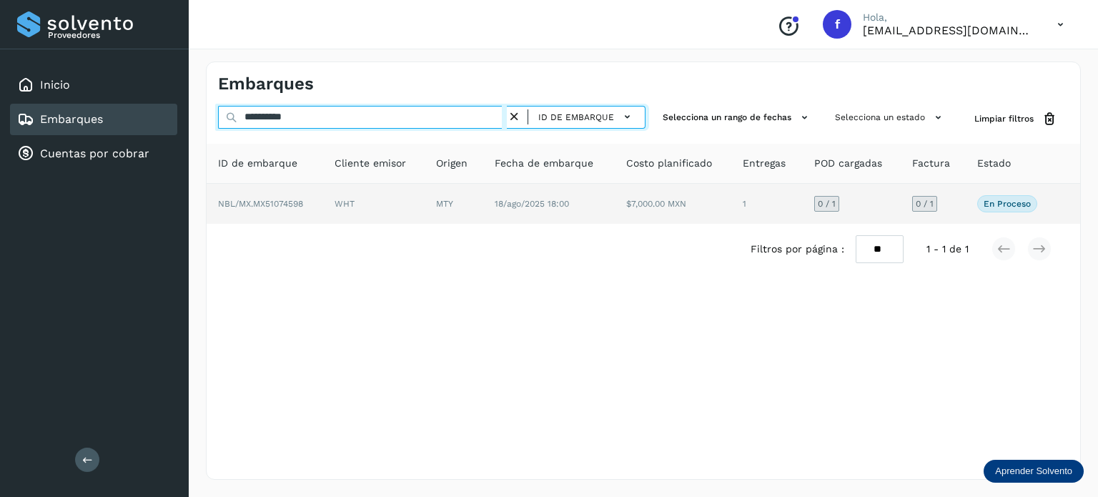
type input "**********"
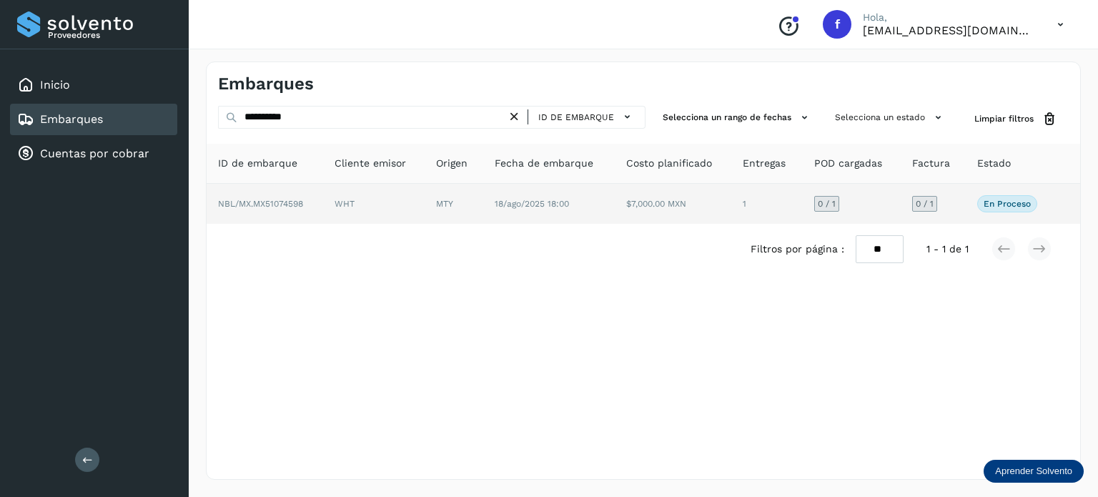
click at [268, 206] on span "NBL/MX.MX51074598" at bounding box center [260, 204] width 85 height 10
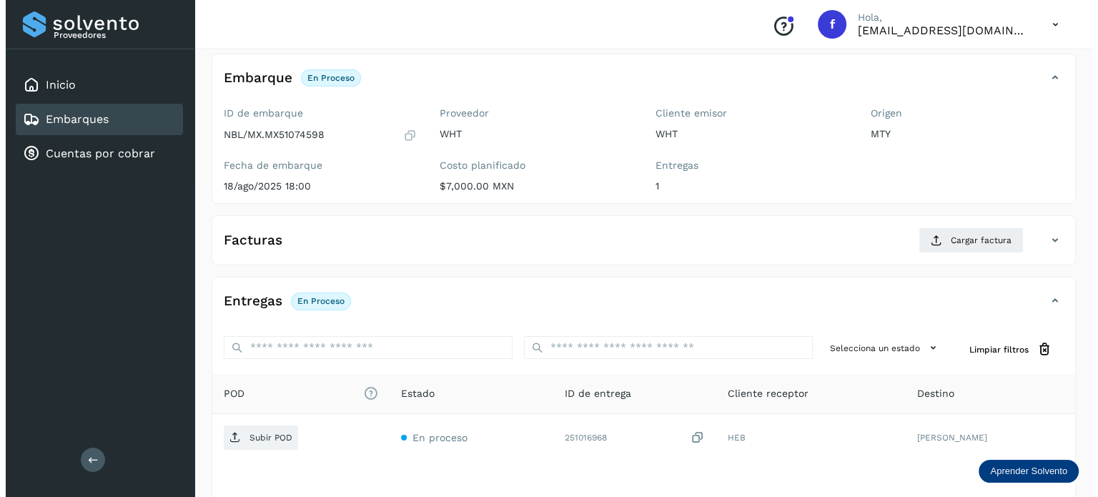
scroll to position [180, 0]
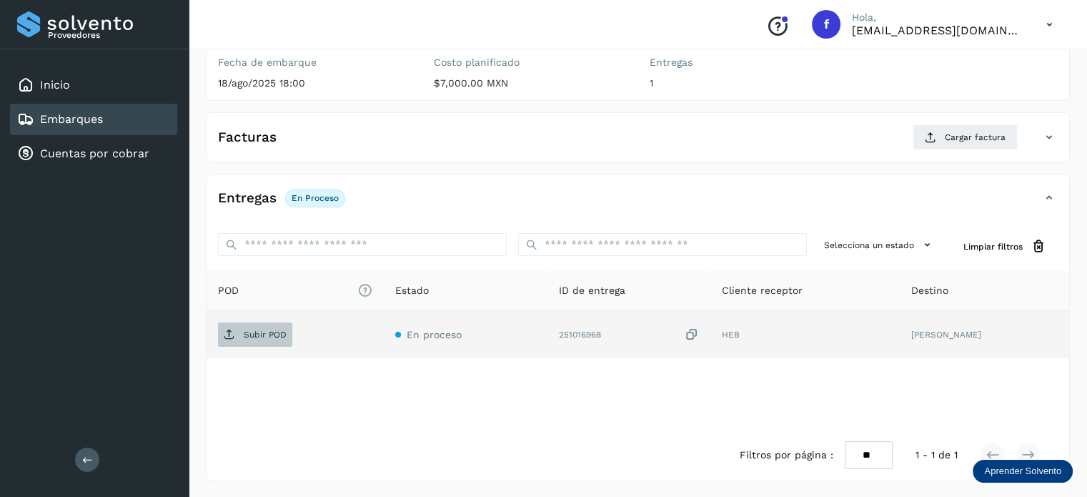
click at [247, 331] on p "Subir POD" at bounding box center [265, 335] width 43 height 10
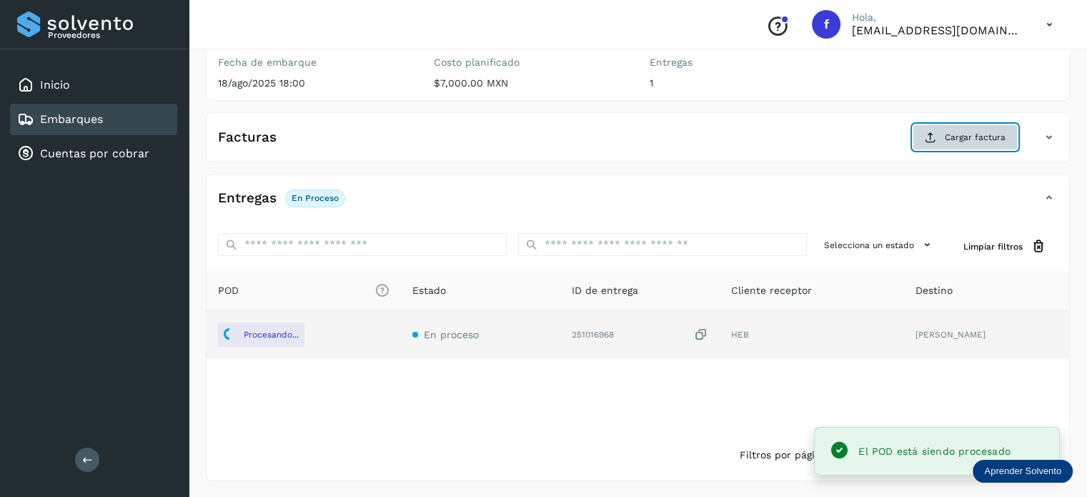
click at [971, 137] on span "Cargar factura" at bounding box center [975, 137] width 61 height 13
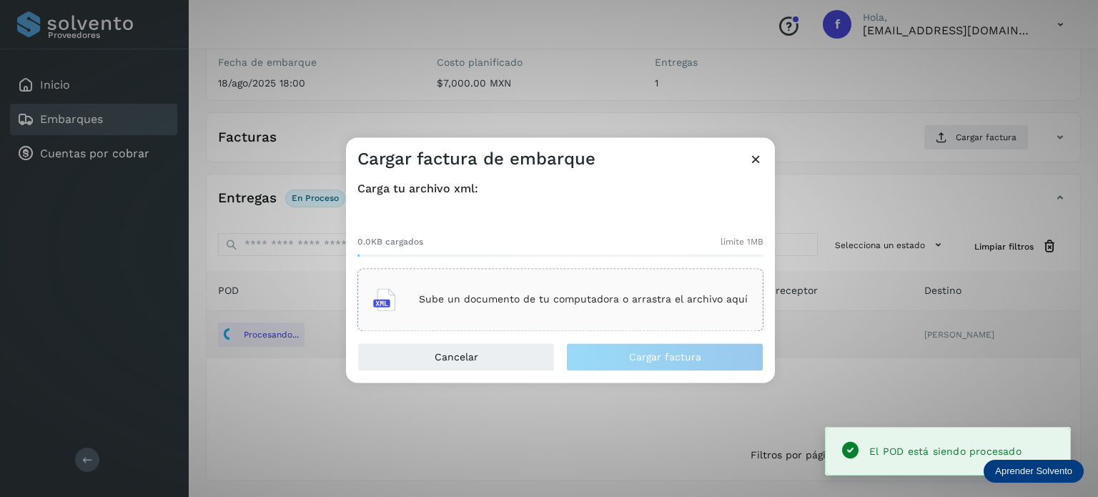
click at [478, 296] on p "Sube un documento de tu computadora o arrastra el archivo aquí" at bounding box center [583, 300] width 329 height 12
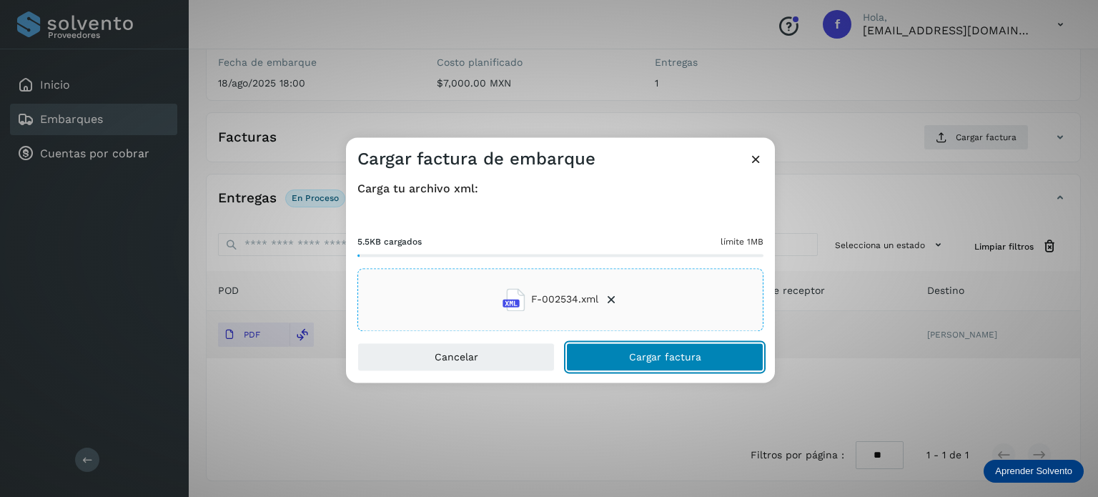
click at [703, 361] on button "Cargar factura" at bounding box center [664, 356] width 197 height 29
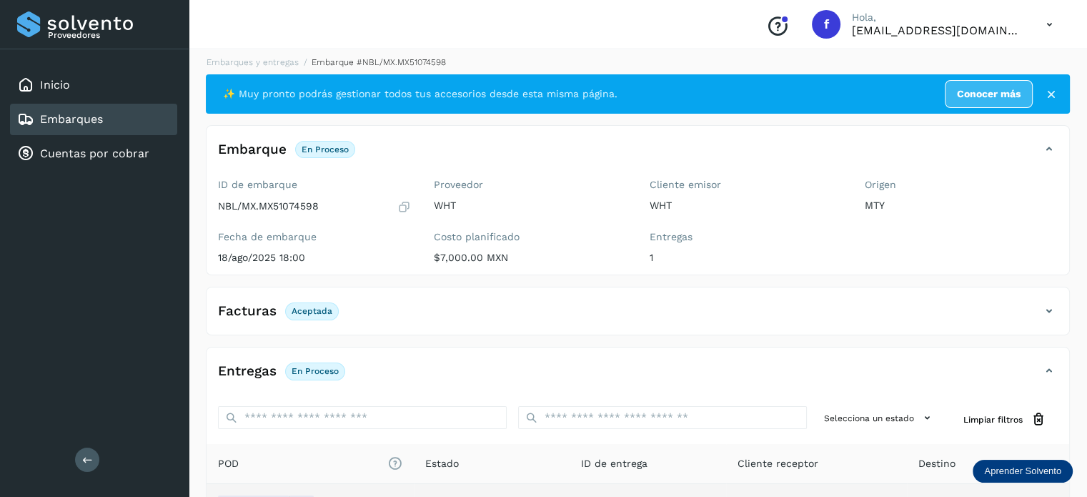
scroll to position [0, 0]
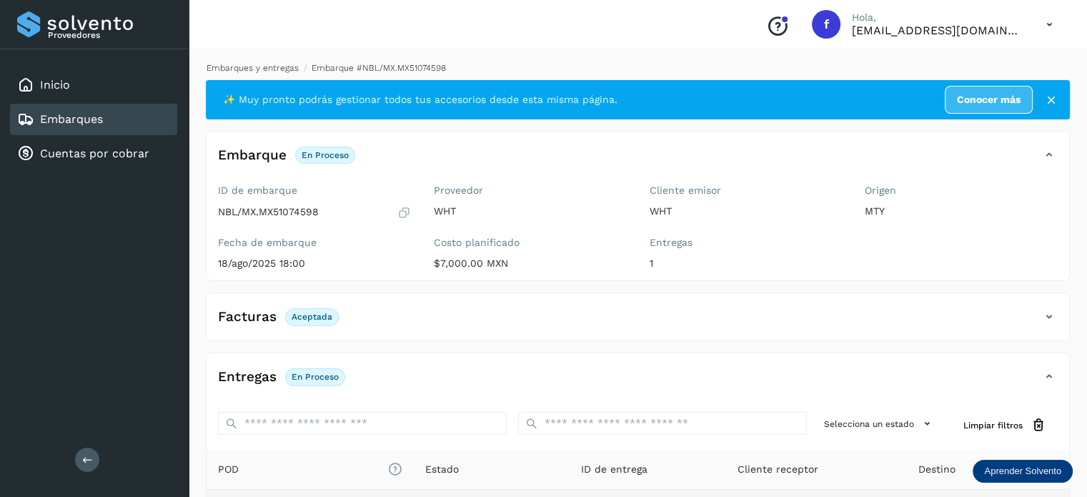
click at [285, 63] on link "Embarques y entregas" at bounding box center [253, 68] width 92 height 10
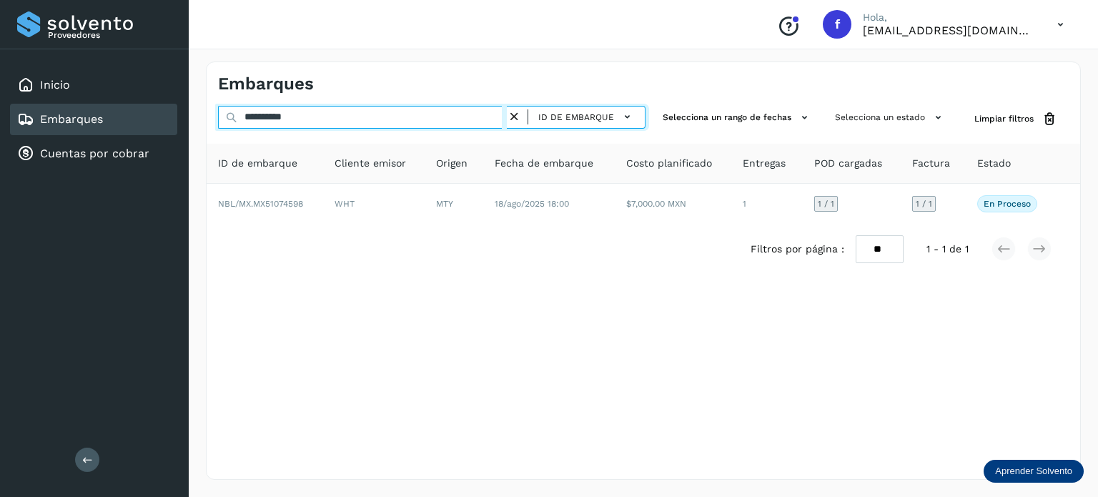
drag, startPoint x: 212, startPoint y: 108, endPoint x: 180, endPoint y: 108, distance: 31.5
click at [180, 108] on div "**********" at bounding box center [549, 248] width 1098 height 497
paste input "text"
type input "**********"
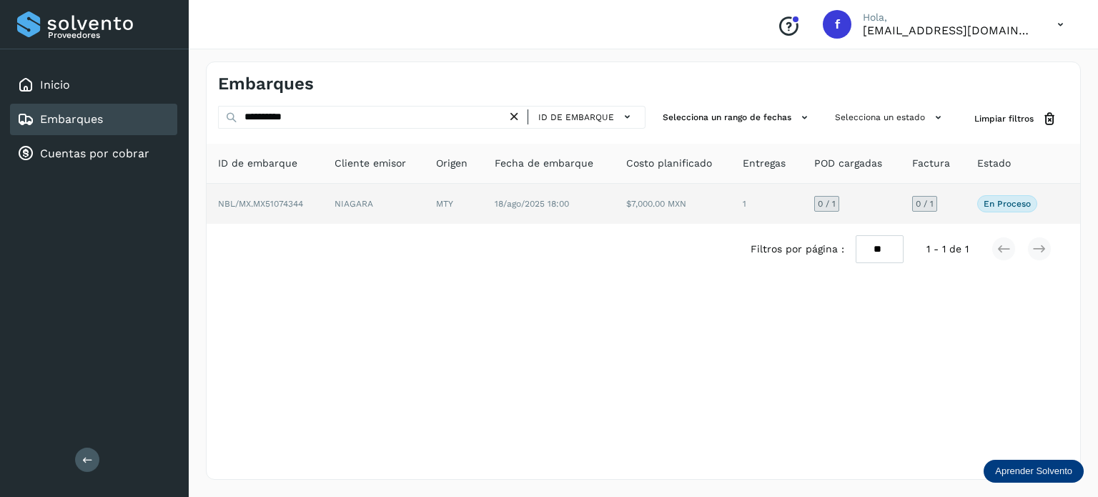
click at [300, 202] on span "NBL/MX.MX51074344" at bounding box center [260, 204] width 85 height 10
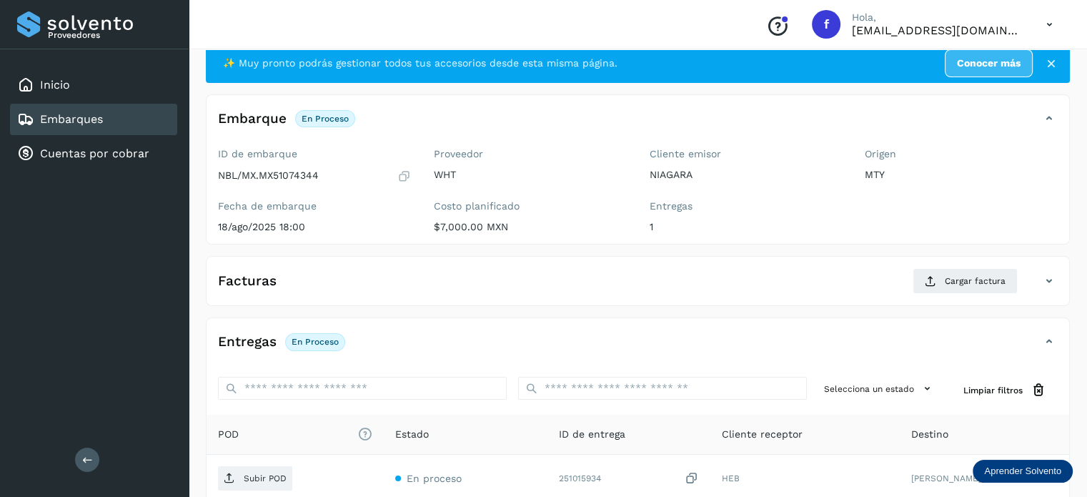
scroll to position [71, 0]
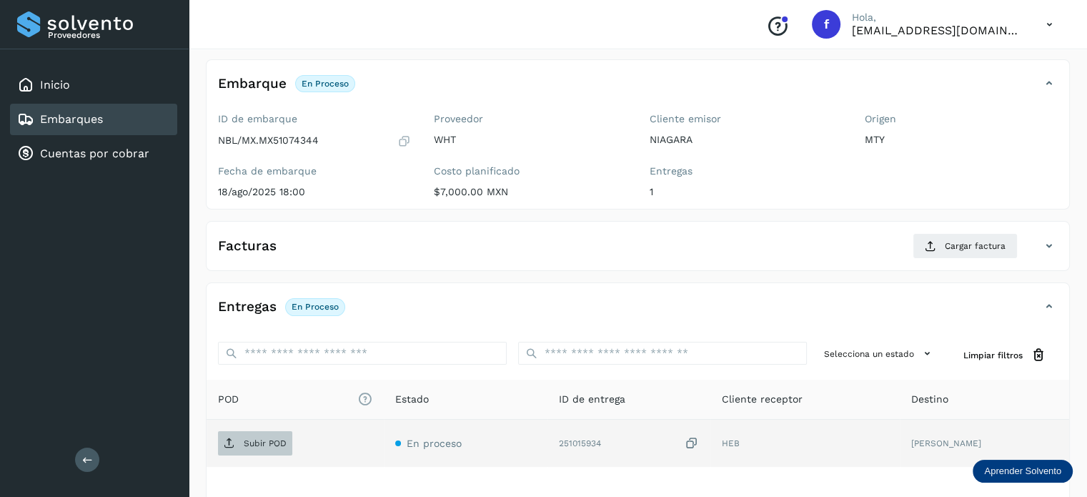
click at [266, 432] on span "Subir POD" at bounding box center [255, 443] width 74 height 23
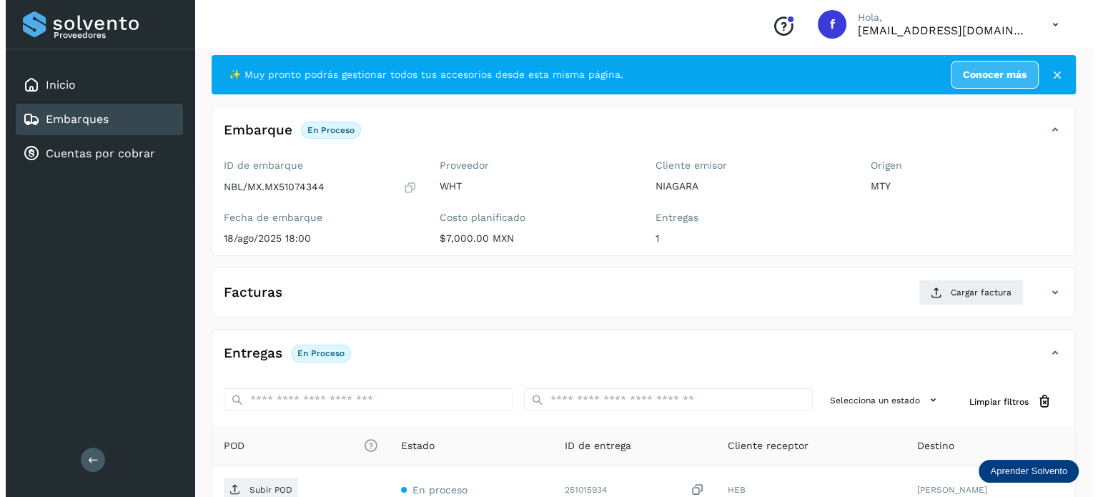
scroll to position [0, 0]
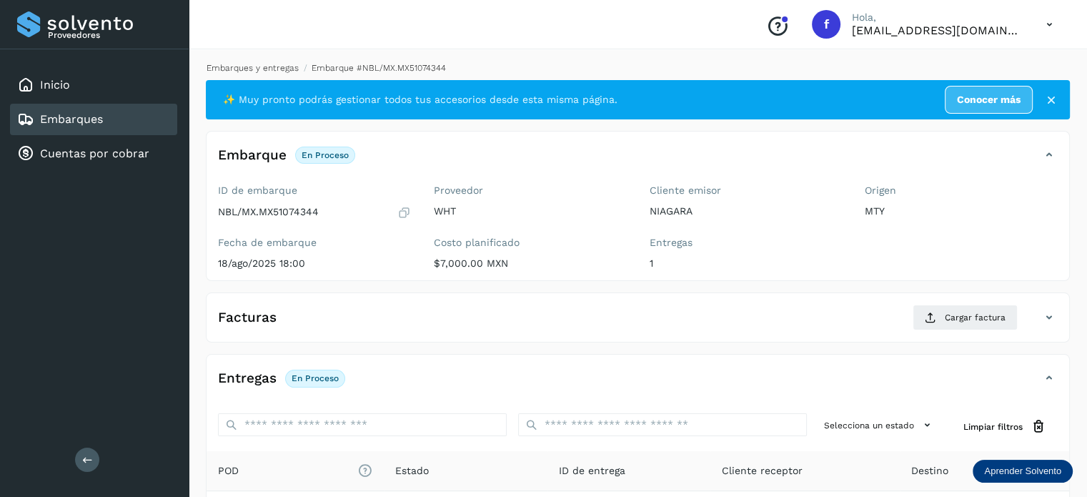
click at [279, 71] on link "Embarques y entregas" at bounding box center [253, 68] width 92 height 10
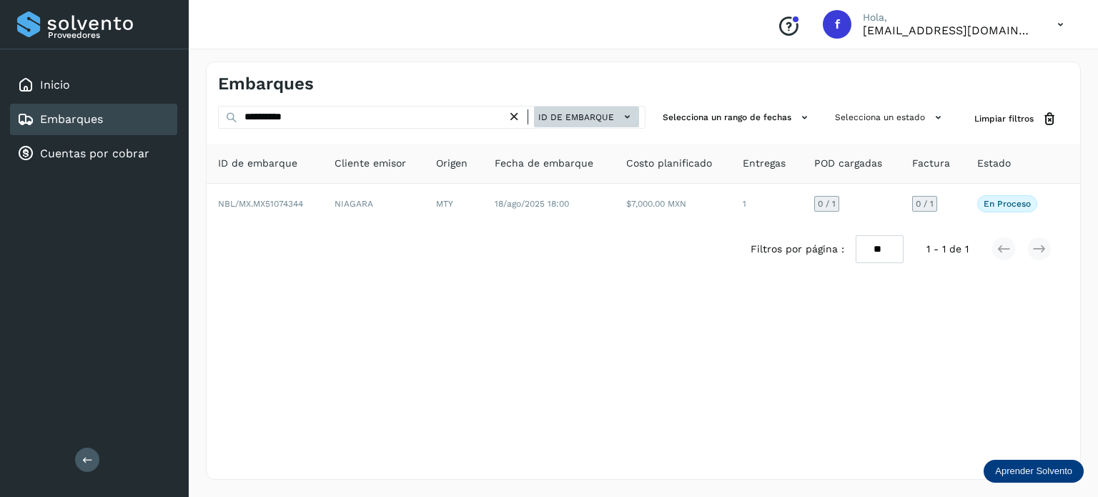
click at [576, 115] on span "ID de embarque" at bounding box center [576, 117] width 76 height 13
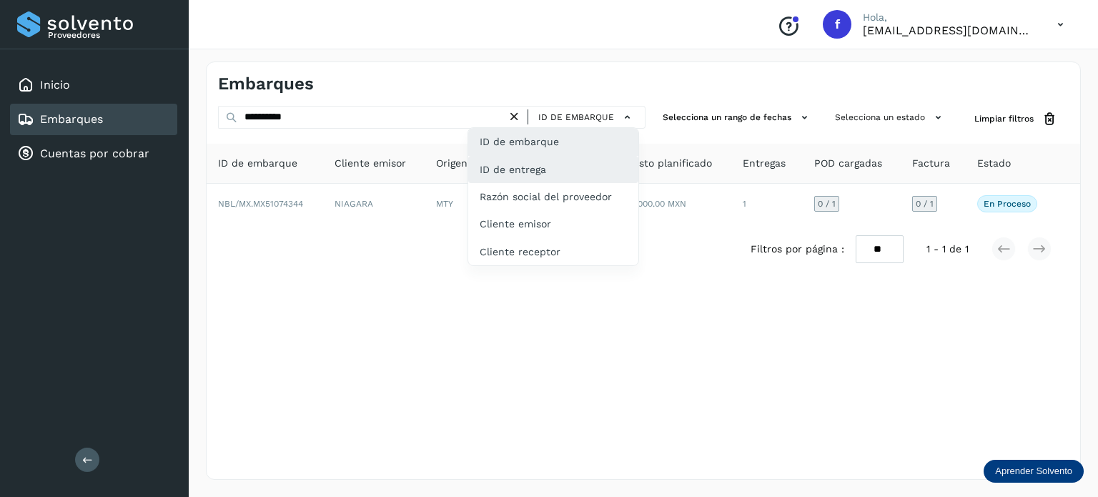
drag, startPoint x: 548, startPoint y: 164, endPoint x: 512, endPoint y: 165, distance: 36.5
click at [548, 210] on div "ID de entrega" at bounding box center [553, 223] width 170 height 27
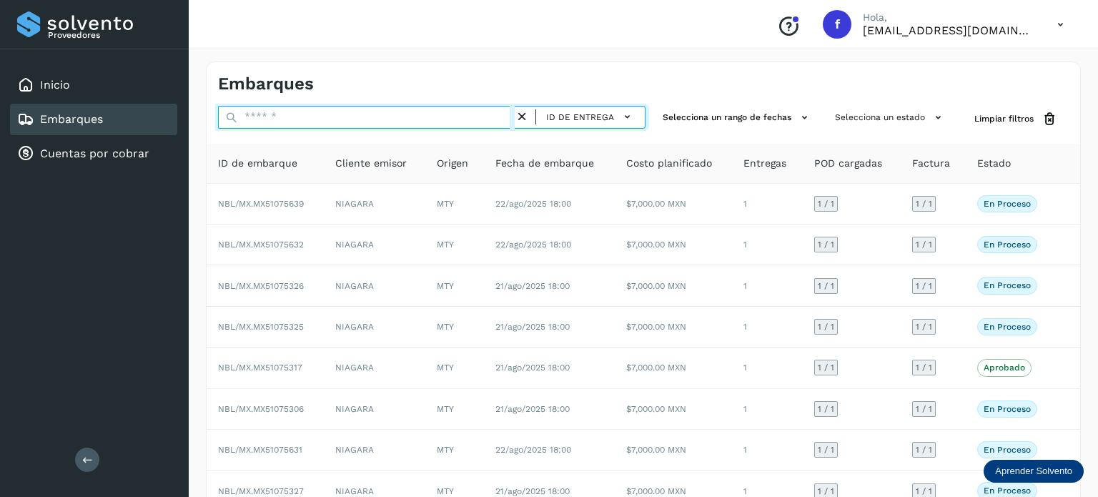
click at [282, 115] on input "text" at bounding box center [366, 117] width 297 height 23
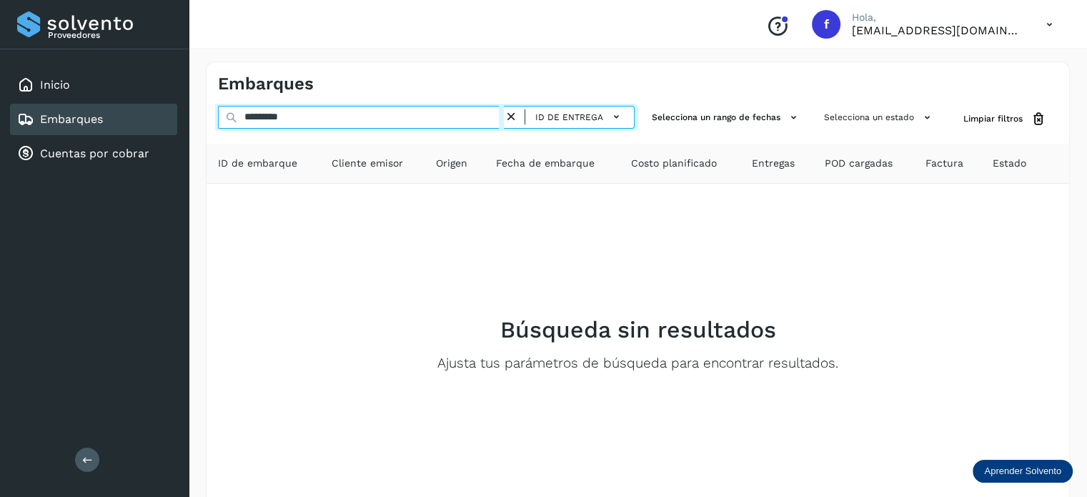
drag, startPoint x: 341, startPoint y: 119, endPoint x: 269, endPoint y: 118, distance: 72.2
click at [269, 118] on input "*********" at bounding box center [361, 117] width 286 height 23
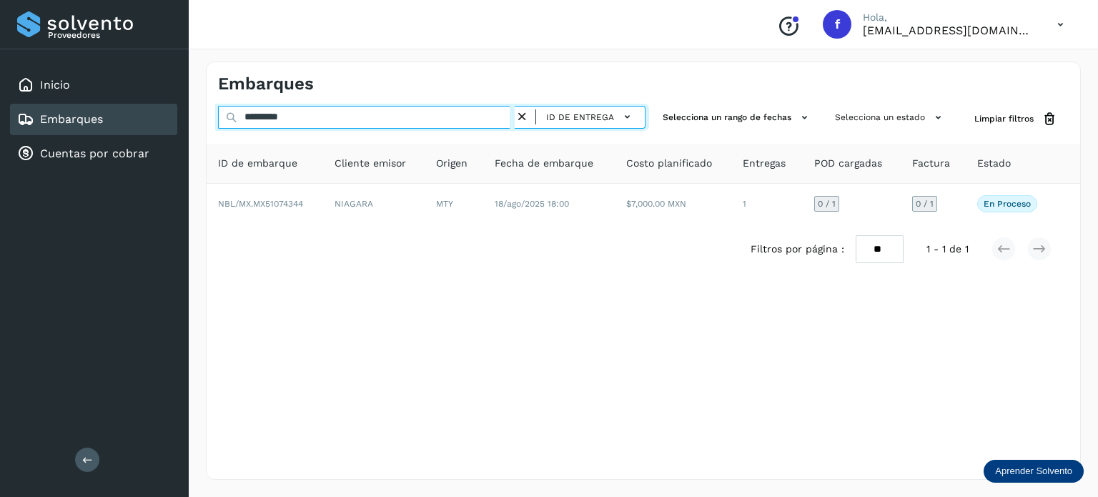
type input "*********"
